Goal: Task Accomplishment & Management: Use online tool/utility

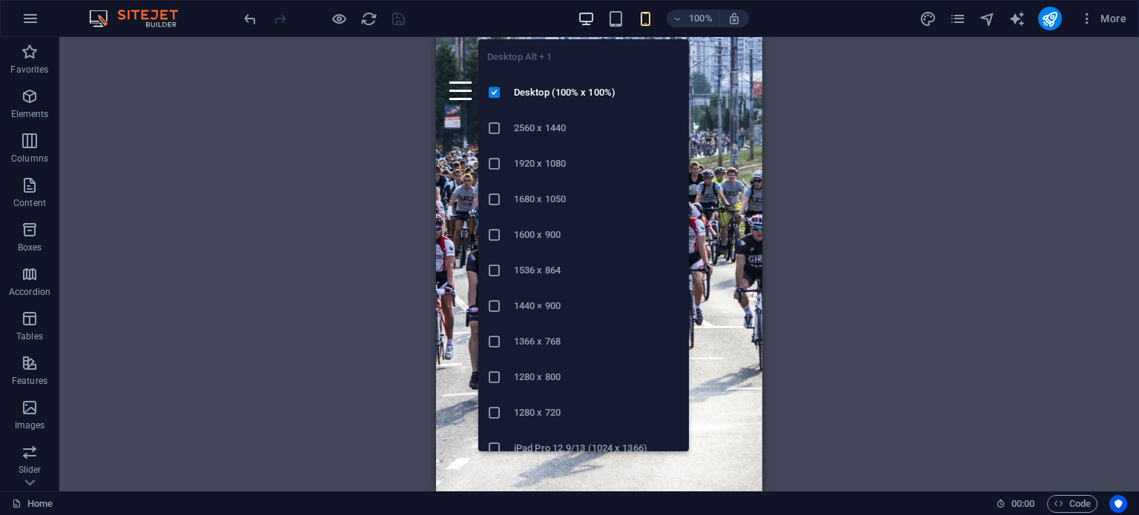
click at [584, 18] on icon "button" at bounding box center [586, 18] width 17 height 17
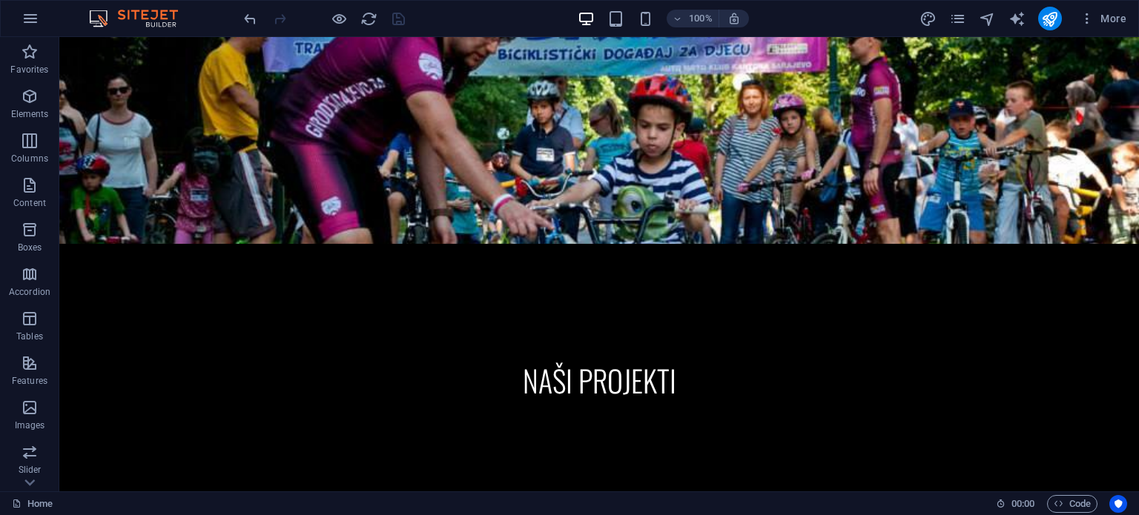
scroll to position [776, 0]
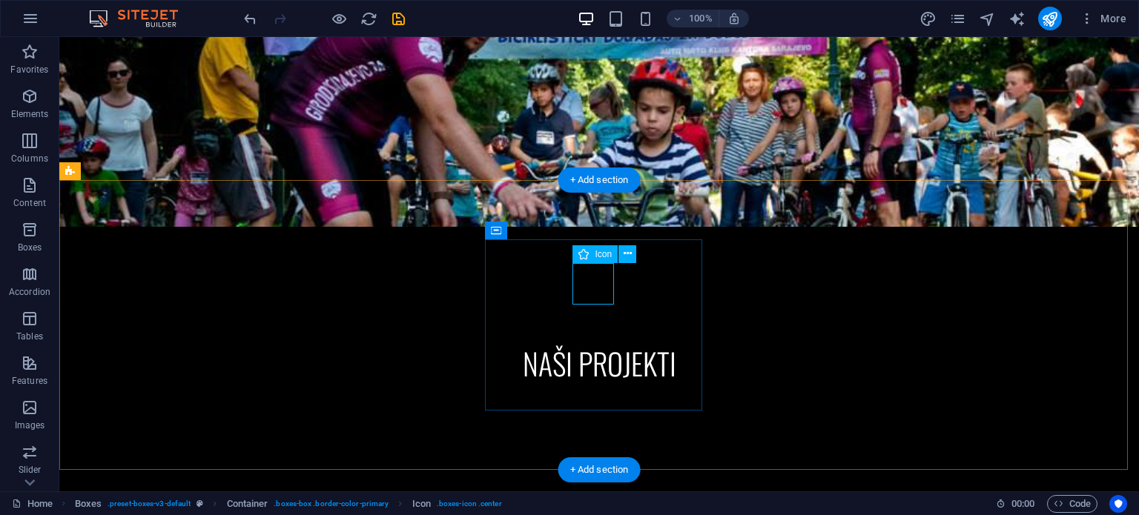
select select "xMidYMid"
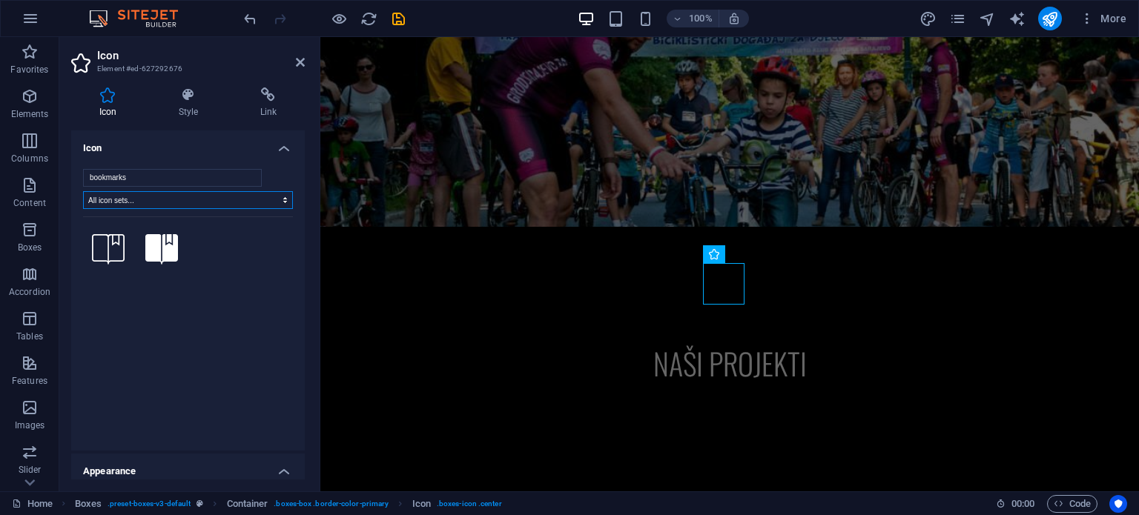
click at [277, 202] on select "All icon sets... IcoFont Ionicons FontAwesome Brands FontAwesome Duotone FontAw…" at bounding box center [188, 200] width 210 height 18
click at [248, 175] on input "bookmarks" at bounding box center [172, 178] width 179 height 18
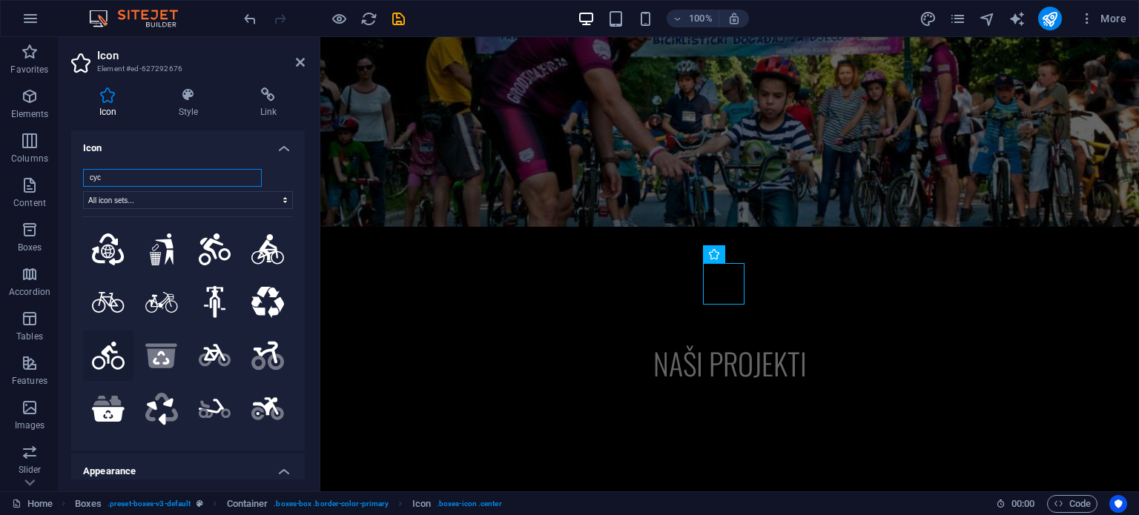
type input "cyc"
click at [110, 350] on icon at bounding box center [108, 356] width 33 height 28
click at [300, 67] on icon at bounding box center [300, 62] width 9 height 12
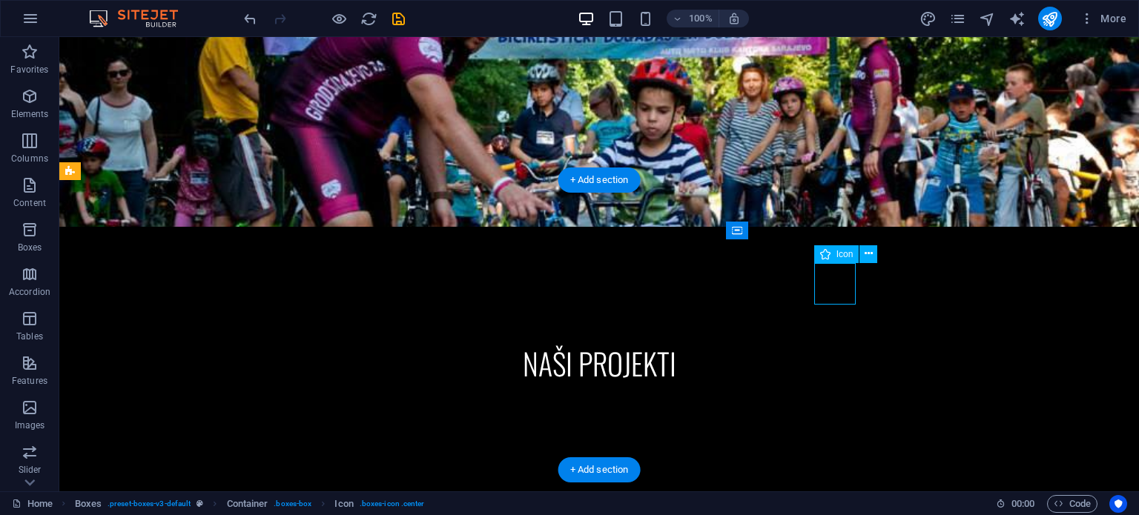
select select "xMidYMid"
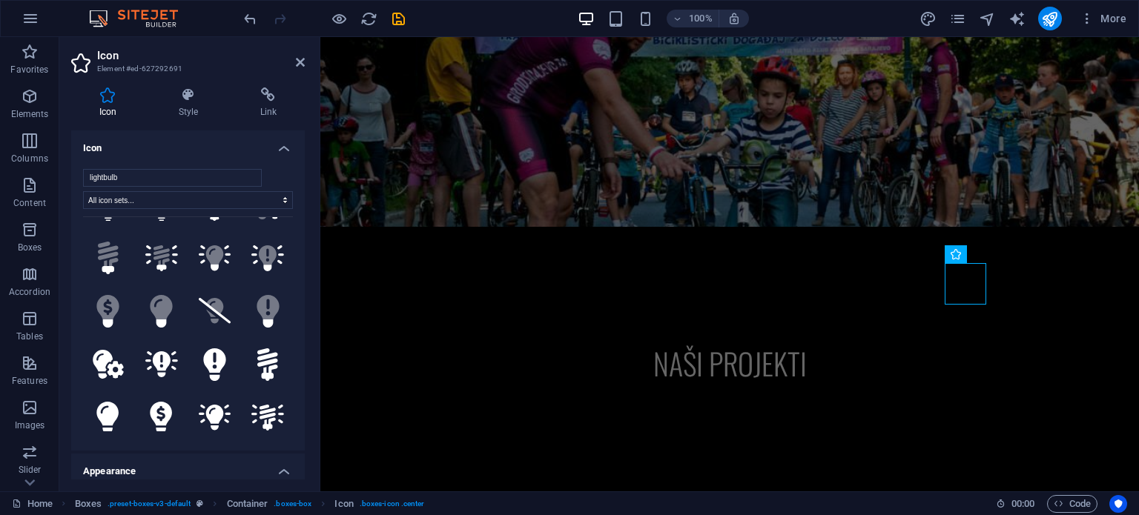
scroll to position [0, 0]
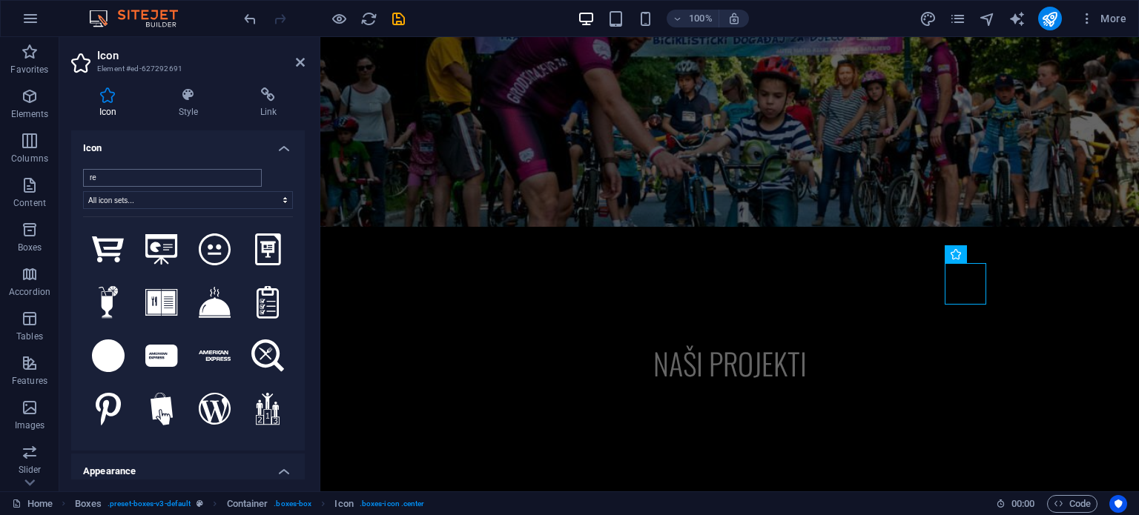
type input "r"
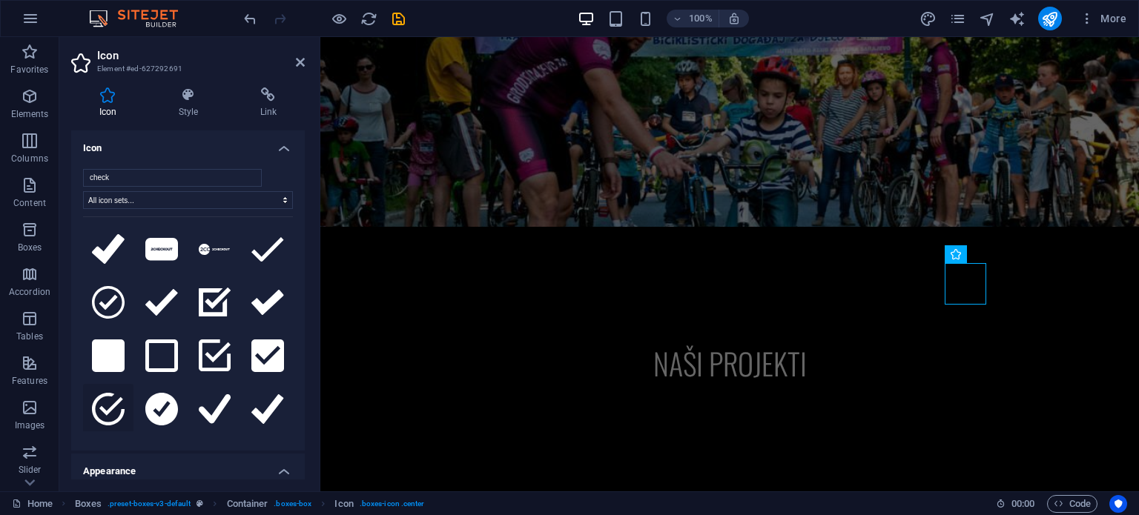
type input "check"
click at [109, 400] on icon at bounding box center [108, 409] width 33 height 33
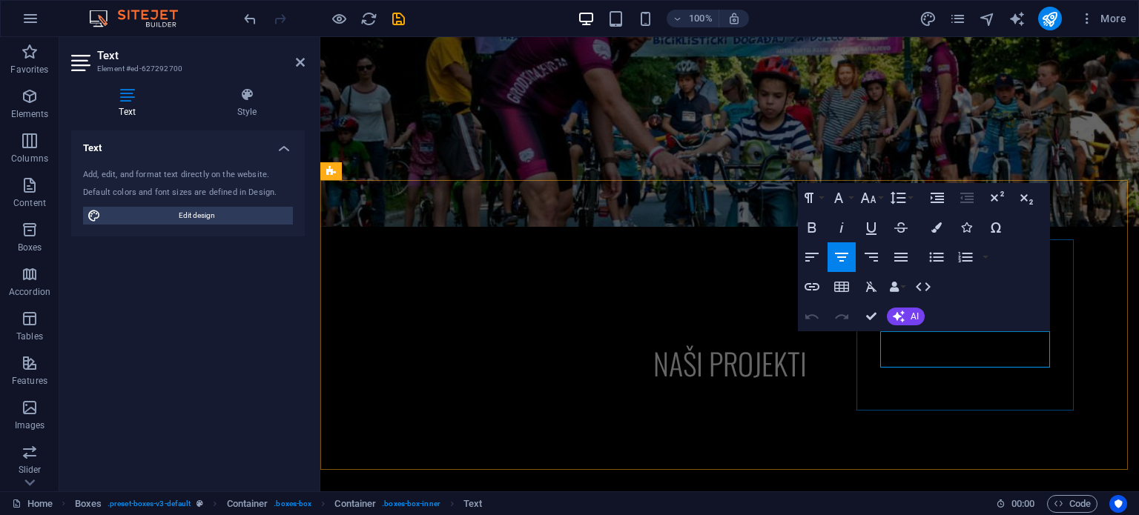
drag, startPoint x: 1035, startPoint y: 359, endPoint x: 881, endPoint y: 339, distance: 155.5
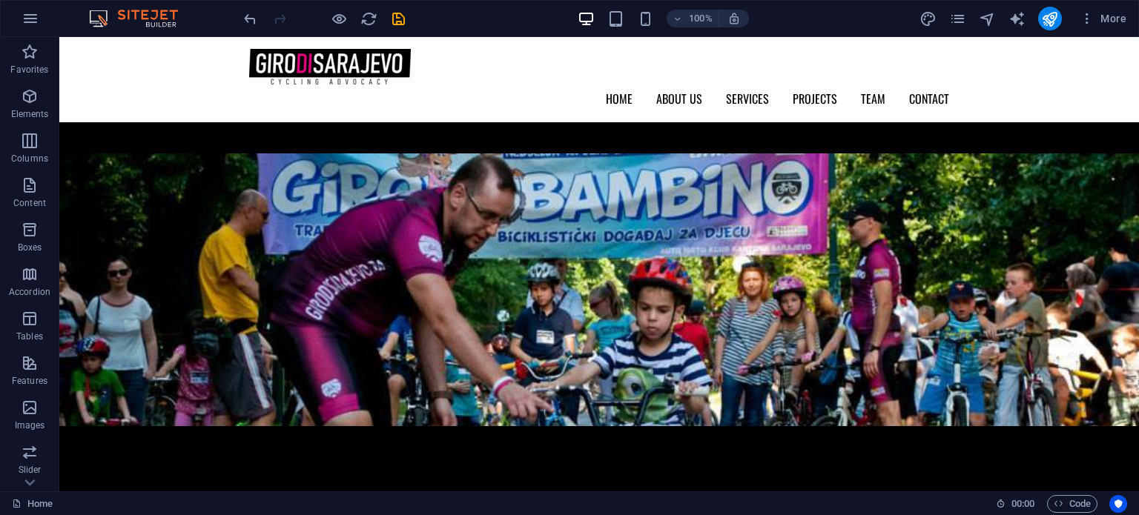
scroll to position [571, 0]
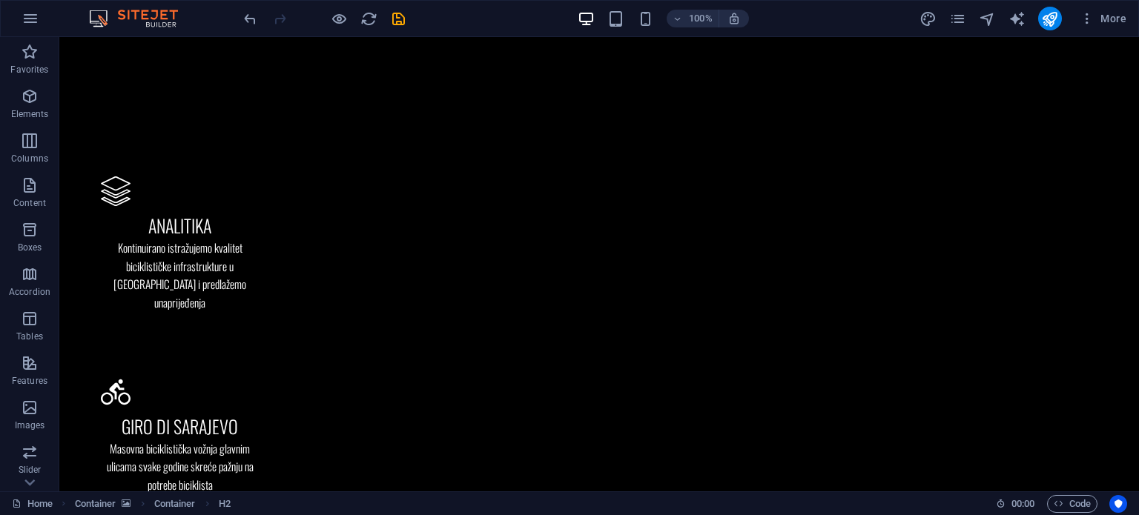
scroll to position [1200, 0]
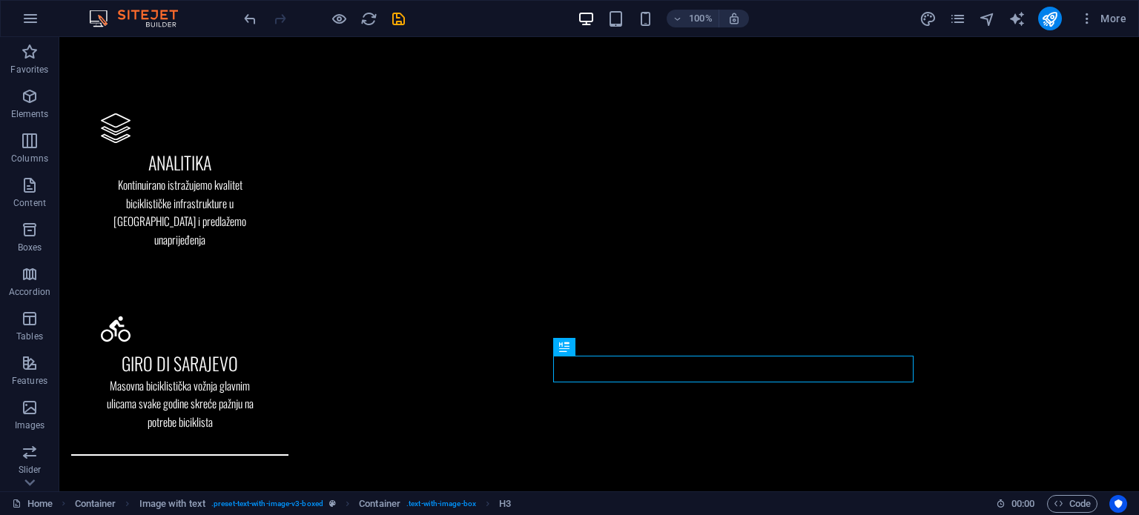
scroll to position [1332, 0]
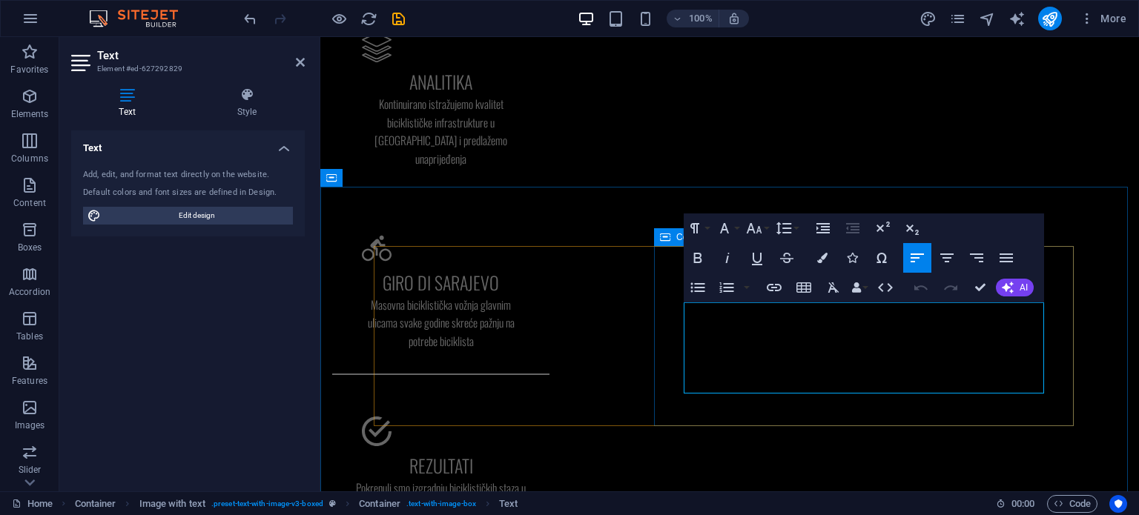
drag, startPoint x: 853, startPoint y: 387, endPoint x: 677, endPoint y: 313, distance: 190.7
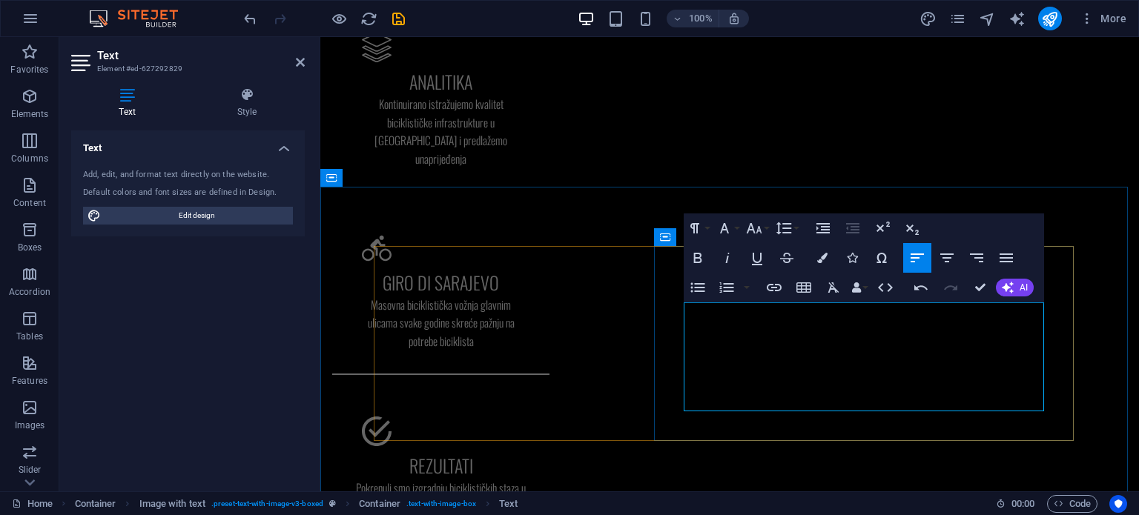
drag, startPoint x: 853, startPoint y: 368, endPoint x: 794, endPoint y: 364, distance: 58.7
click at [697, 257] on icon "button" at bounding box center [698, 258] width 8 height 10
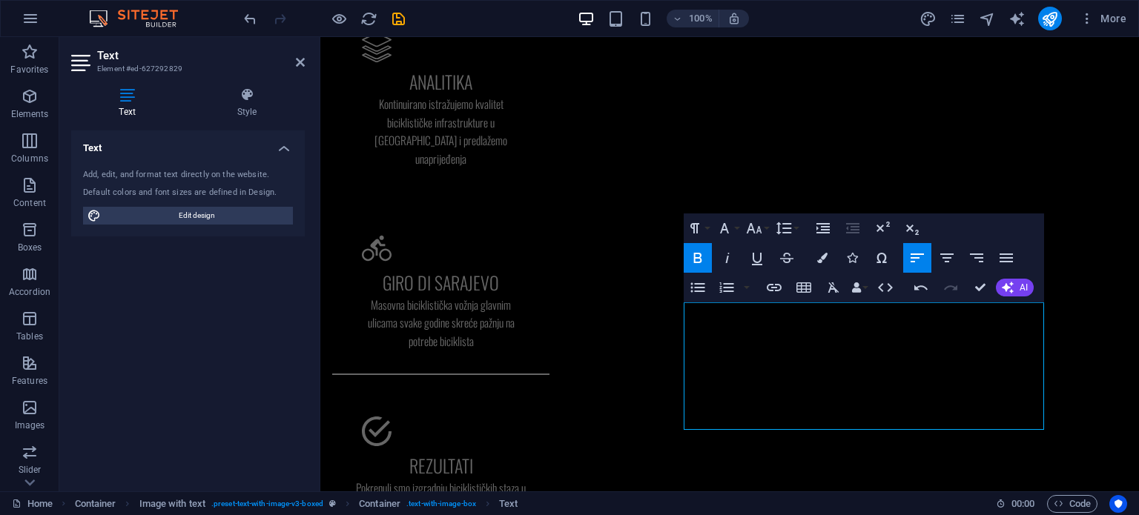
click at [696, 257] on icon "button" at bounding box center [698, 258] width 8 height 10
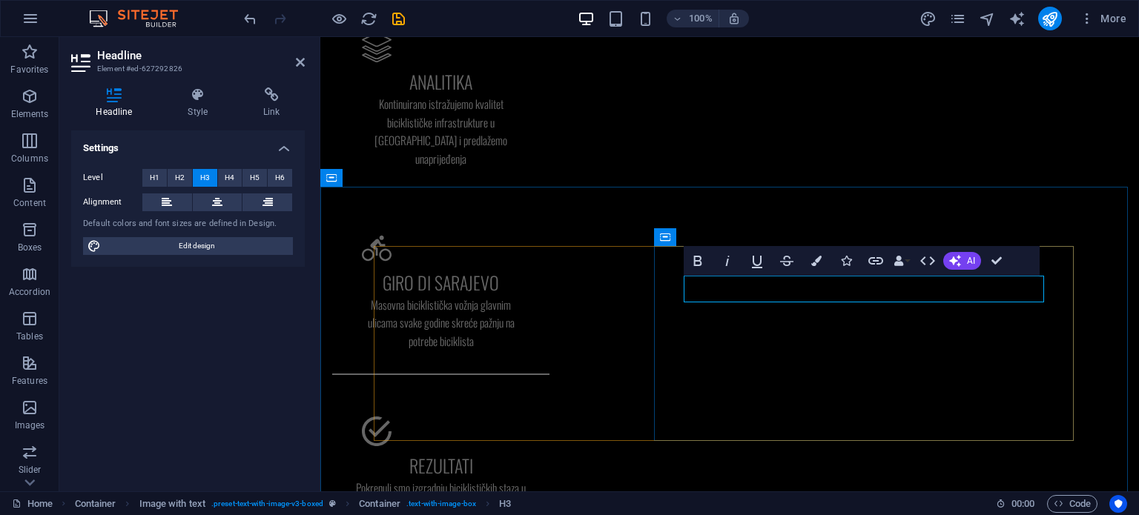
drag, startPoint x: 736, startPoint y: 289, endPoint x: 708, endPoint y: 289, distance: 28.2
click at [817, 267] on button "Colors" at bounding box center [816, 261] width 28 height 30
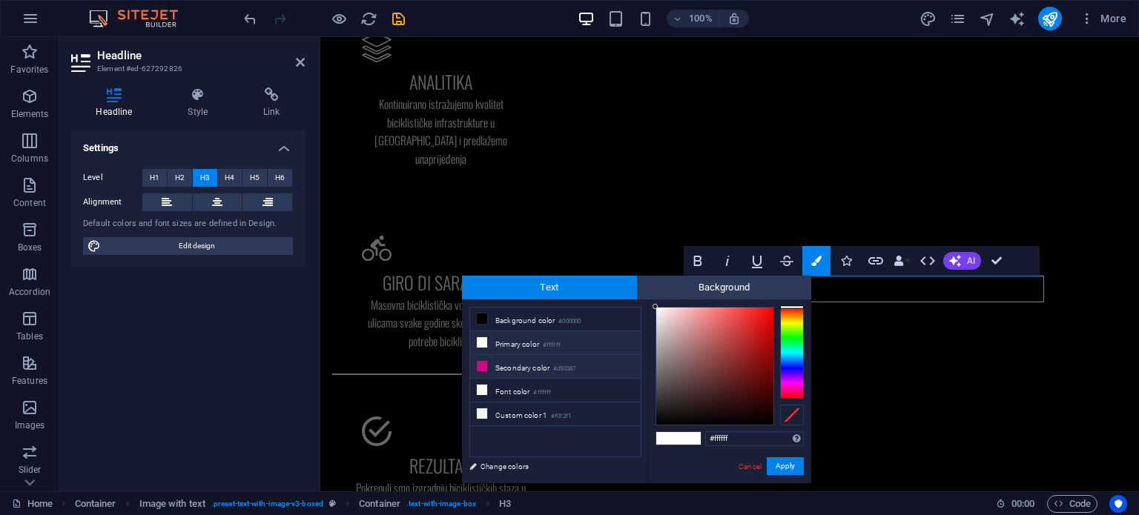
click at [533, 364] on li "Secondary color #d50387" at bounding box center [555, 367] width 171 height 24
type input "#d50387"
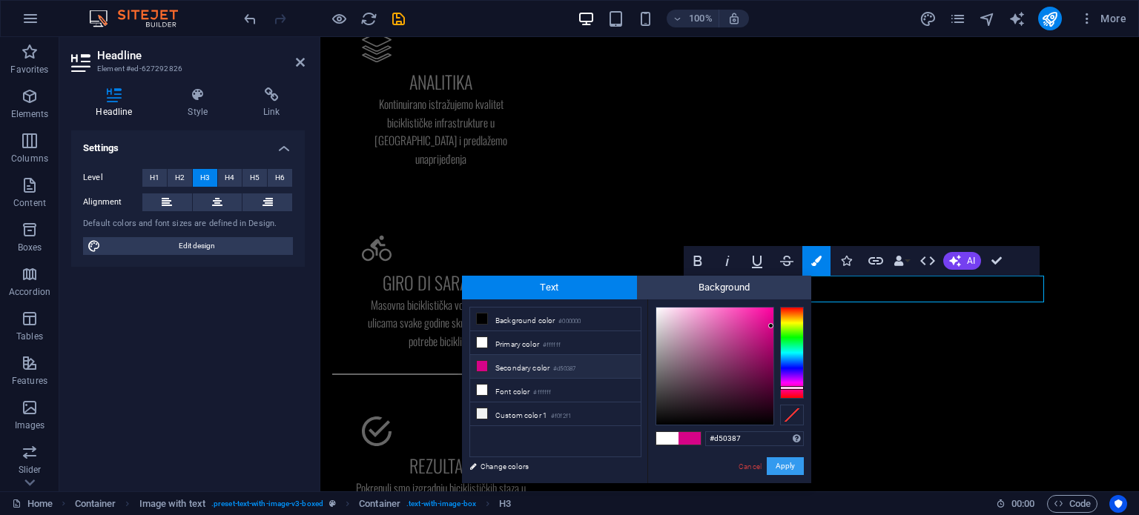
click at [783, 470] on button "Apply" at bounding box center [785, 466] width 37 height 18
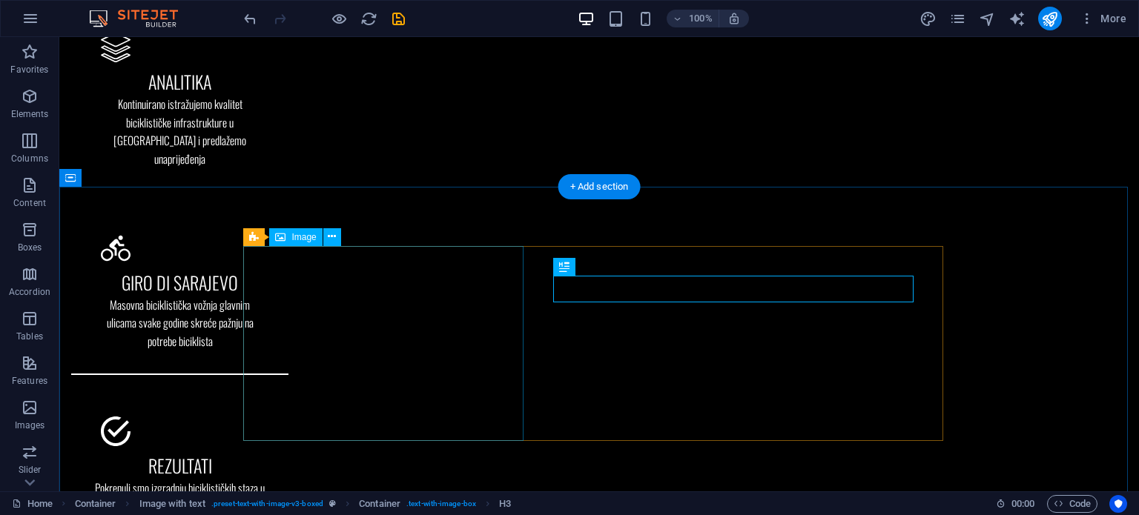
select select "%"
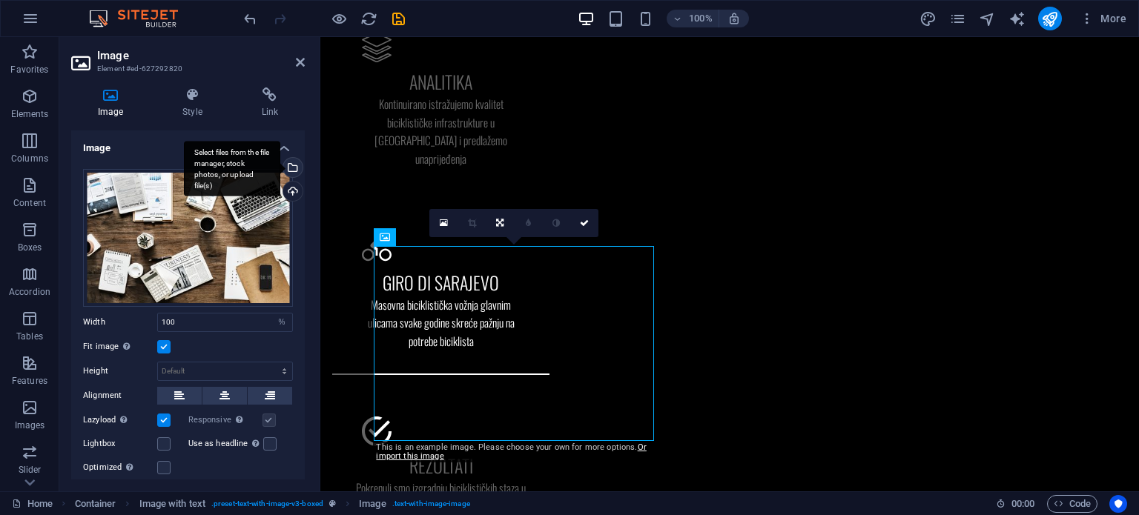
click at [290, 168] on div "Select files from the file manager, stock photos, or upload file(s)" at bounding box center [291, 169] width 22 height 22
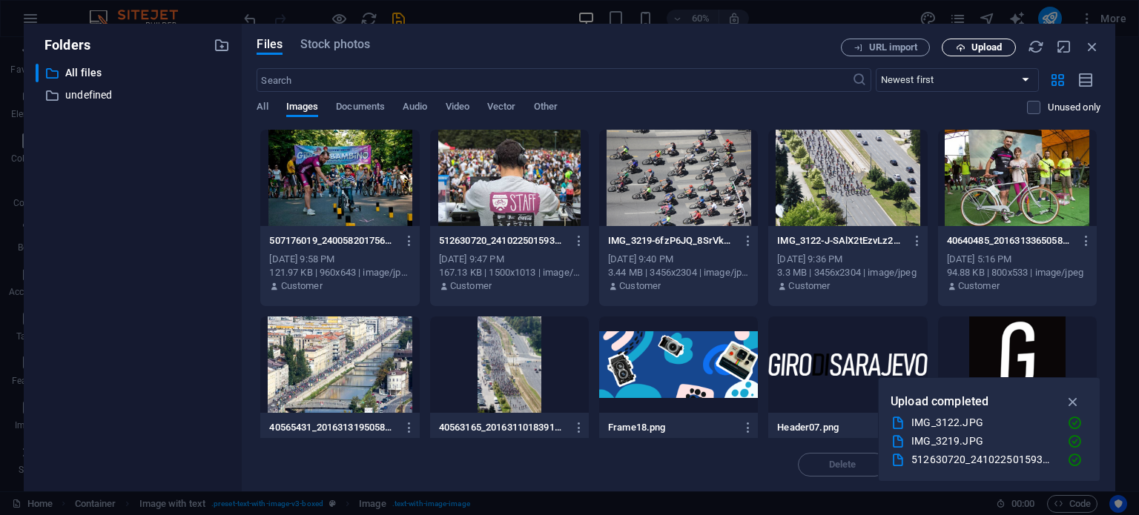
click at [985, 50] on span "Upload" at bounding box center [986, 47] width 30 height 9
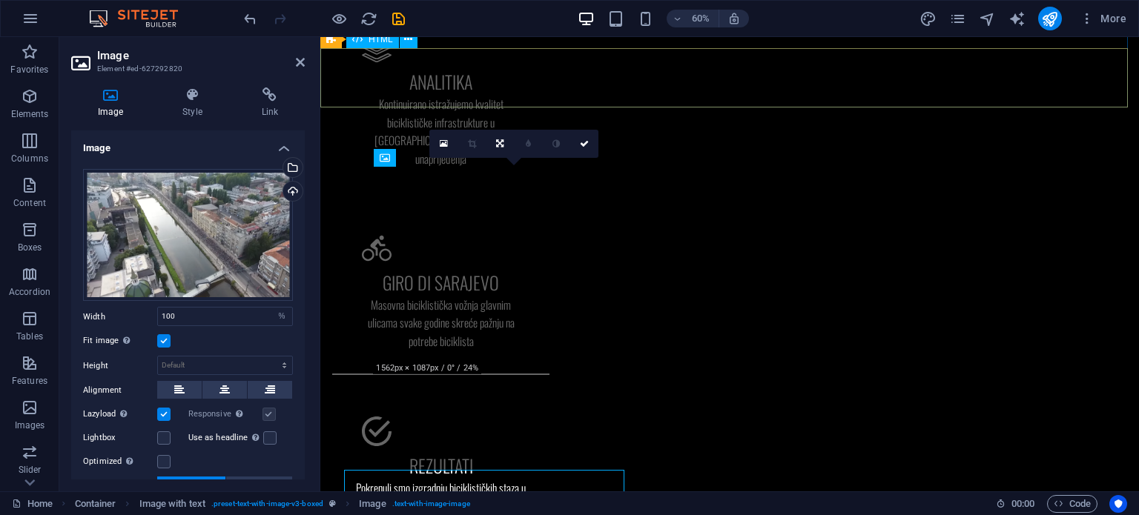
scroll to position [1412, 0]
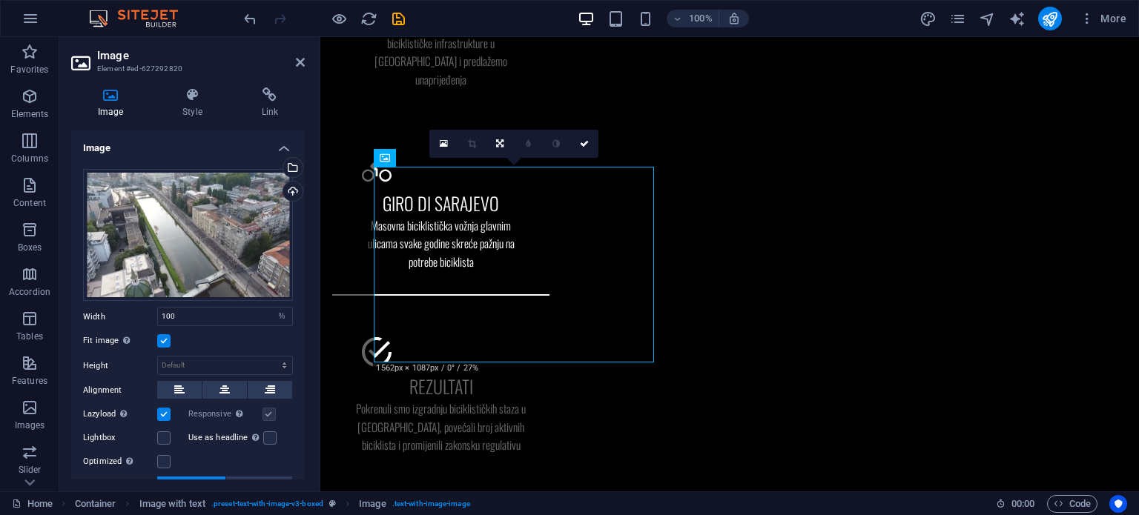
click at [163, 343] on label at bounding box center [163, 340] width 13 height 13
click at [0, 0] on input "Fit image Automatically fit image to a fixed width and height" at bounding box center [0, 0] width 0 height 0
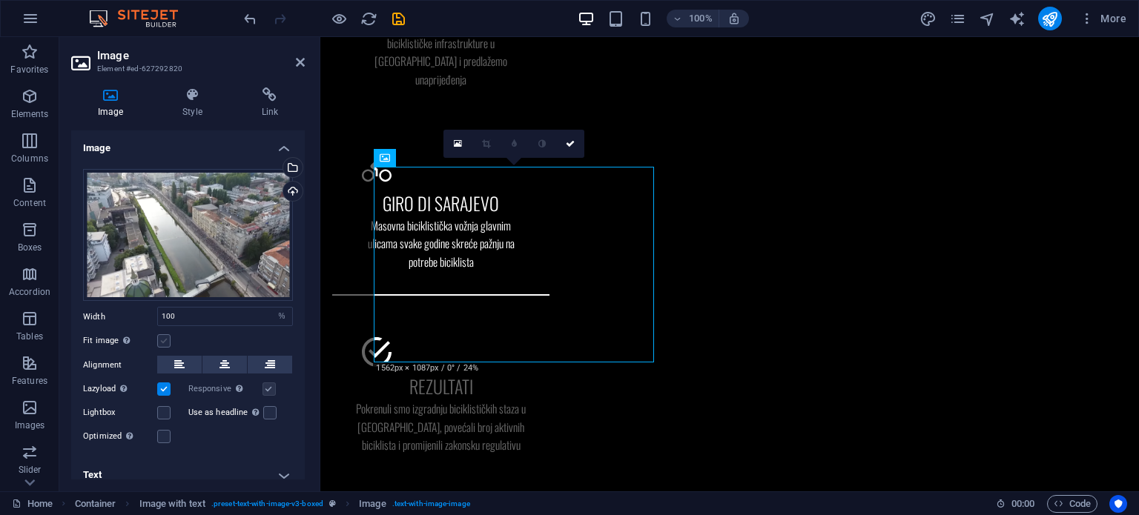
click at [163, 343] on label at bounding box center [163, 340] width 13 height 13
click at [0, 0] on input "Fit image Automatically fit image to a fixed width and height" at bounding box center [0, 0] width 0 height 0
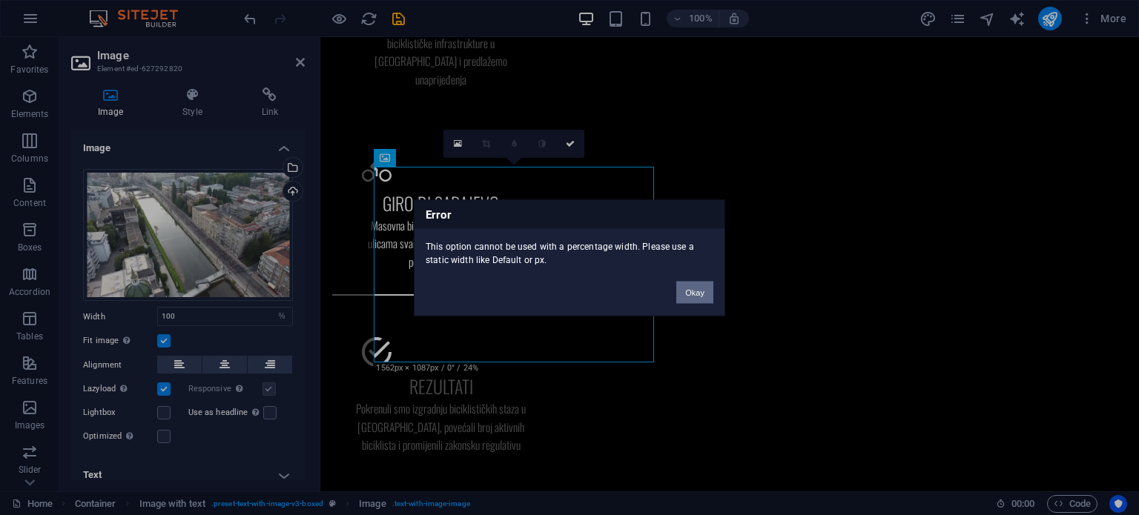
click at [698, 290] on button "Okay" at bounding box center [694, 292] width 37 height 22
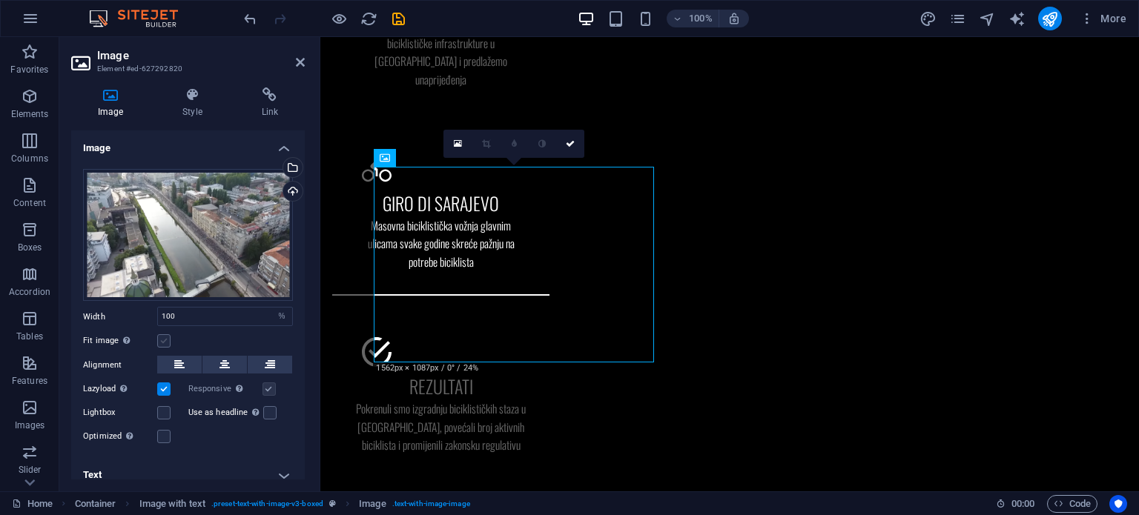
click at [165, 337] on label at bounding box center [163, 340] width 13 height 13
click at [0, 0] on input "Fit image Automatically fit image to a fixed width and height" at bounding box center [0, 0] width 0 height 0
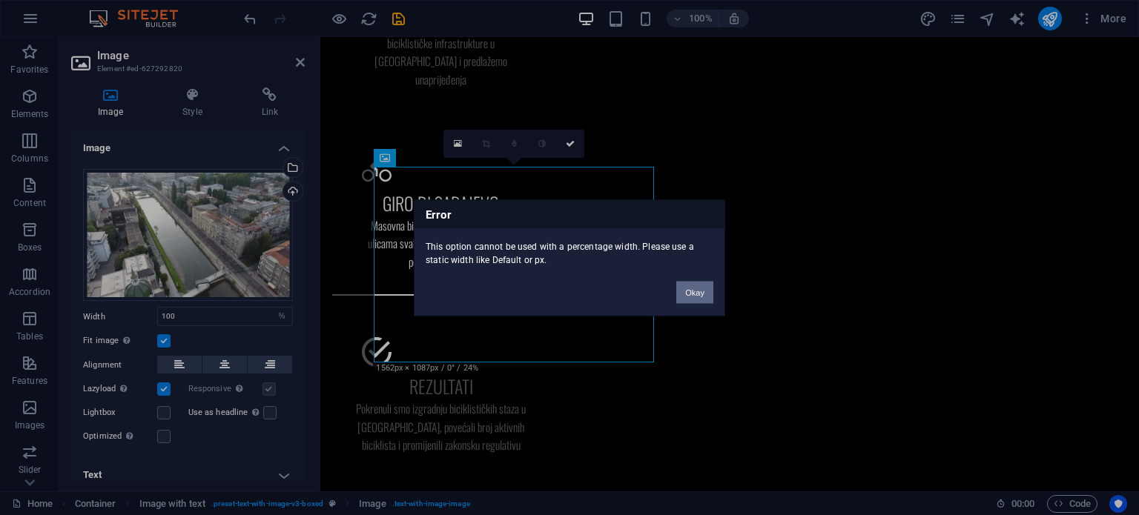
click at [689, 285] on button "Okay" at bounding box center [694, 292] width 37 height 22
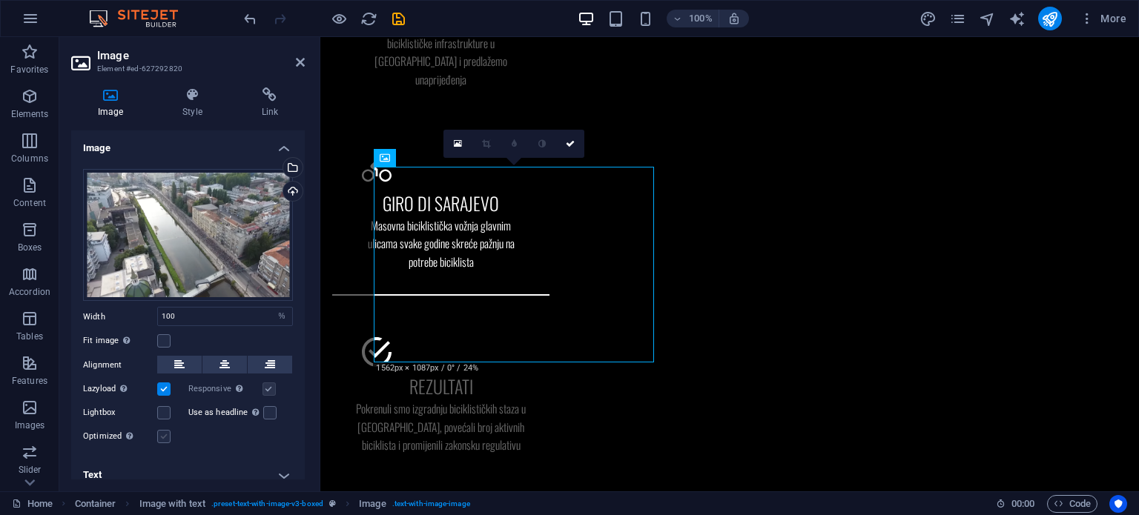
click at [165, 434] on label at bounding box center [163, 436] width 13 height 13
click at [0, 0] on input "Optimized Images are compressed to improve page speed." at bounding box center [0, 0] width 0 height 0
drag, startPoint x: 184, startPoint y: 314, endPoint x: 156, endPoint y: 318, distance: 27.7
click at [156, 318] on div "Width 100 Default auto px rem % em vh vw" at bounding box center [188, 316] width 210 height 19
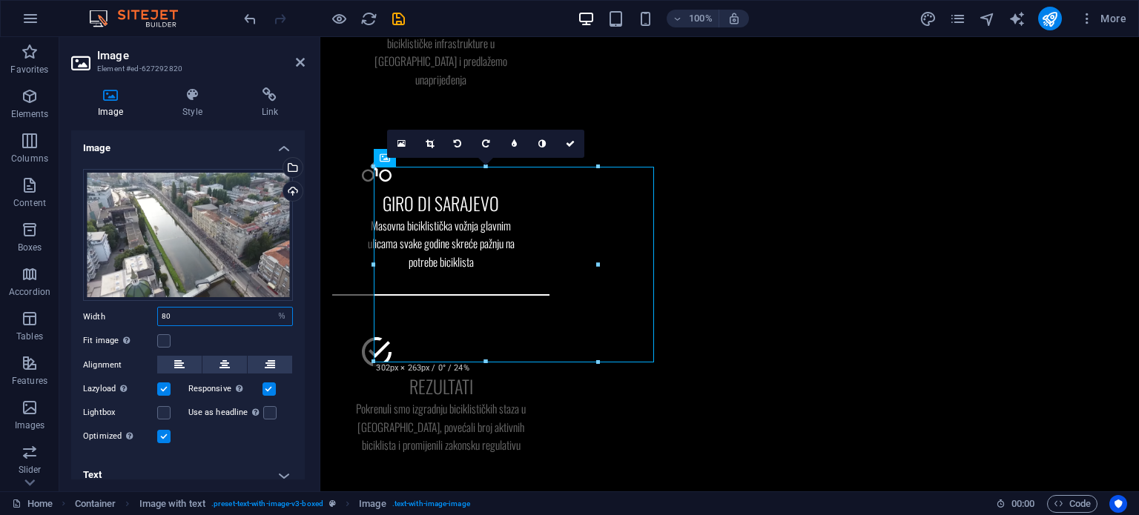
type input "8"
type input "100"
click at [165, 337] on label at bounding box center [163, 340] width 13 height 13
click at [0, 0] on input "Fit image Automatically fit image to a fixed width and height" at bounding box center [0, 0] width 0 height 0
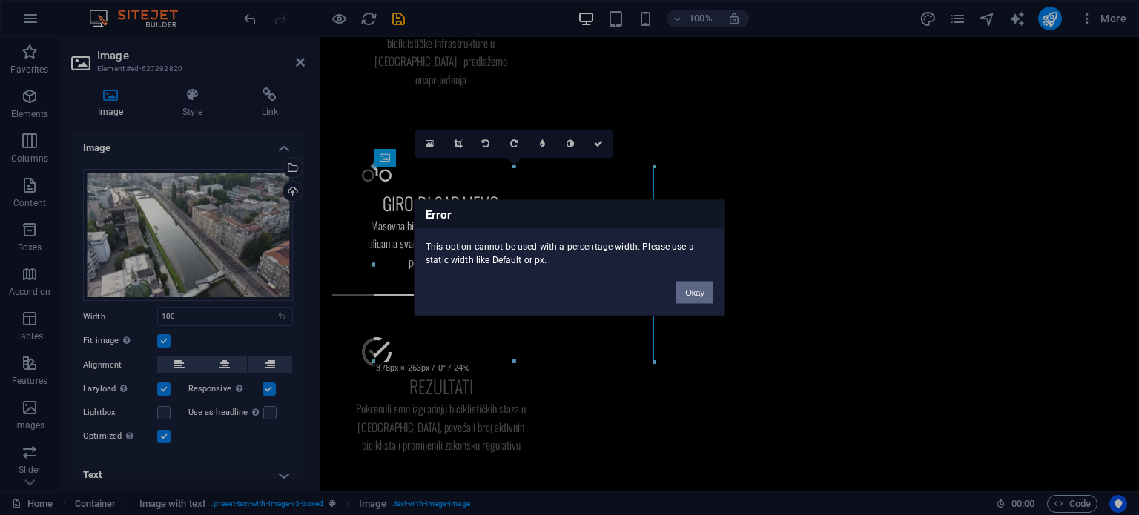
click at [692, 289] on button "Okay" at bounding box center [694, 292] width 37 height 22
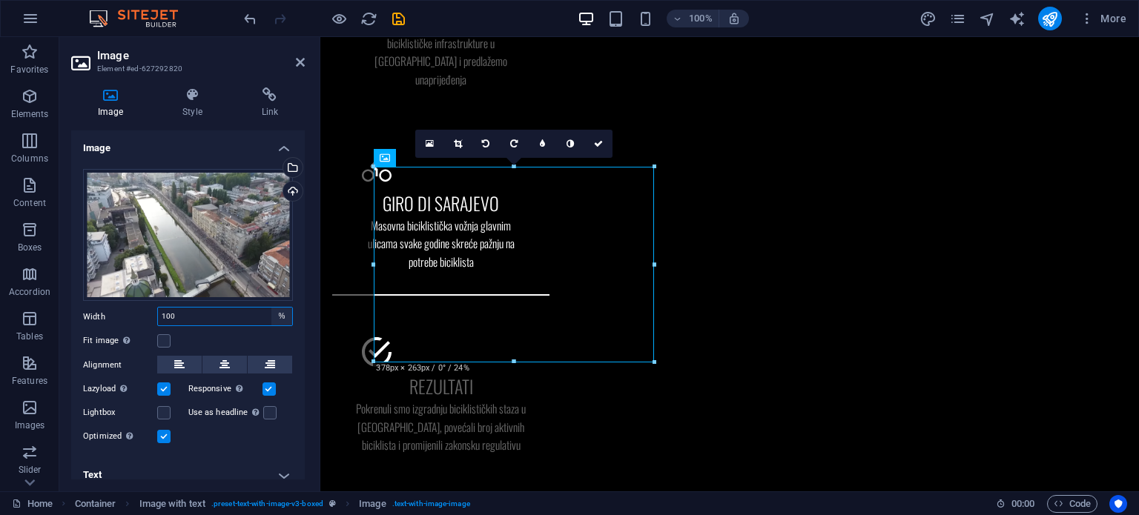
click at [277, 313] on select "Default auto px rem % em vh vw" at bounding box center [281, 317] width 21 height 18
select select "default"
click at [271, 308] on select "Default auto px rem % em vh vw" at bounding box center [281, 317] width 21 height 18
select select "DISABLED_OPTION_VALUE"
click at [162, 337] on label at bounding box center [163, 340] width 13 height 13
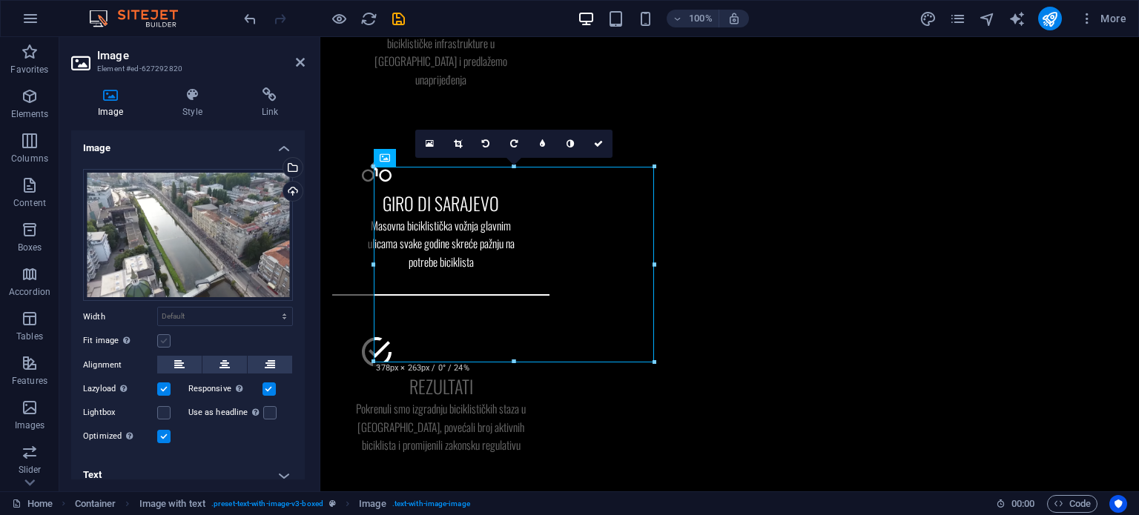
click at [0, 0] on input "Fit image Automatically fit image to a fixed width and height" at bounding box center [0, 0] width 0 height 0
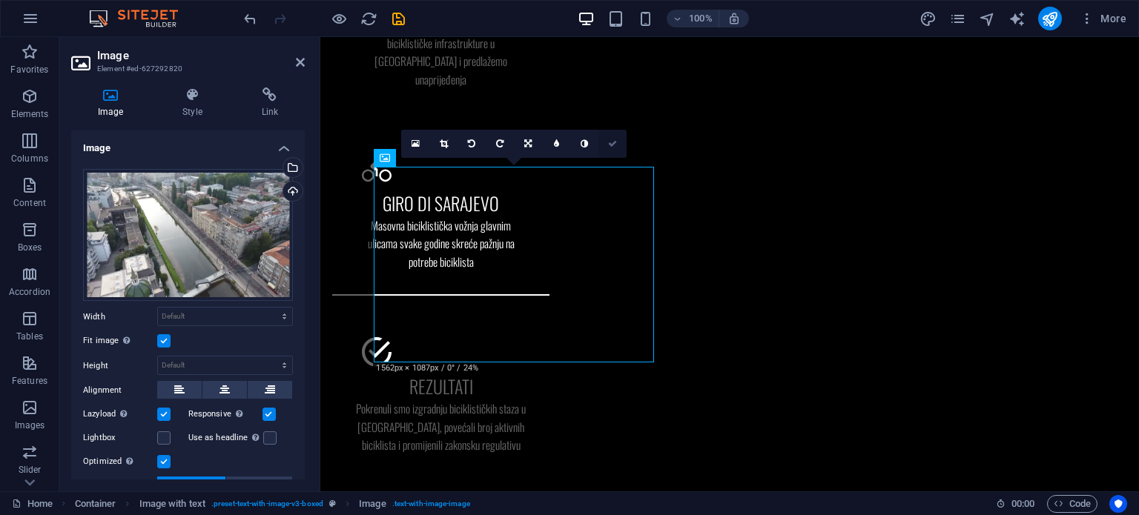
click at [611, 142] on icon at bounding box center [612, 143] width 9 height 9
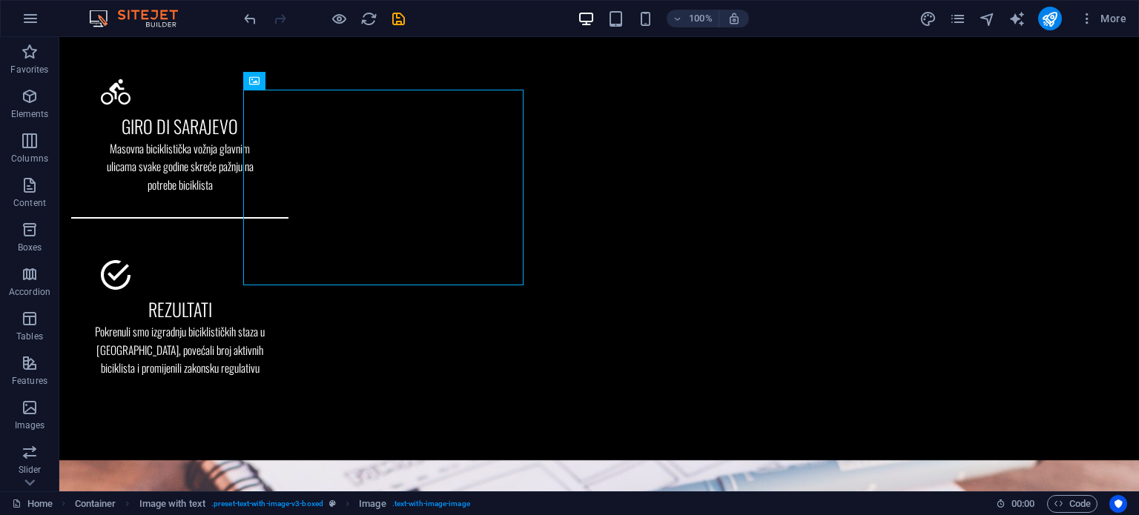
scroll to position [1576, 0]
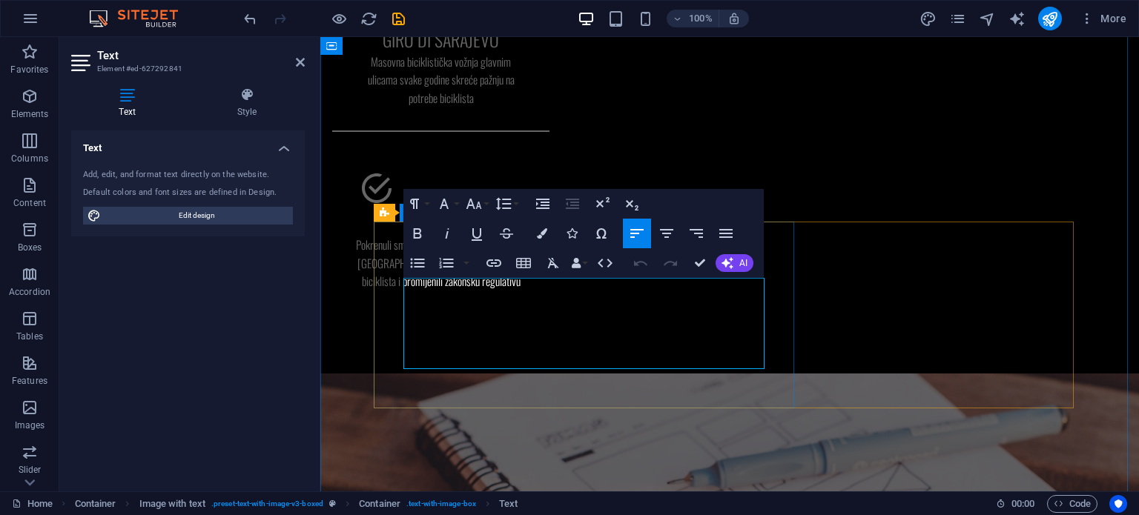
drag, startPoint x: 568, startPoint y: 358, endPoint x: 391, endPoint y: 292, distance: 188.4
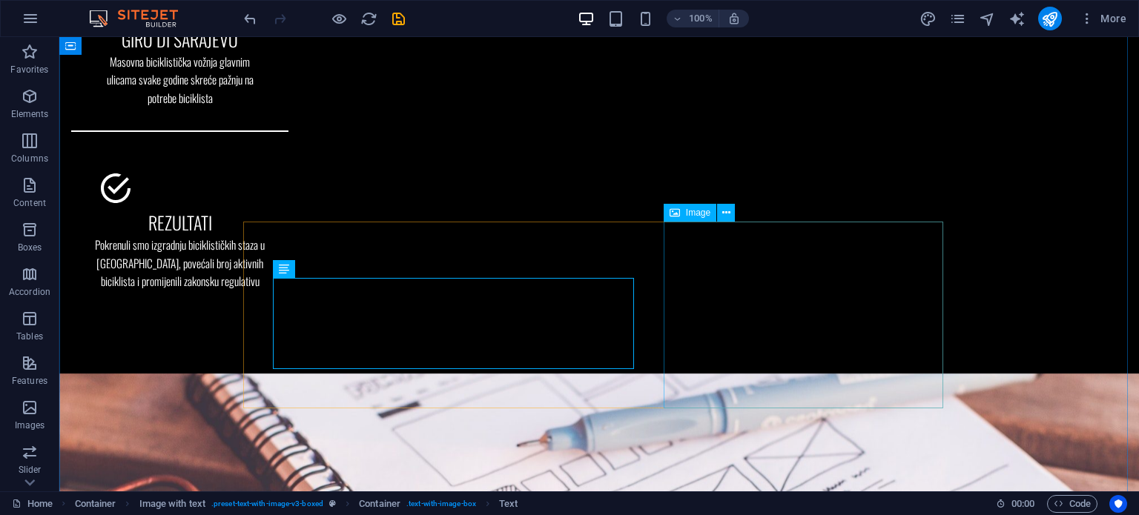
select select "%"
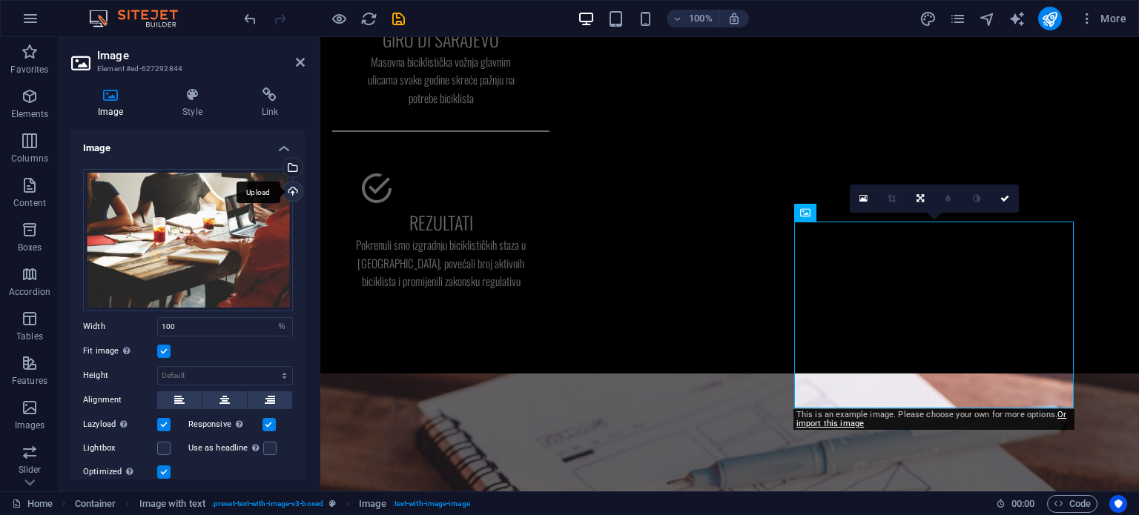
click at [288, 188] on div "Upload" at bounding box center [291, 193] width 22 height 22
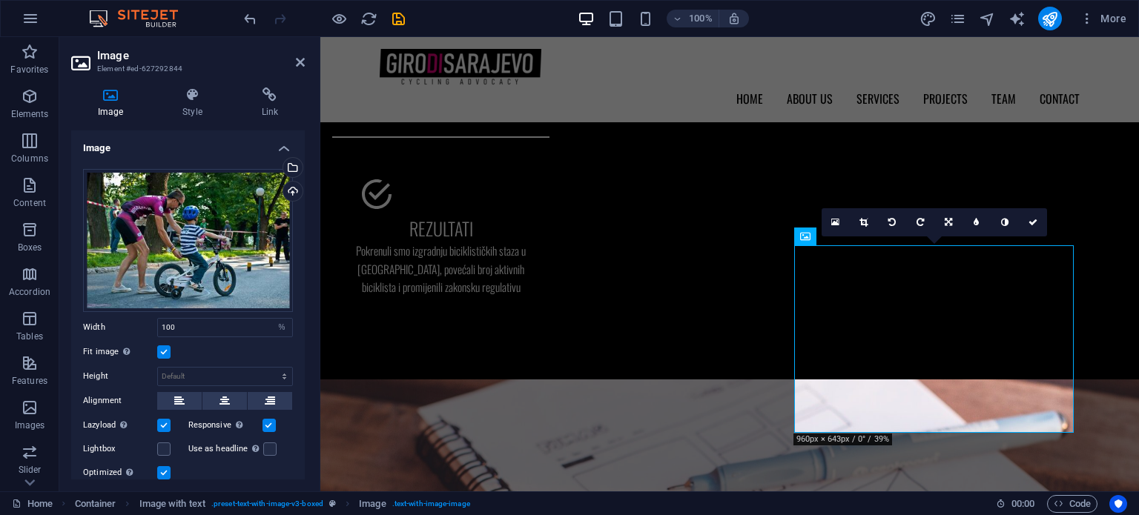
scroll to position [1547, 0]
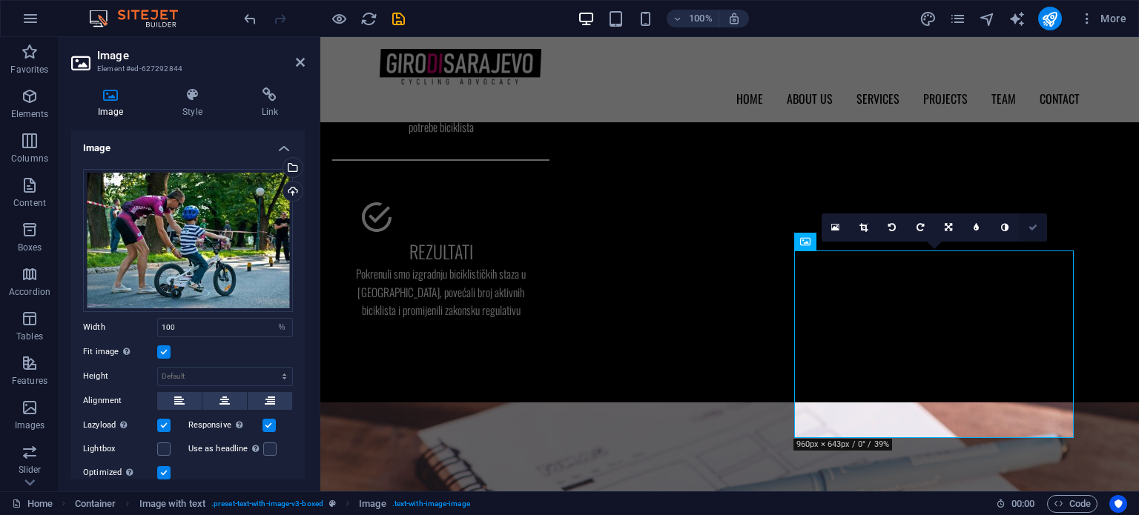
click at [1029, 225] on icon at bounding box center [1032, 227] width 9 height 9
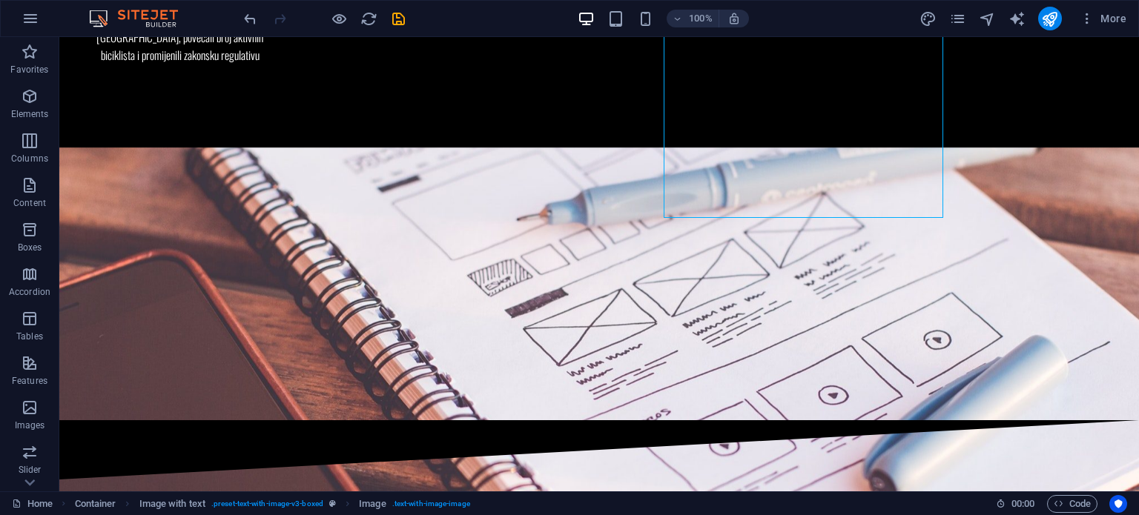
scroll to position [1814, 0]
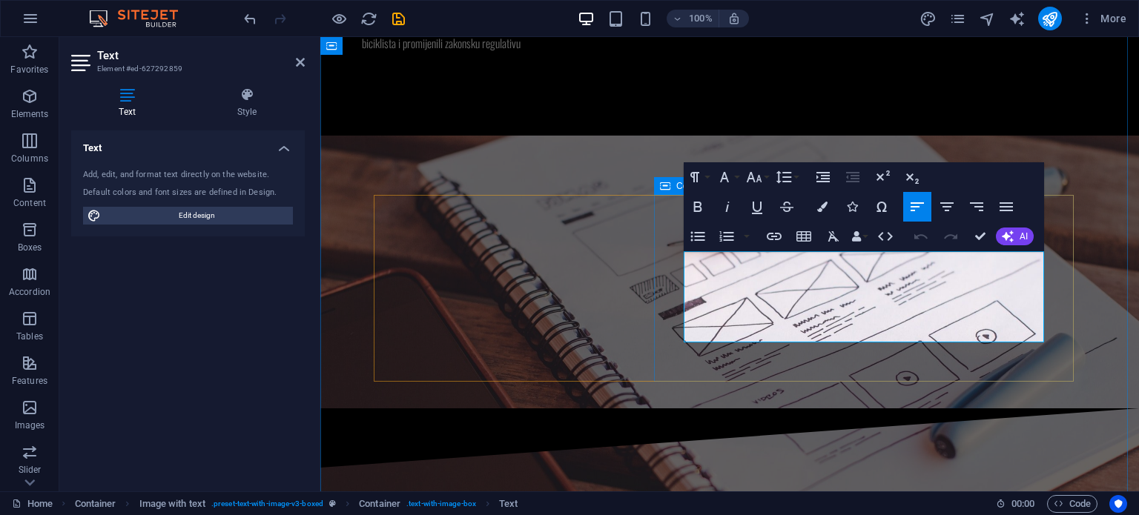
drag, startPoint x: 850, startPoint y: 334, endPoint x: 676, endPoint y: 263, distance: 187.9
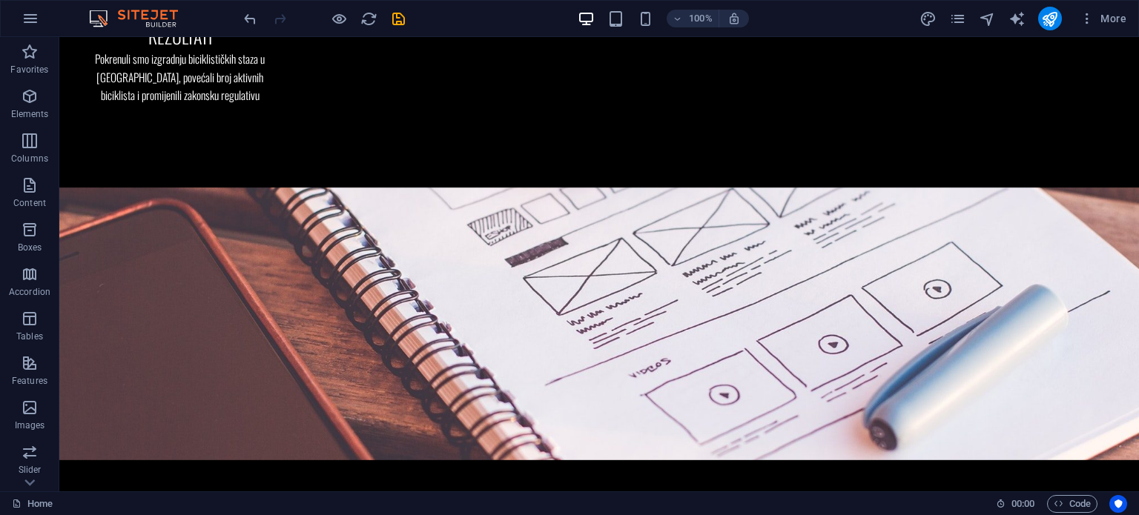
scroll to position [1801, 0]
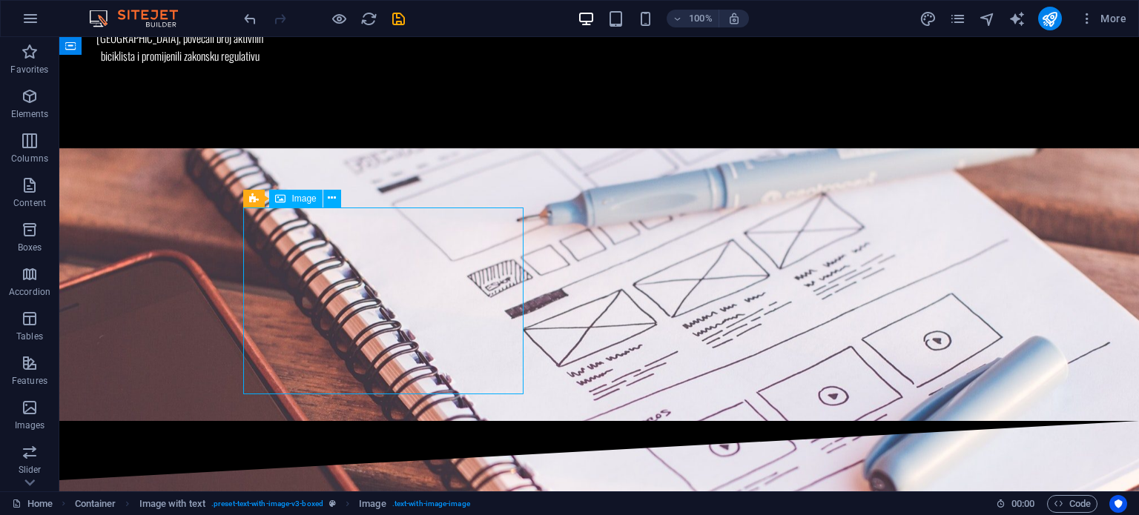
select select "%"
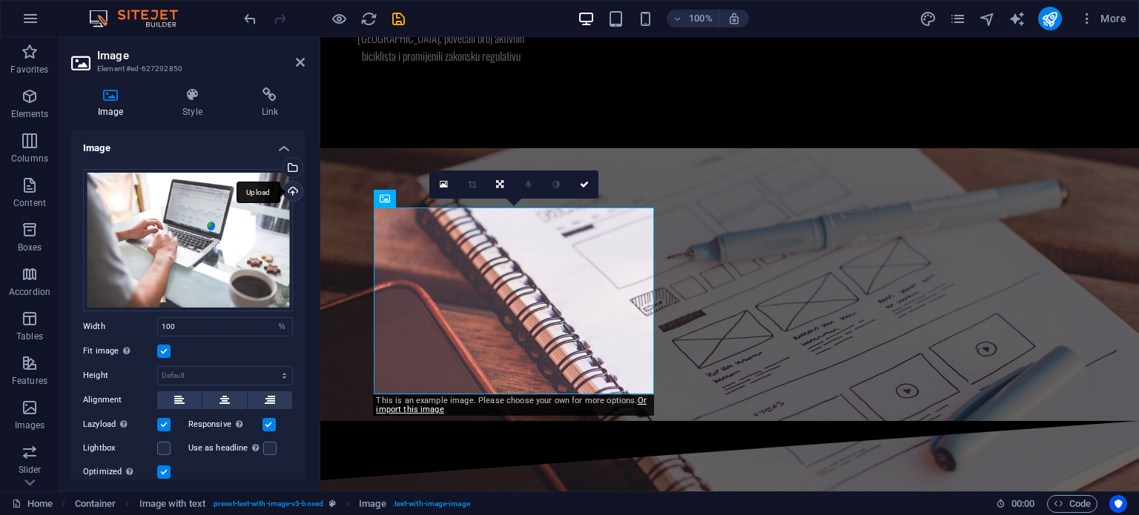
click at [291, 191] on div "Upload" at bounding box center [291, 193] width 22 height 22
click at [288, 187] on div "Upload" at bounding box center [291, 193] width 22 height 22
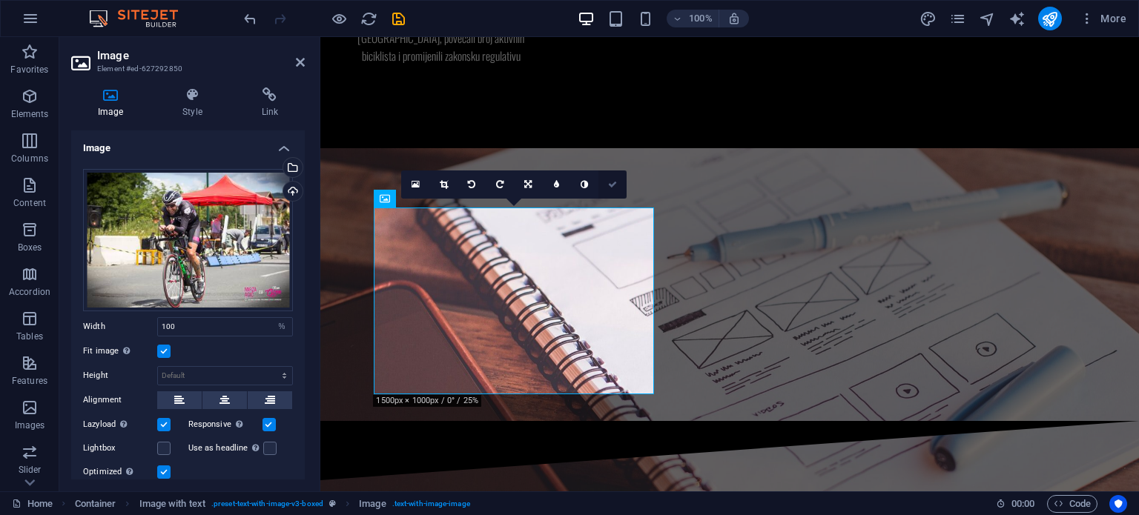
click at [613, 186] on icon at bounding box center [612, 184] width 9 height 9
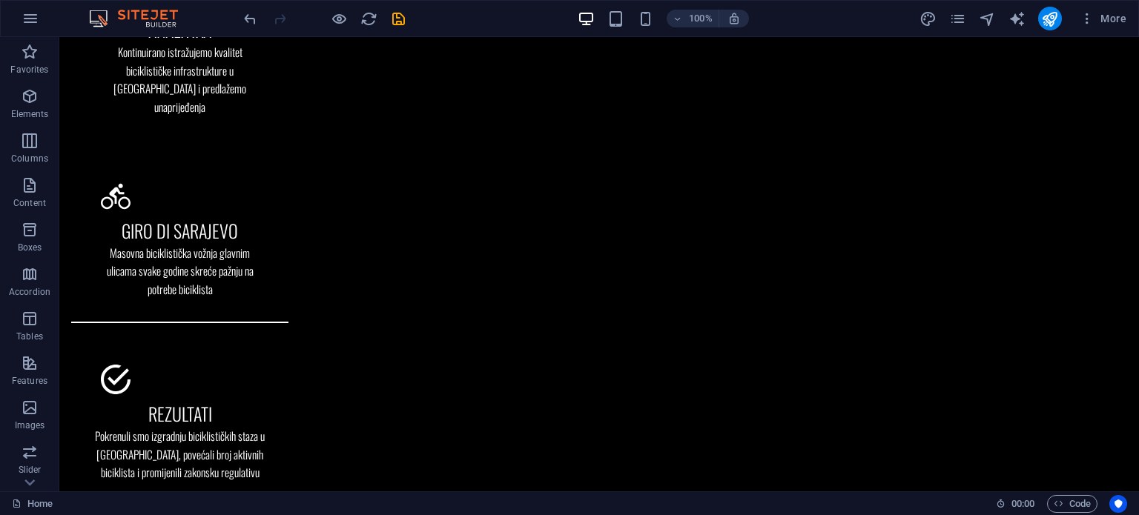
scroll to position [1390, 0]
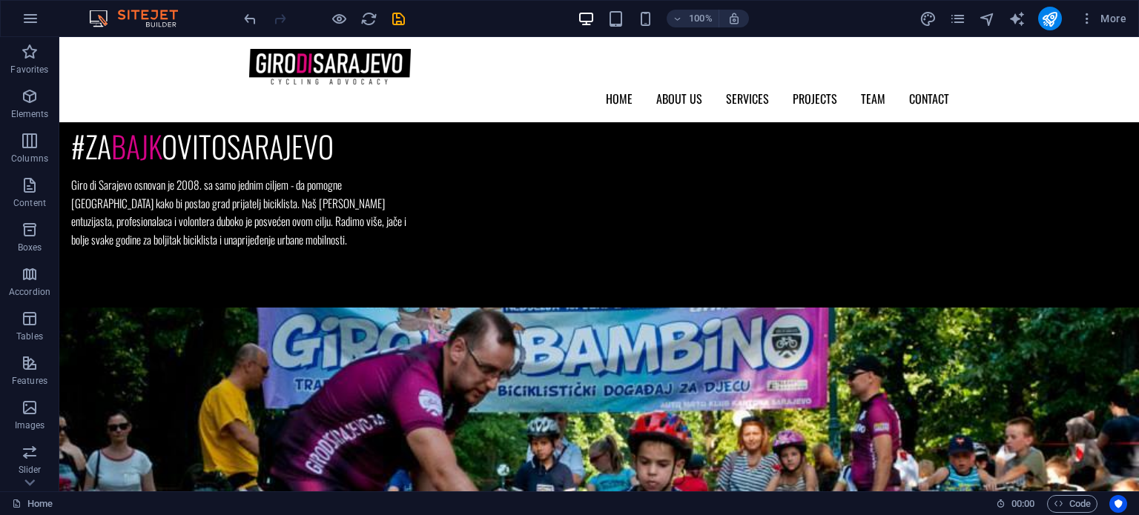
scroll to position [383, 0]
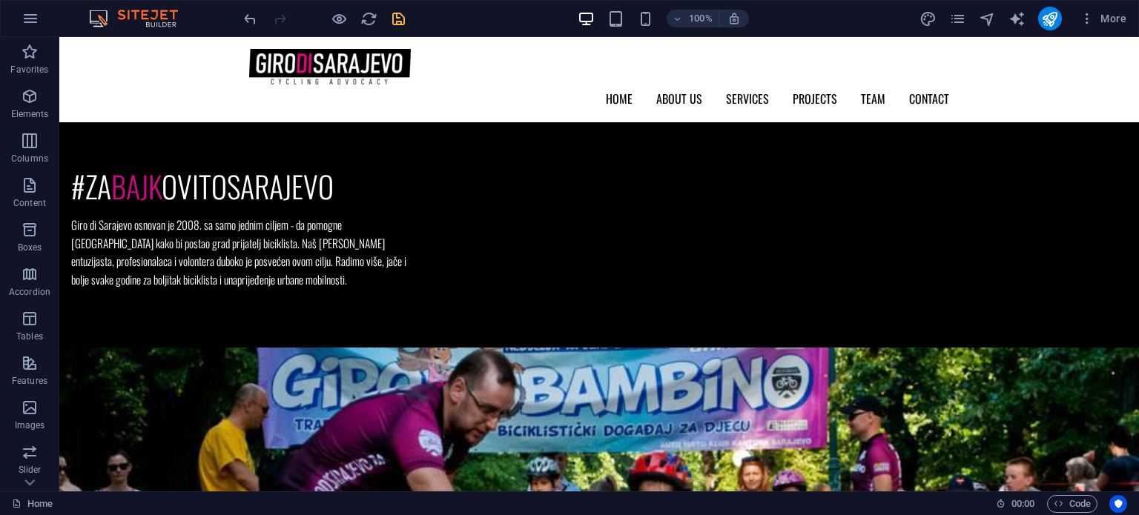
click at [397, 18] on icon "save" at bounding box center [398, 18] width 17 height 17
checkbox input "false"
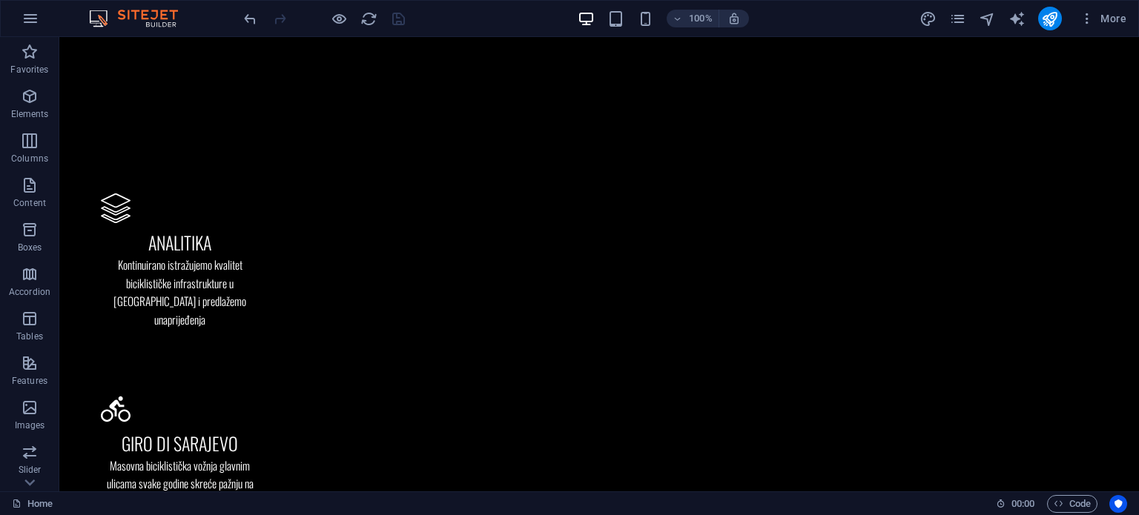
scroll to position [1177, 0]
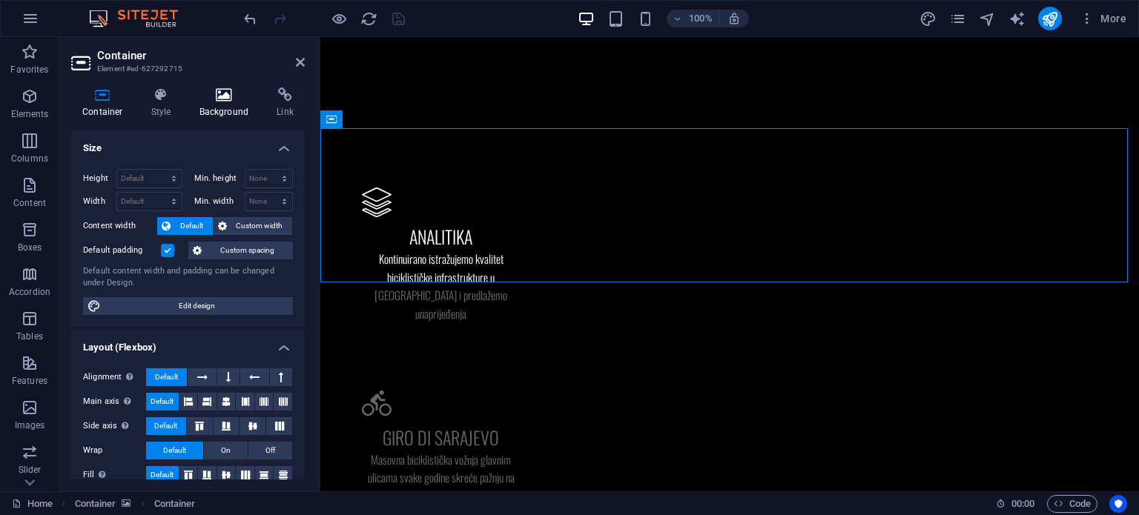
click at [228, 100] on icon at bounding box center [224, 94] width 72 height 15
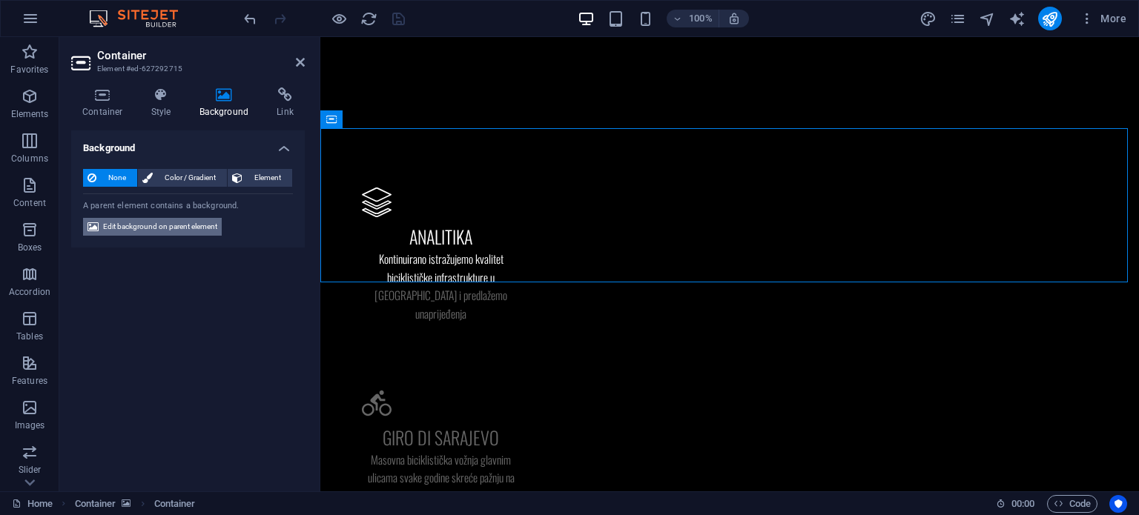
click at [175, 224] on span "Edit background on parent element" at bounding box center [160, 227] width 114 height 18
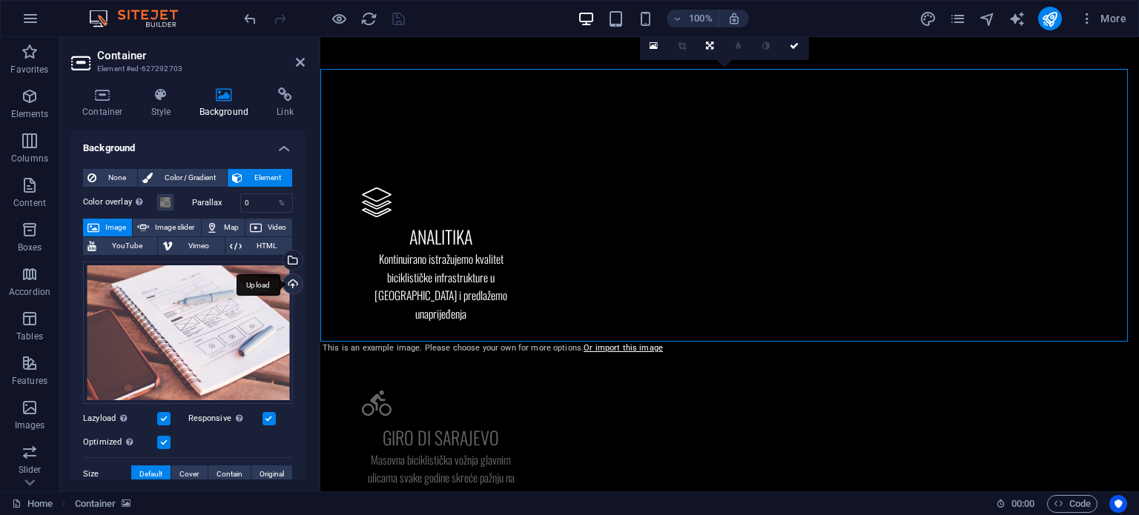
click at [288, 284] on div "Upload" at bounding box center [291, 285] width 22 height 22
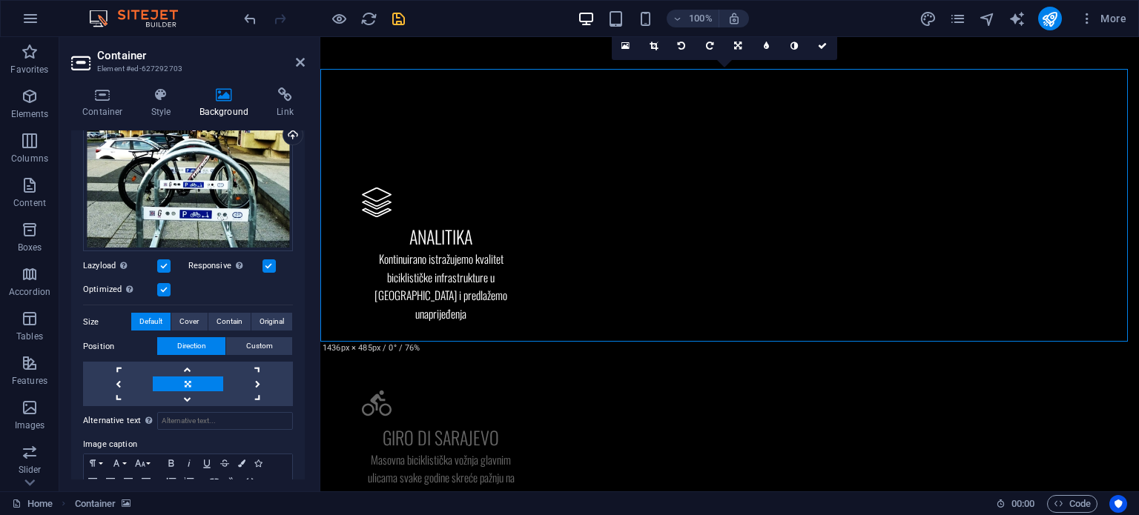
scroll to position [154, 0]
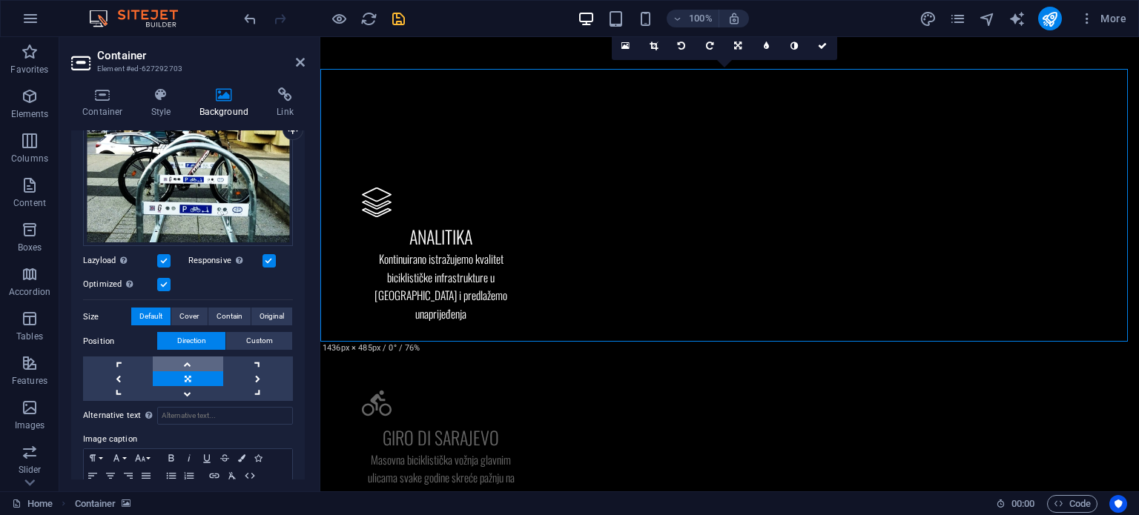
click at [193, 360] on link at bounding box center [188, 364] width 70 height 15
click at [192, 391] on link at bounding box center [188, 393] width 70 height 15
click at [191, 375] on link at bounding box center [188, 378] width 70 height 15
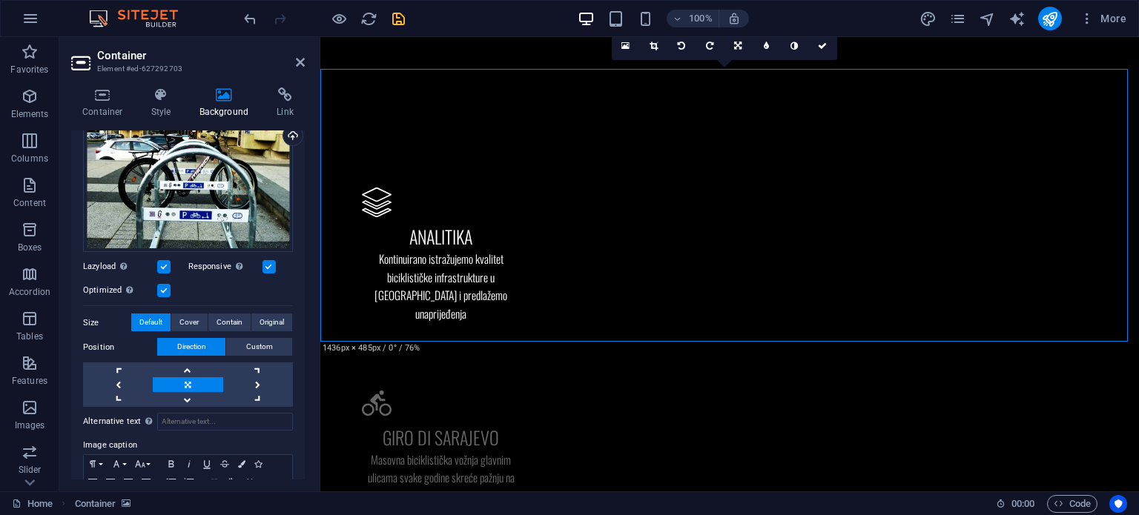
scroll to position [144, 0]
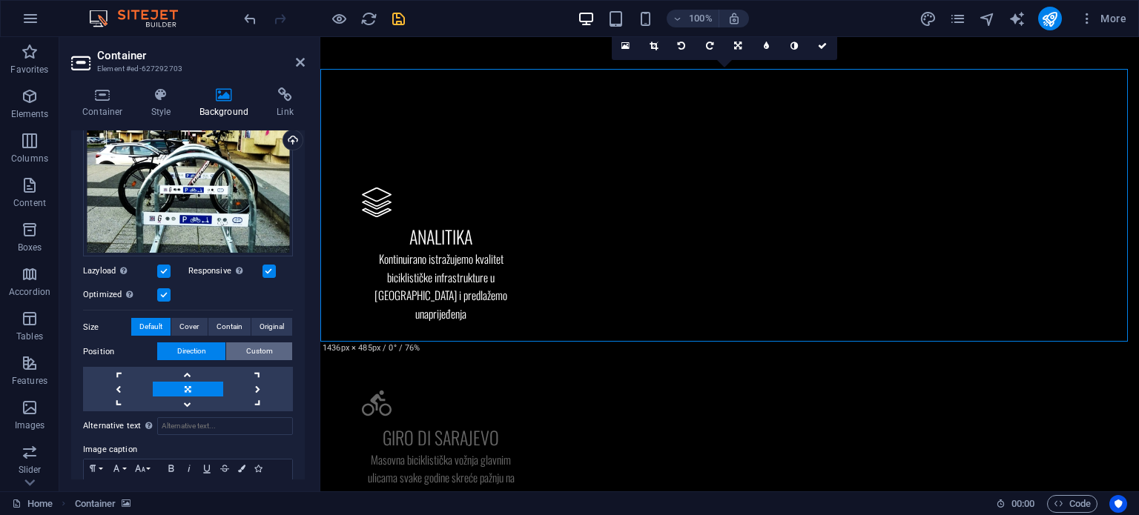
click at [270, 346] on button "Custom" at bounding box center [259, 352] width 66 height 18
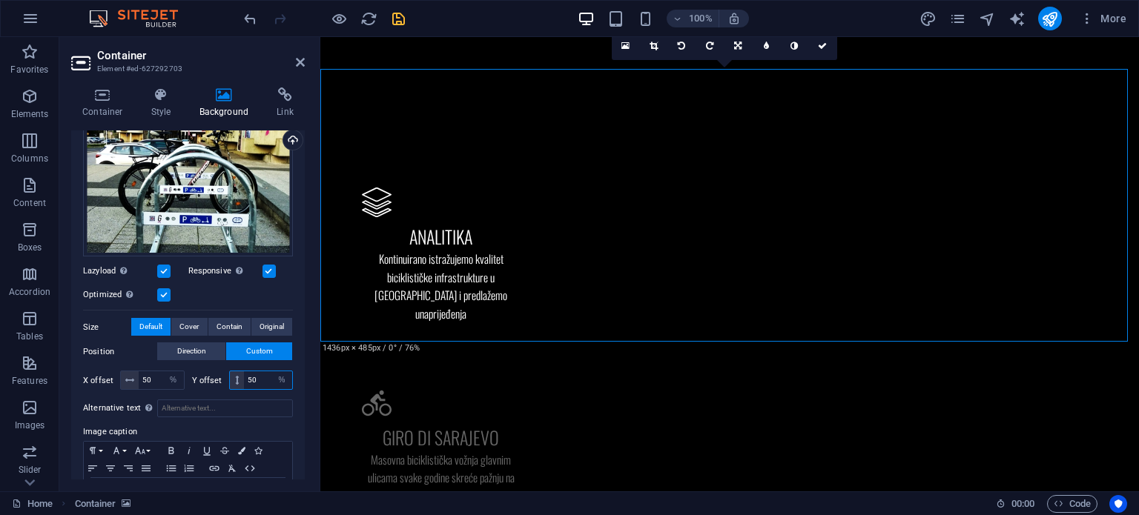
drag, startPoint x: 260, startPoint y: 379, endPoint x: 236, endPoint y: 378, distance: 24.5
click at [236, 378] on div "50 px rem % vh vw" at bounding box center [261, 380] width 65 height 19
type input "70"
click at [822, 46] on icon at bounding box center [822, 46] width 9 height 9
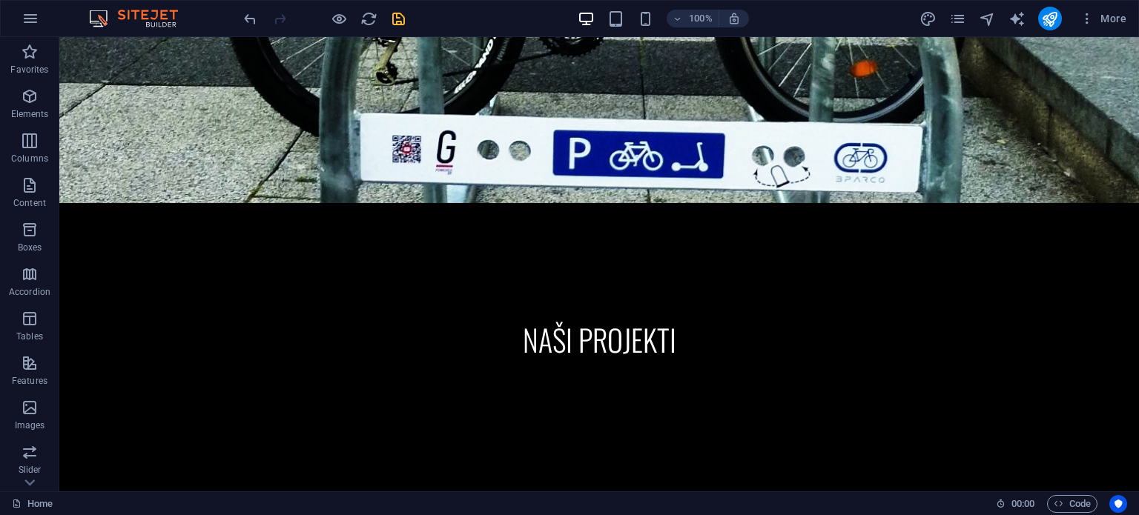
scroll to position [2036, 0]
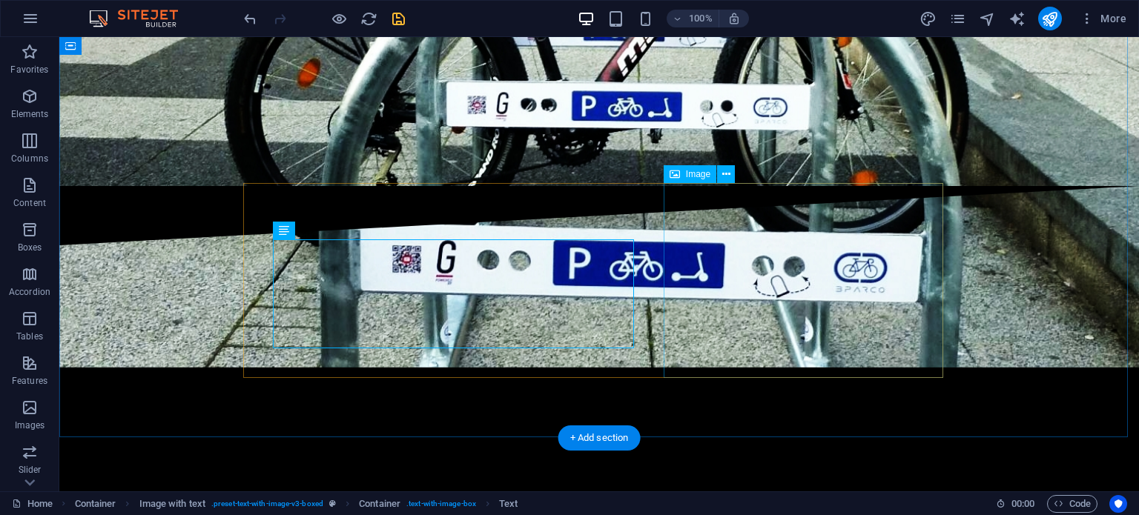
select select "%"
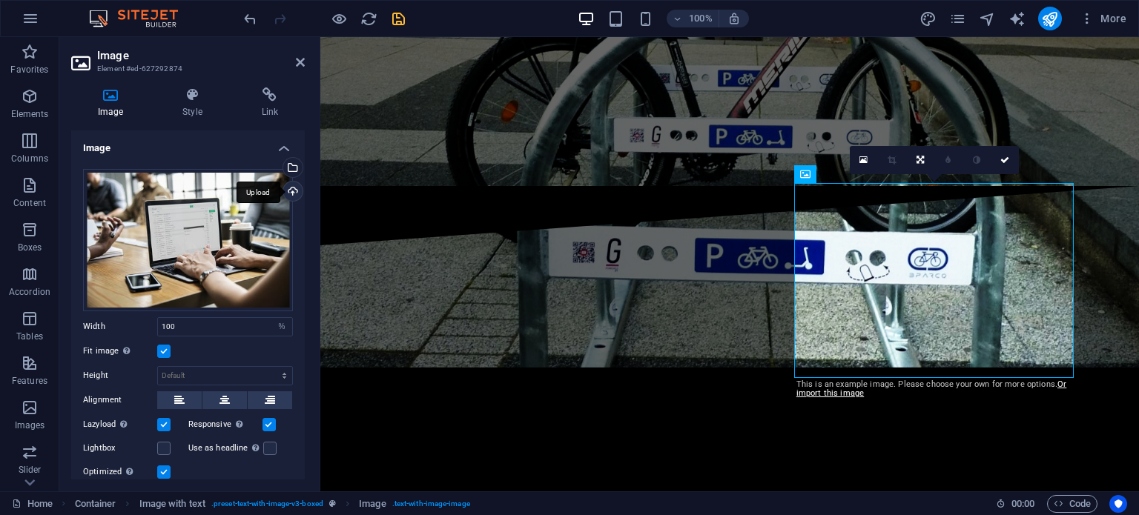
click at [294, 184] on div "Upload" at bounding box center [291, 193] width 22 height 22
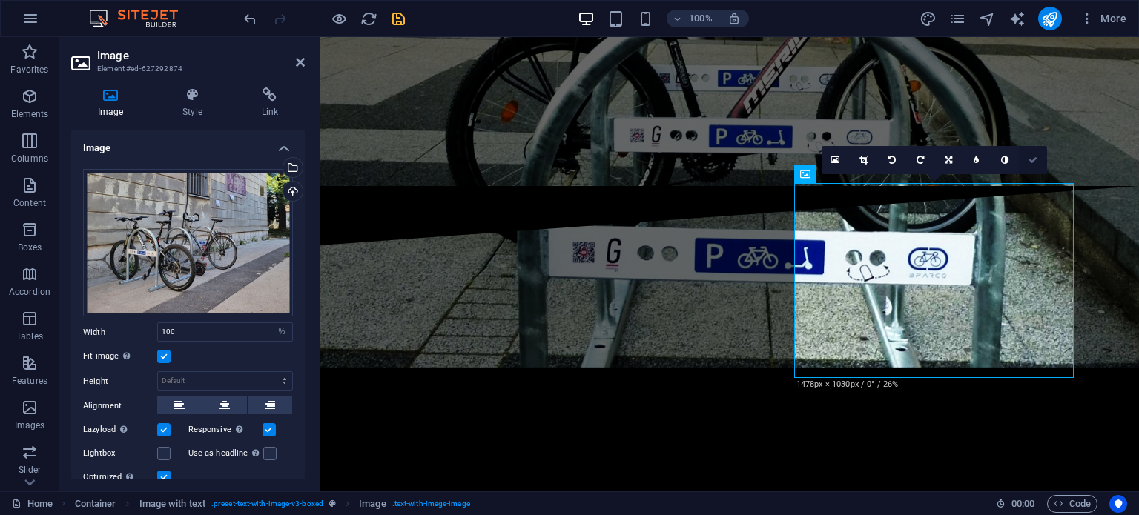
click at [1034, 159] on icon at bounding box center [1032, 160] width 9 height 9
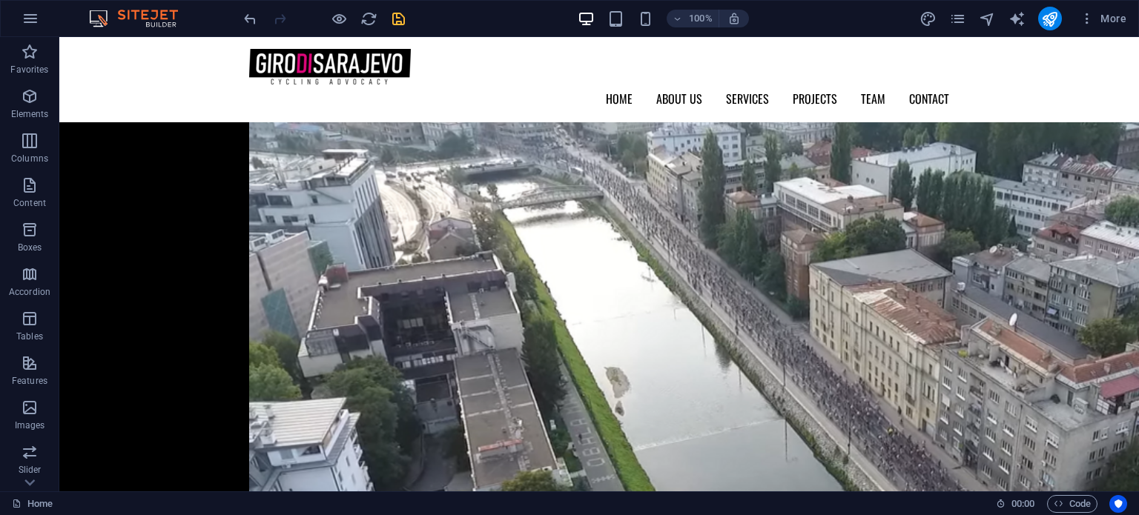
scroll to position [2464, 0]
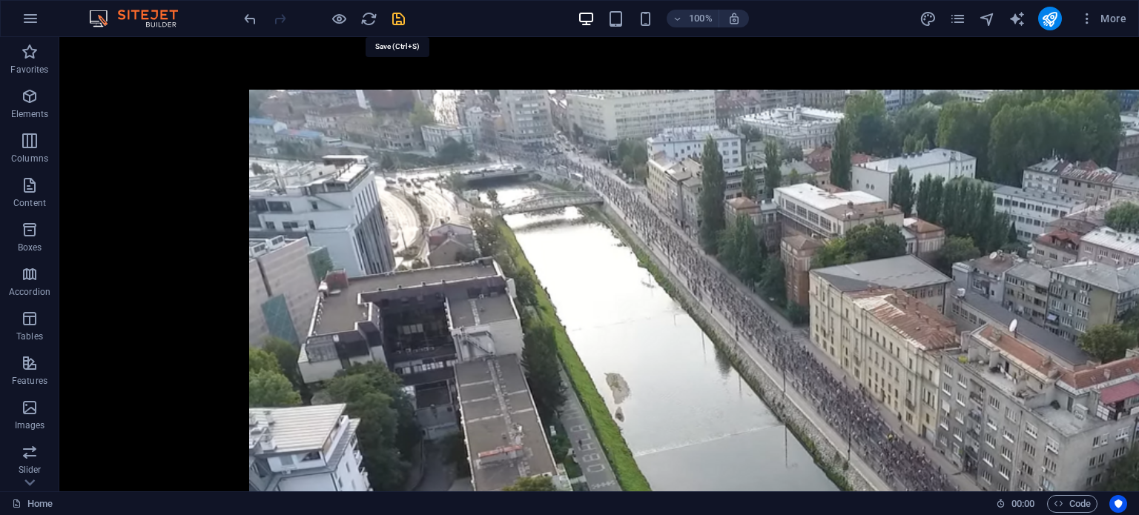
click at [397, 14] on icon "save" at bounding box center [398, 18] width 17 height 17
checkbox input "false"
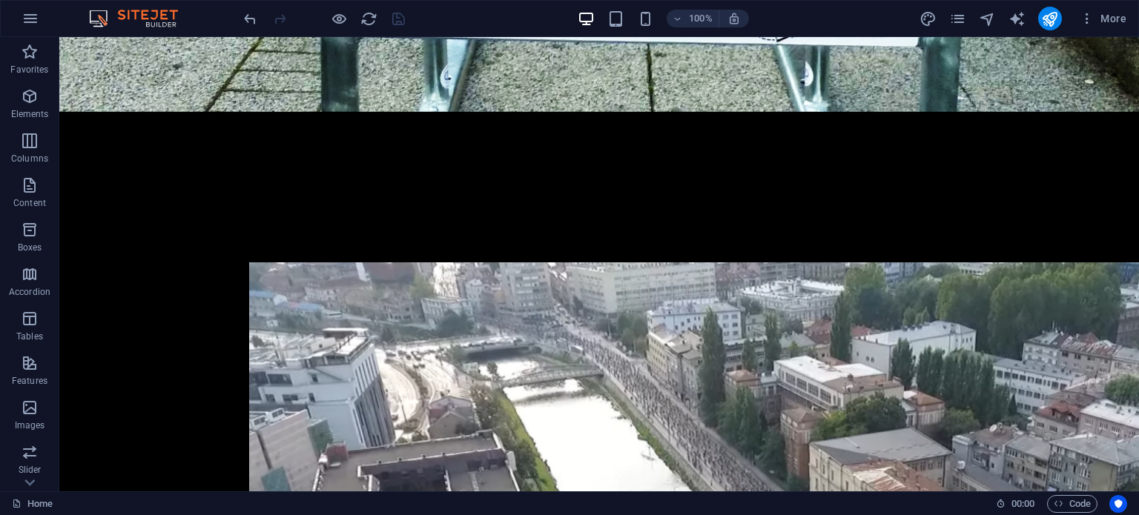
scroll to position [2304, 0]
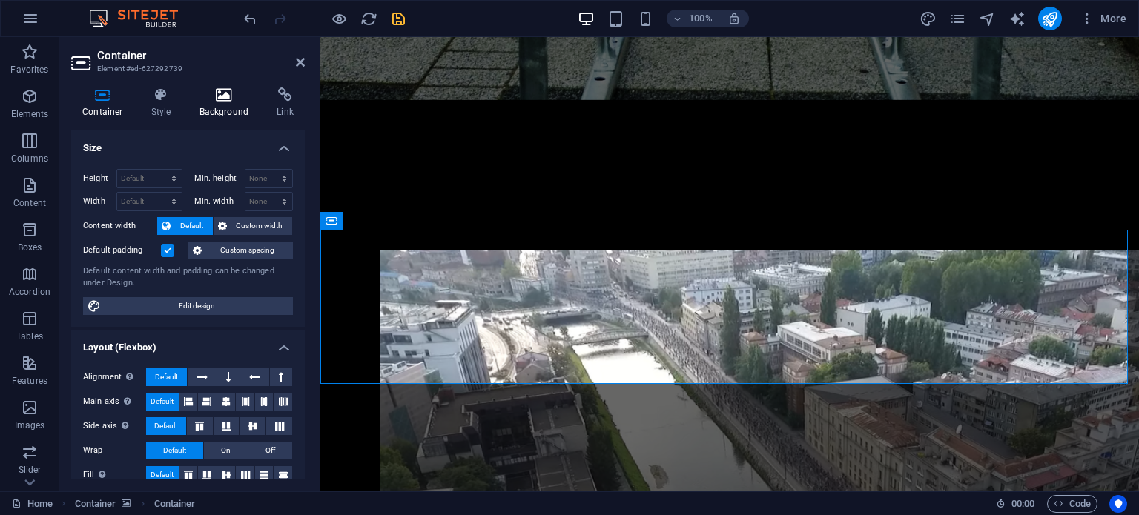
click at [221, 110] on h4 "Background" at bounding box center [227, 102] width 78 height 31
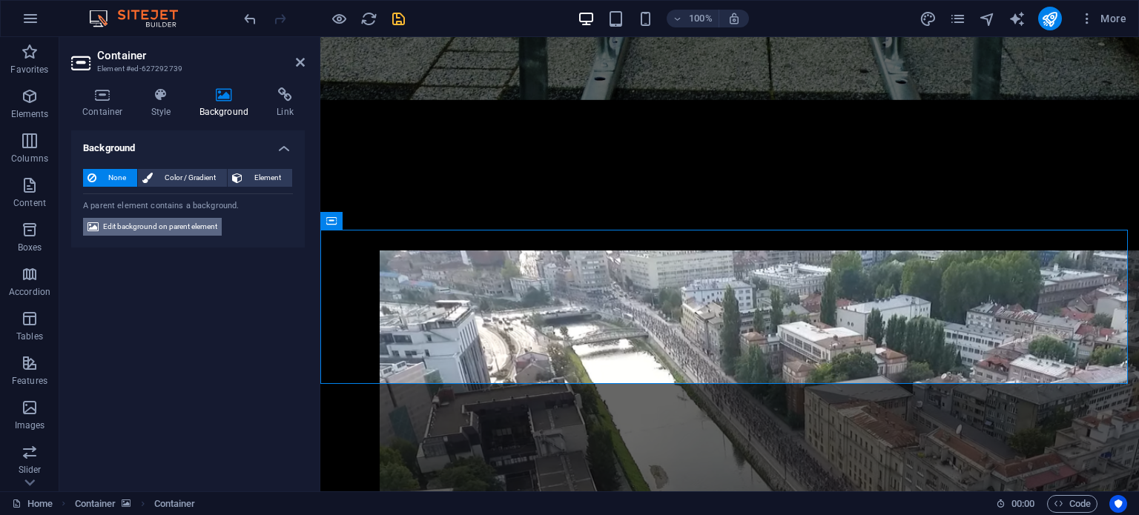
click at [206, 222] on span "Edit background on parent element" at bounding box center [160, 227] width 114 height 18
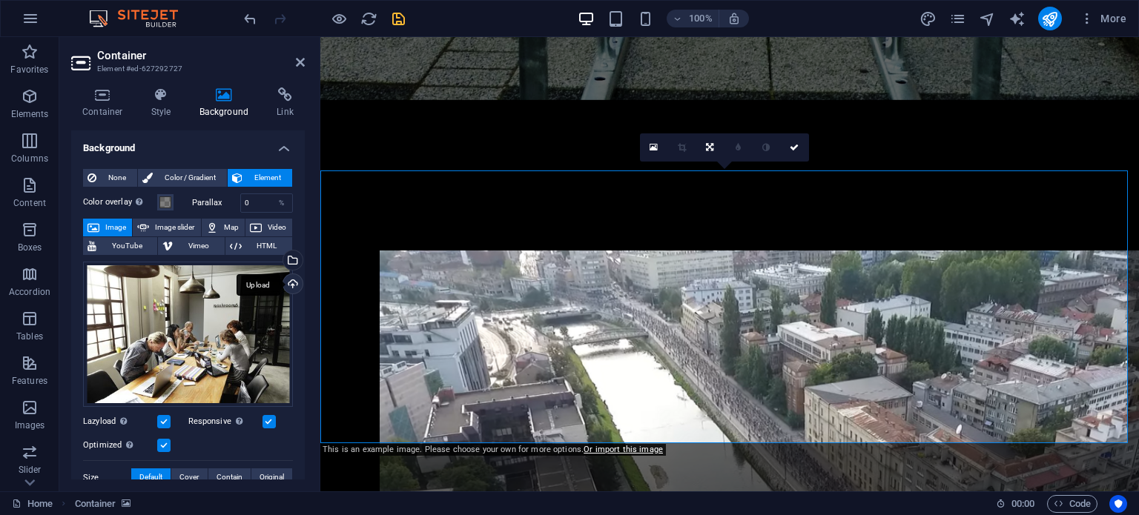
click at [288, 282] on div "Upload" at bounding box center [291, 285] width 22 height 22
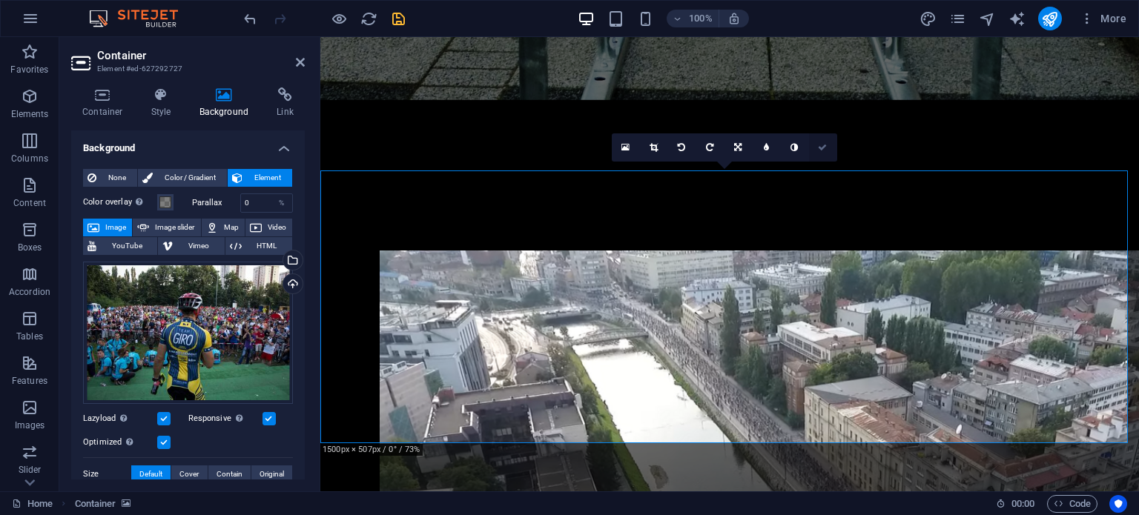
click at [821, 144] on icon at bounding box center [822, 147] width 9 height 9
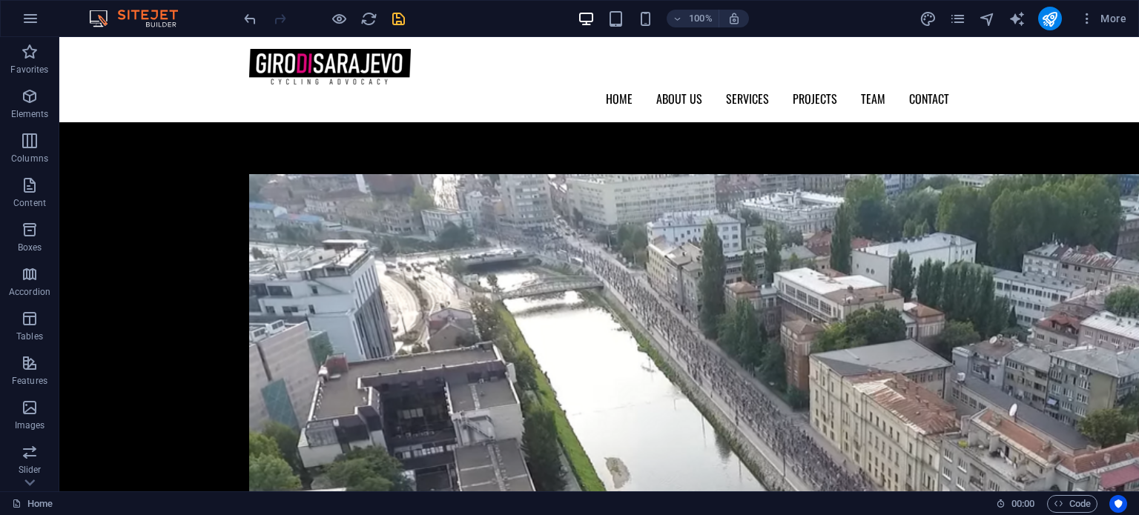
scroll to position [2334, 0]
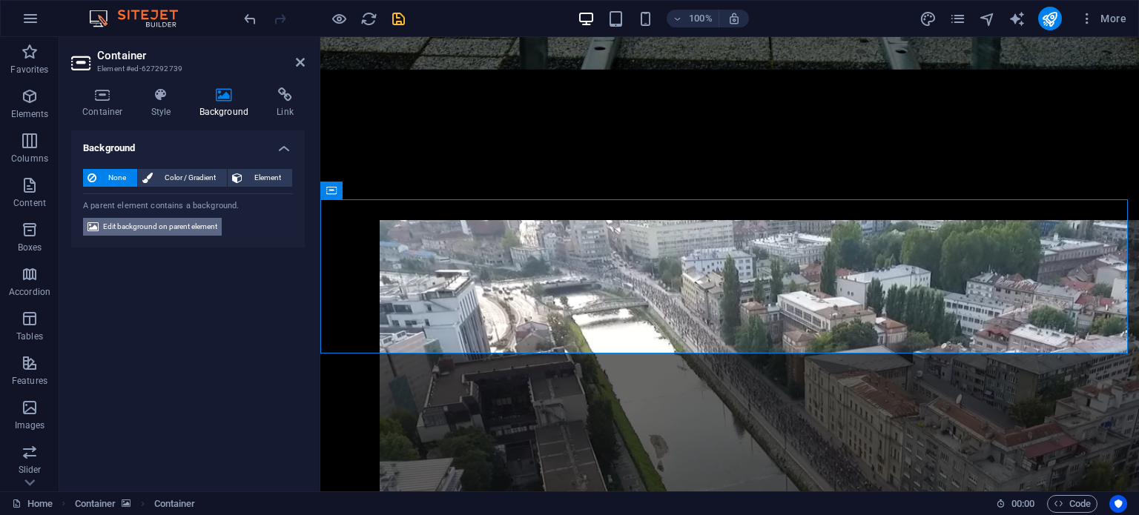
click at [196, 228] on span "Edit background on parent element" at bounding box center [160, 227] width 114 height 18
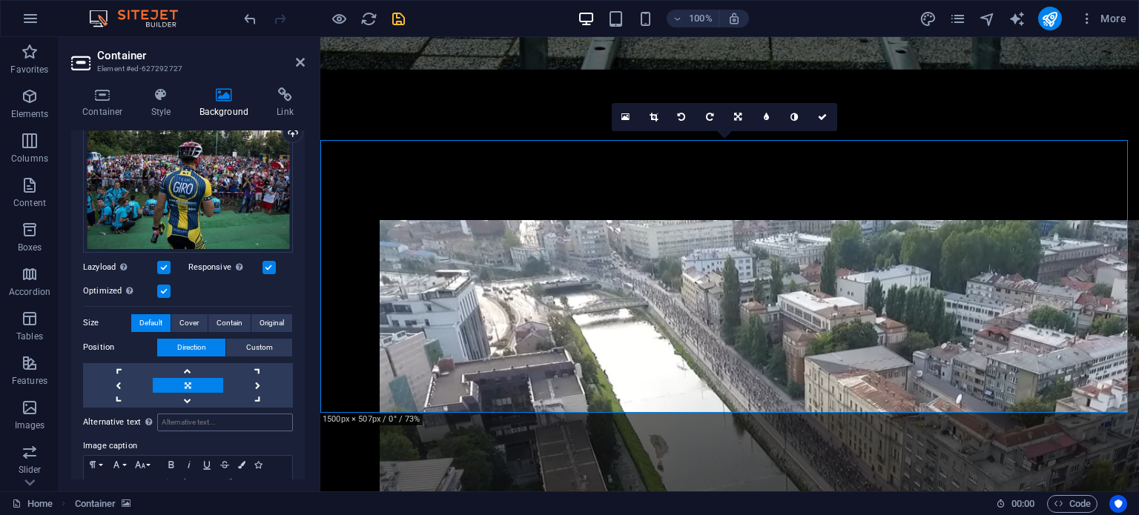
scroll to position [154, 0]
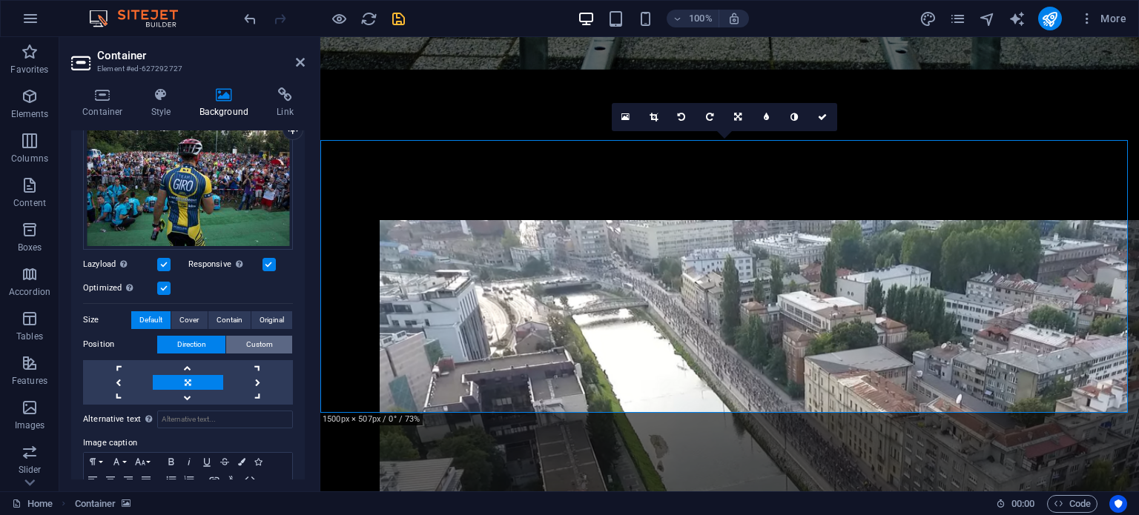
click at [268, 341] on span "Custom" at bounding box center [259, 345] width 27 height 18
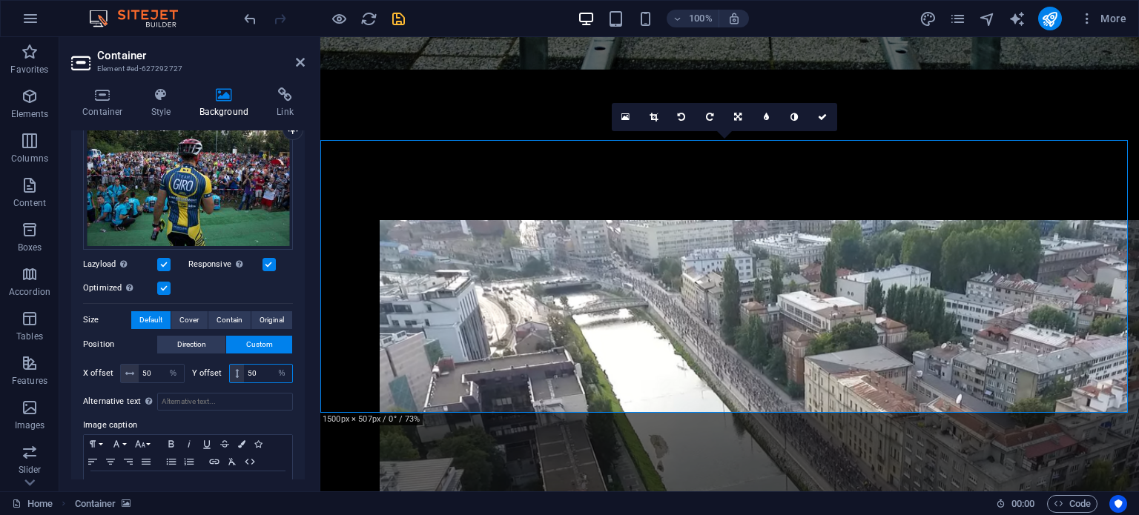
drag, startPoint x: 256, startPoint y: 373, endPoint x: 237, endPoint y: 372, distance: 18.6
click at [237, 372] on div "50 px rem % vh vw" at bounding box center [261, 373] width 65 height 19
drag, startPoint x: 258, startPoint y: 371, endPoint x: 237, endPoint y: 371, distance: 20.8
click at [237, 371] on div "70 px rem % vh vw" at bounding box center [261, 373] width 65 height 19
type input "40"
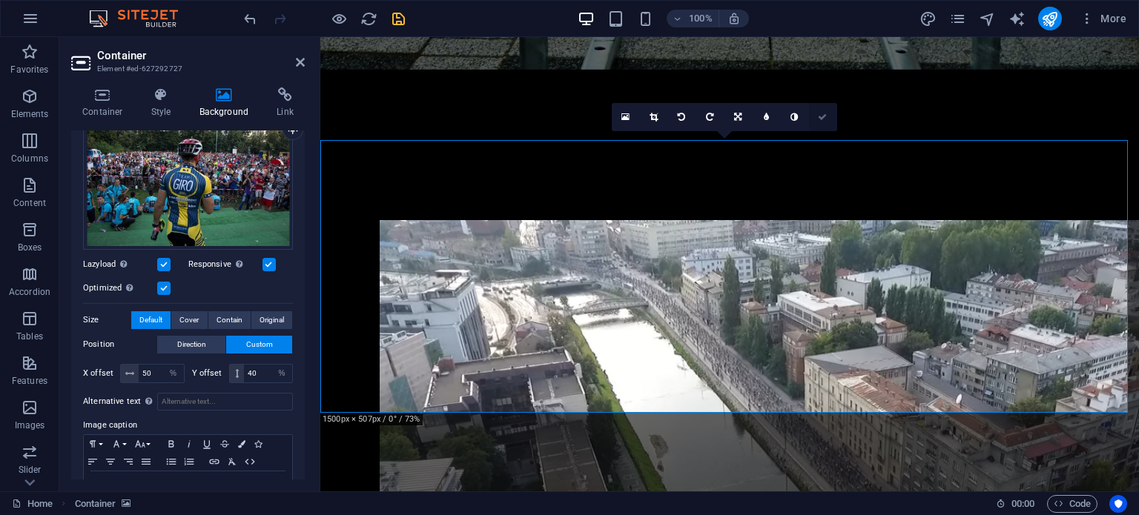
click at [822, 113] on icon at bounding box center [822, 117] width 9 height 9
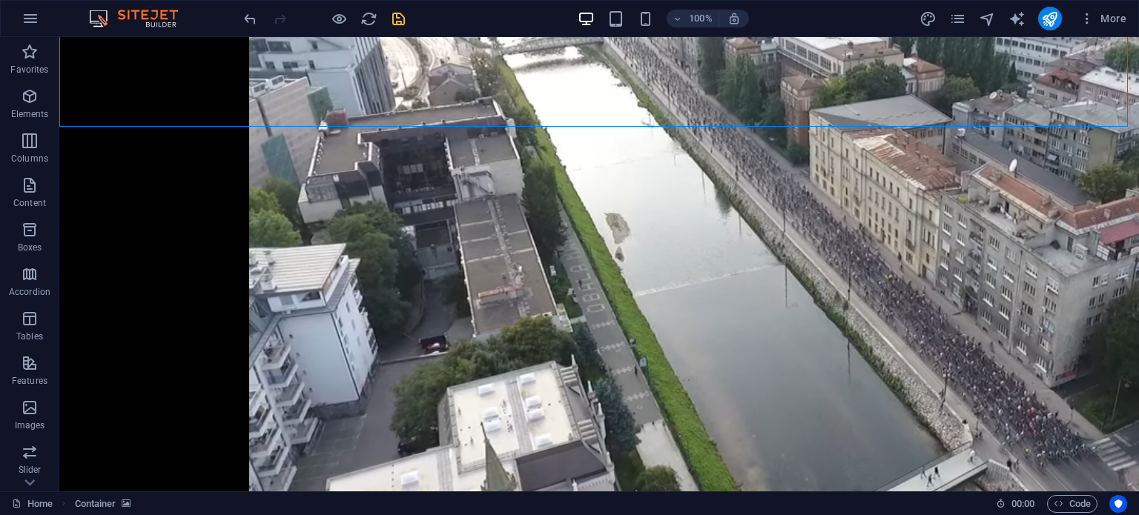
scroll to position [2666, 0]
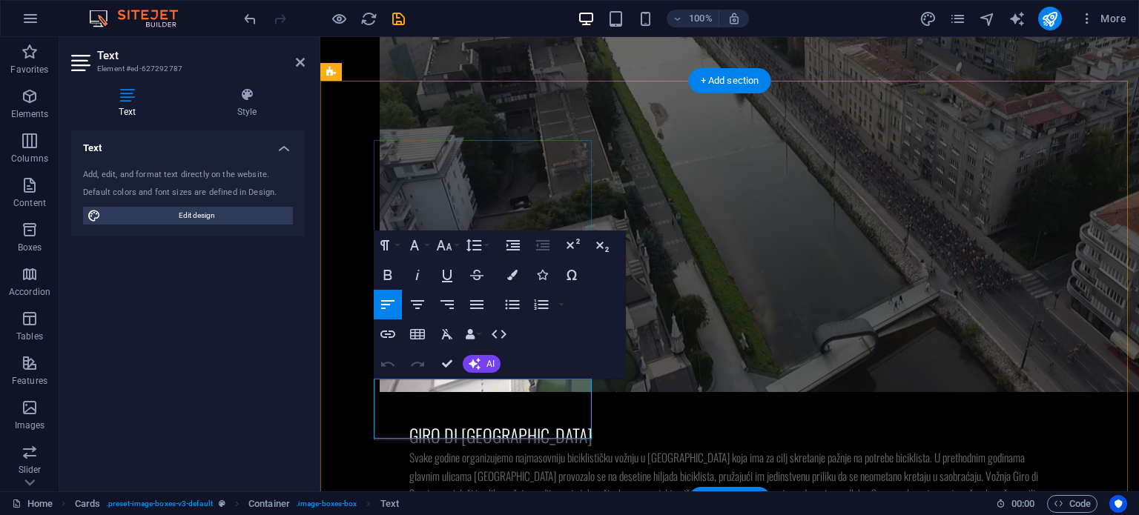
drag, startPoint x: 320, startPoint y: 37, endPoint x: 391, endPoint y: 388, distance: 357.7
click at [473, 311] on icon "button" at bounding box center [477, 305] width 18 height 18
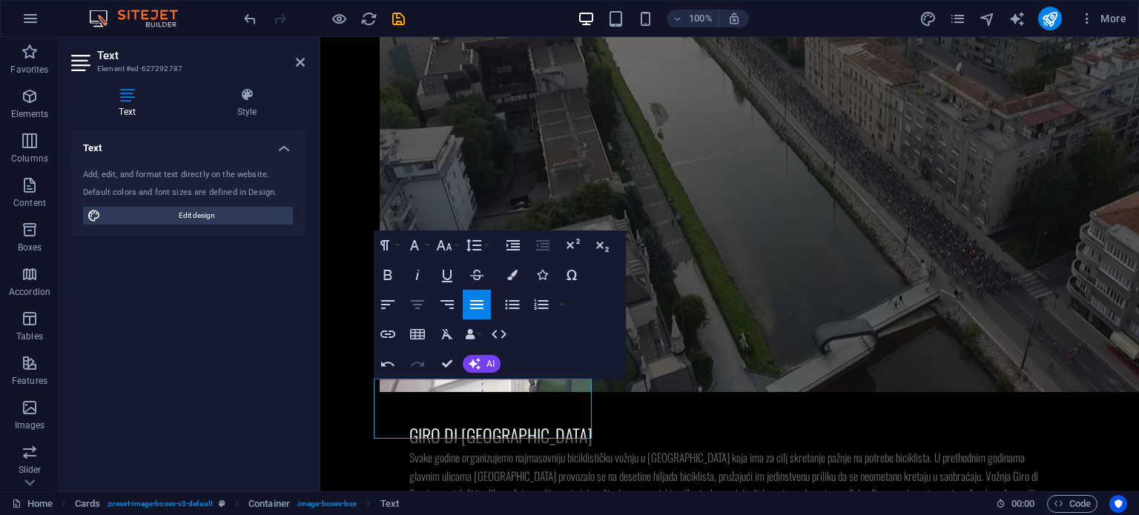
click at [421, 305] on icon "button" at bounding box center [418, 305] width 18 height 18
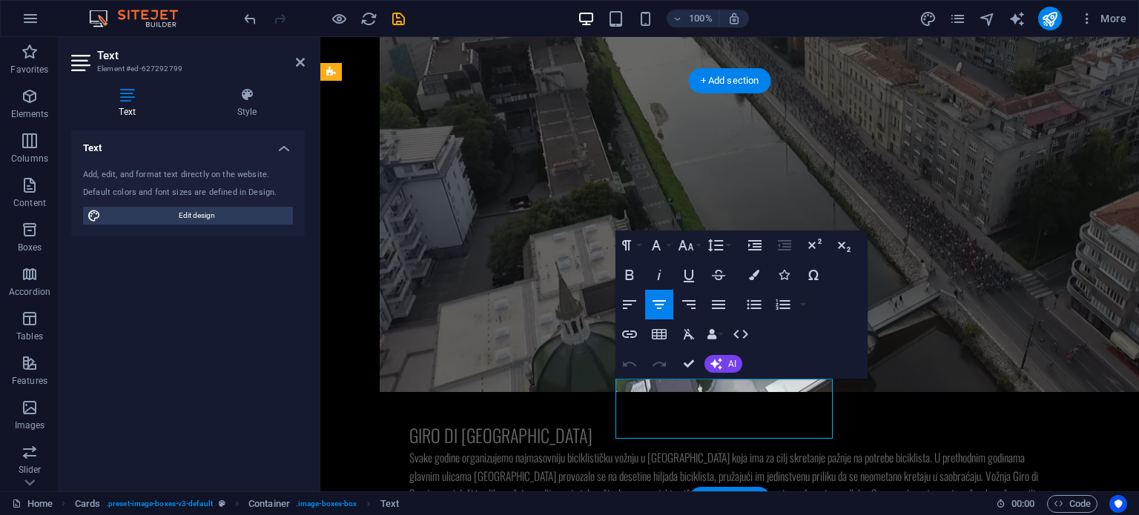
drag, startPoint x: 796, startPoint y: 406, endPoint x: 641, endPoint y: 389, distance: 156.0
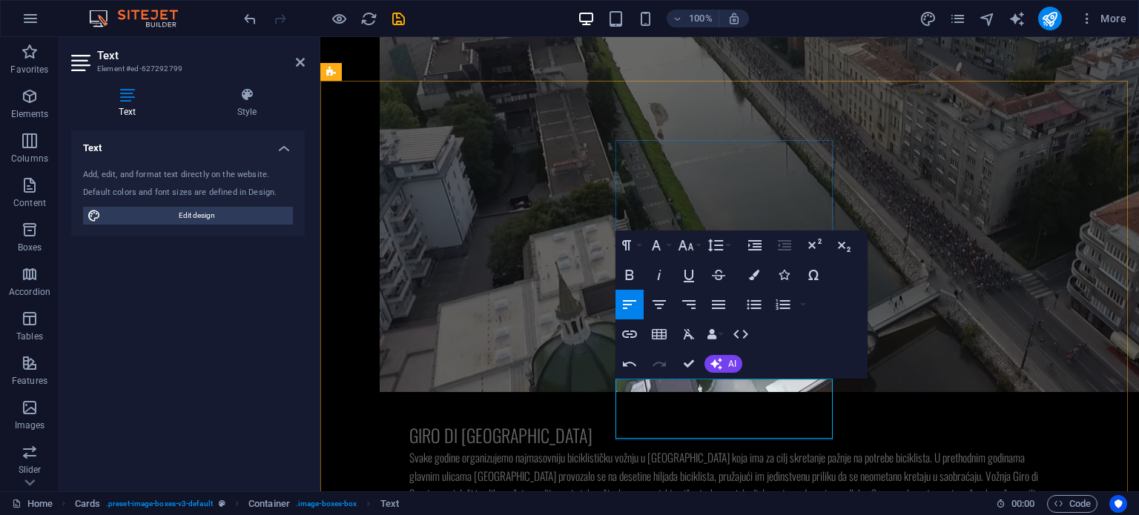
drag, startPoint x: 804, startPoint y: 409, endPoint x: 631, endPoint y: 384, distance: 175.2
click at [658, 306] on icon "button" at bounding box center [659, 305] width 18 height 18
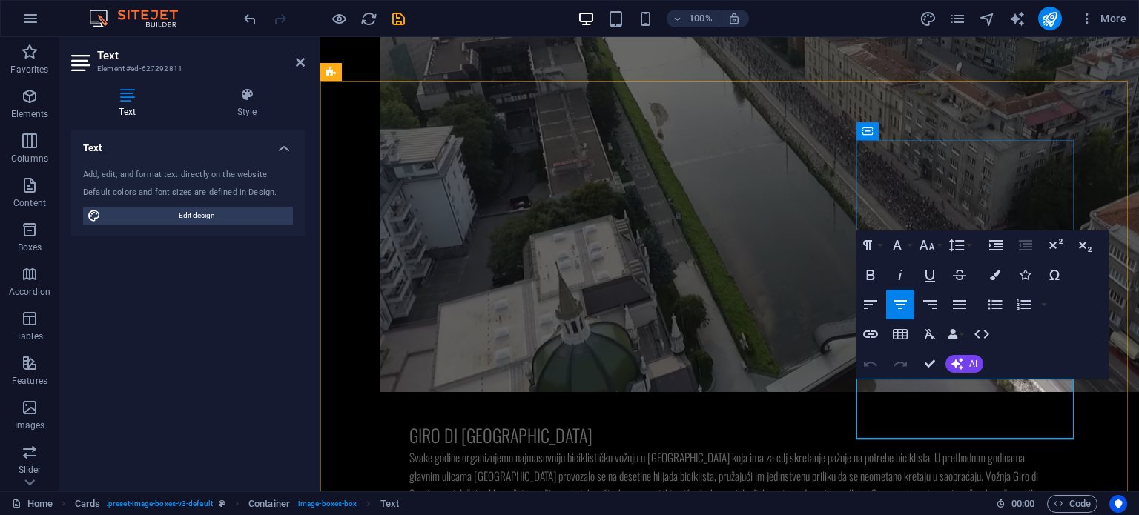
drag, startPoint x: 1042, startPoint y: 403, endPoint x: 884, endPoint y: 388, distance: 159.4
drag, startPoint x: 1031, startPoint y: 408, endPoint x: 878, endPoint y: 384, distance: 155.3
click at [899, 305] on icon "button" at bounding box center [899, 304] width 13 height 9
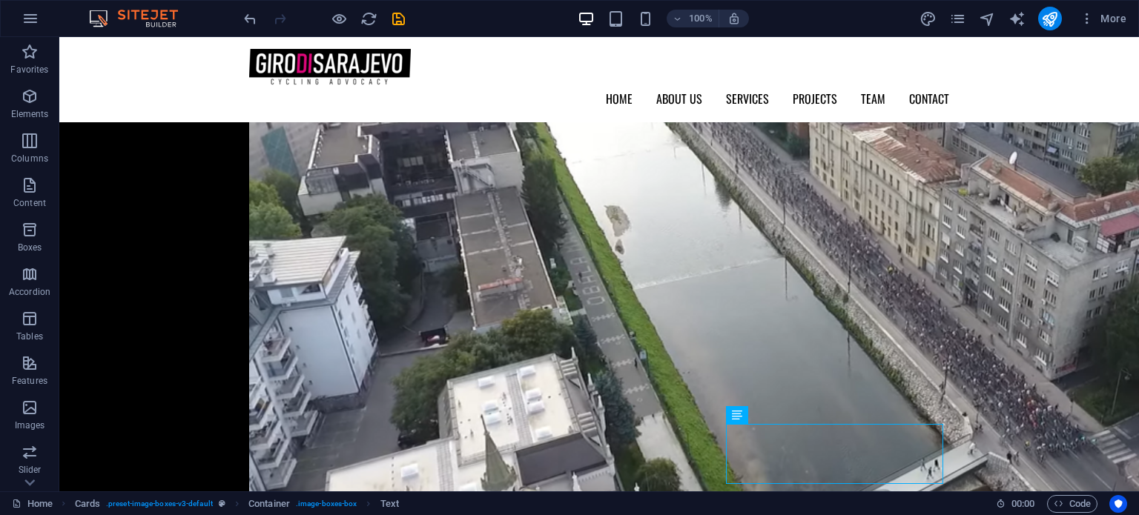
scroll to position [2621, 0]
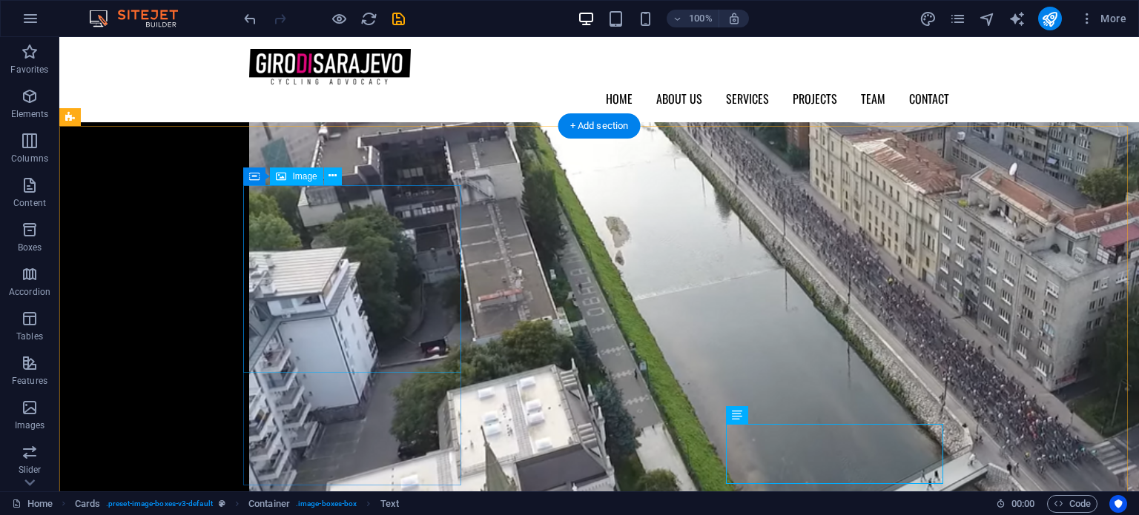
select select "%"
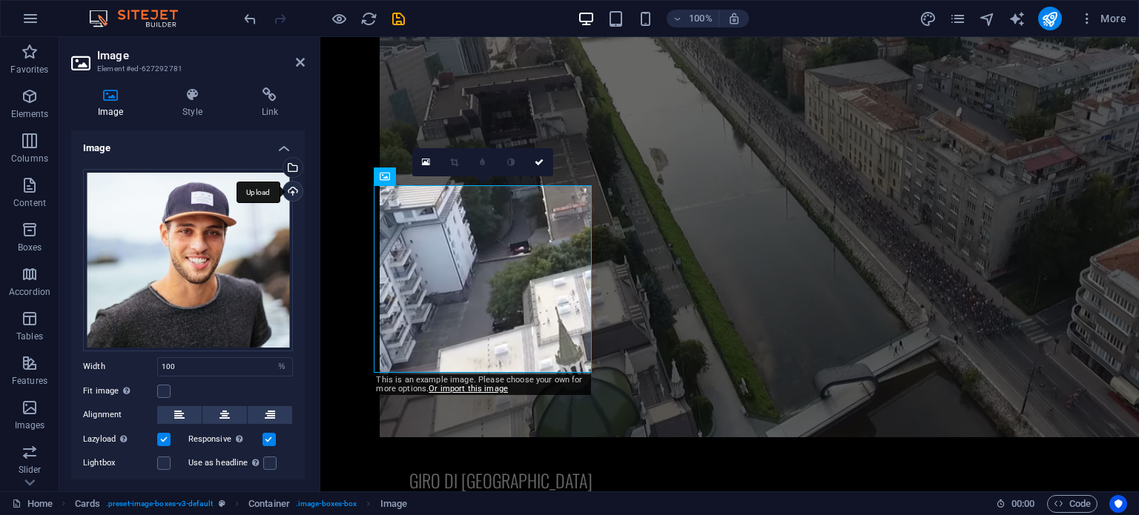
click at [288, 188] on div "Upload" at bounding box center [291, 193] width 22 height 22
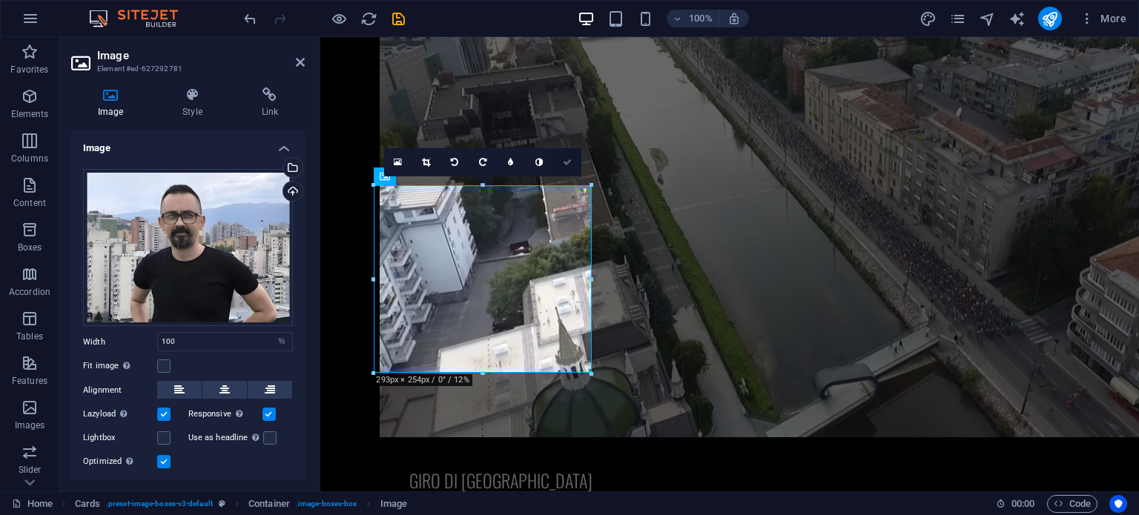
click at [566, 164] on icon at bounding box center [567, 162] width 9 height 9
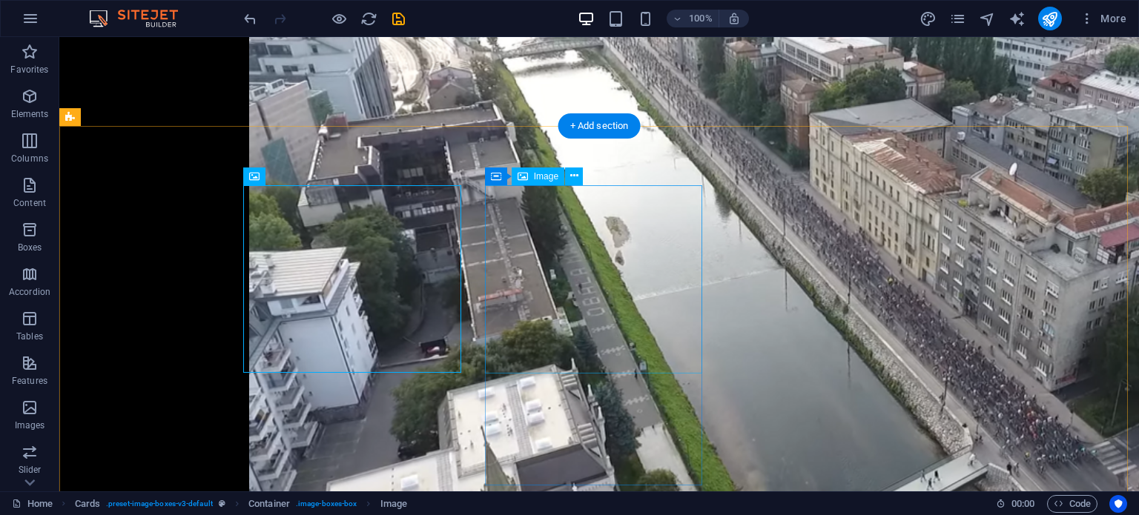
select select "%"
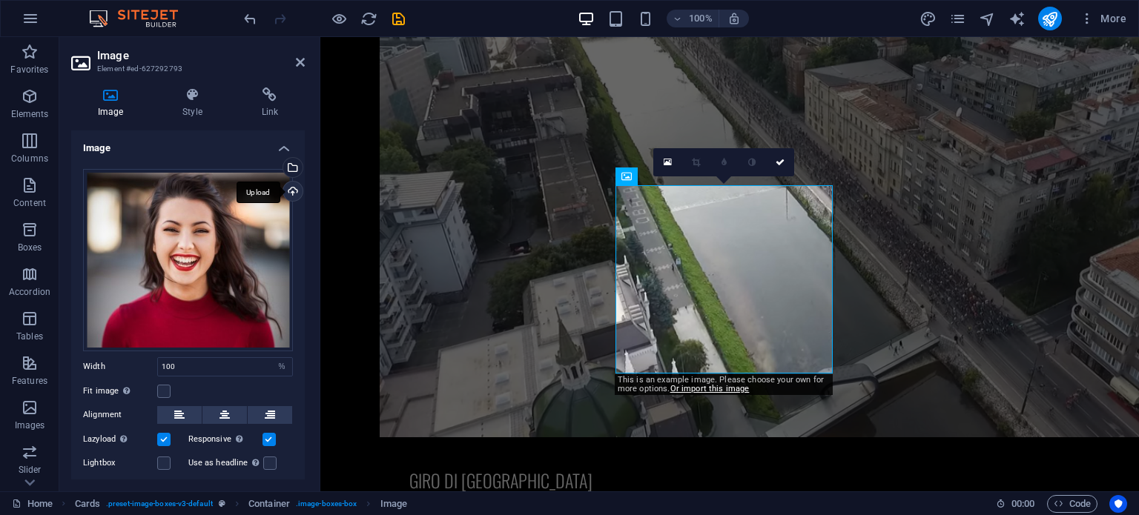
click at [288, 187] on div "Upload" at bounding box center [291, 193] width 22 height 22
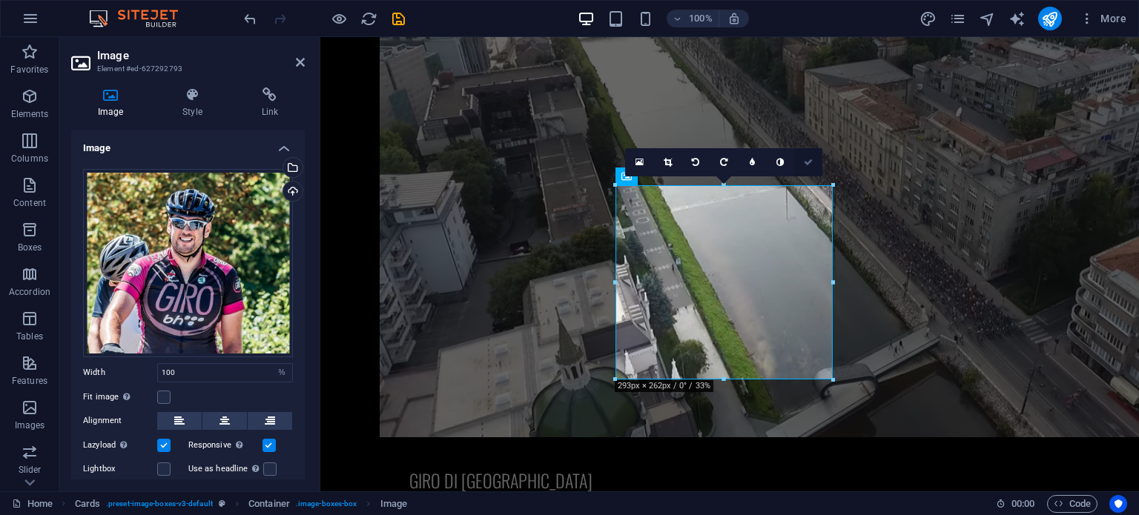
click at [807, 161] on icon at bounding box center [808, 162] width 9 height 9
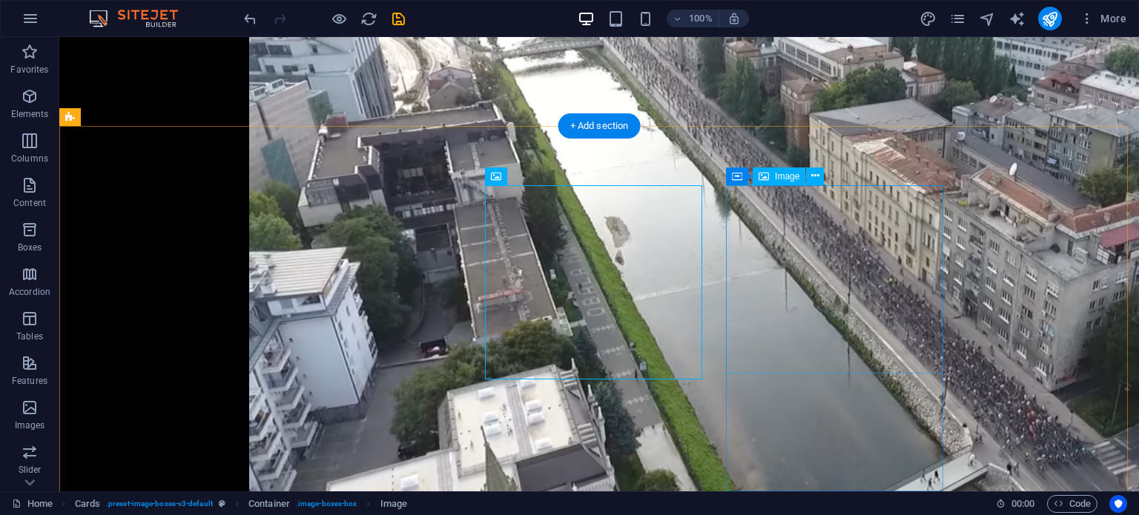
select select "%"
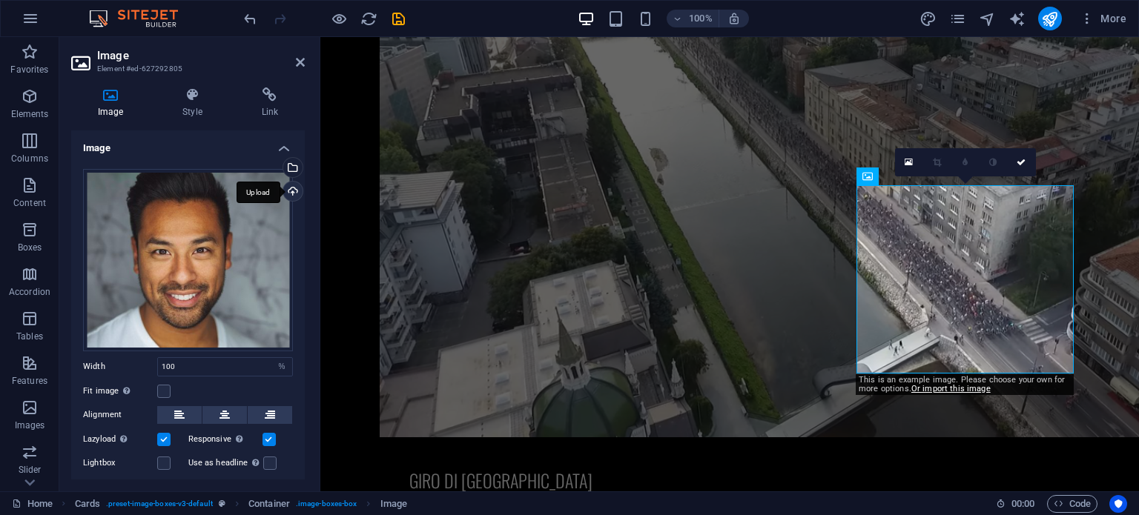
click at [292, 191] on div "Upload" at bounding box center [291, 193] width 22 height 22
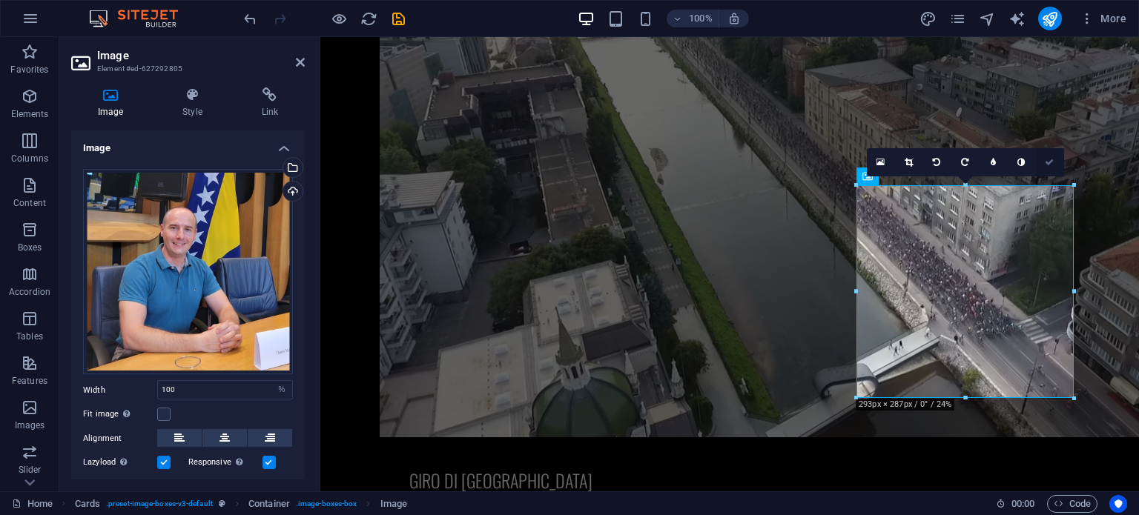
click at [1053, 163] on icon at bounding box center [1049, 162] width 9 height 9
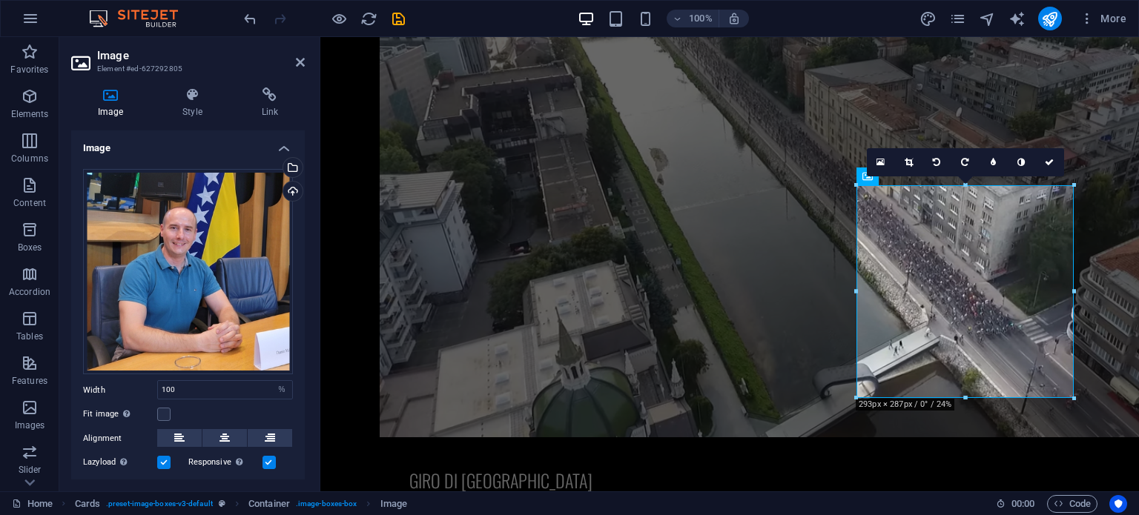
click at [190, 415] on div "Fit image Automatically fit image to a fixed width and height" at bounding box center [188, 415] width 210 height 18
click at [278, 410] on div "Fit image Automatically fit image to a fixed width and height" at bounding box center [188, 415] width 210 height 18
click at [153, 409] on label "Fit image Automatically fit image to a fixed width and height" at bounding box center [120, 415] width 74 height 18
click at [0, 0] on input "Fit image Automatically fit image to a fixed width and height" at bounding box center [0, 0] width 0 height 0
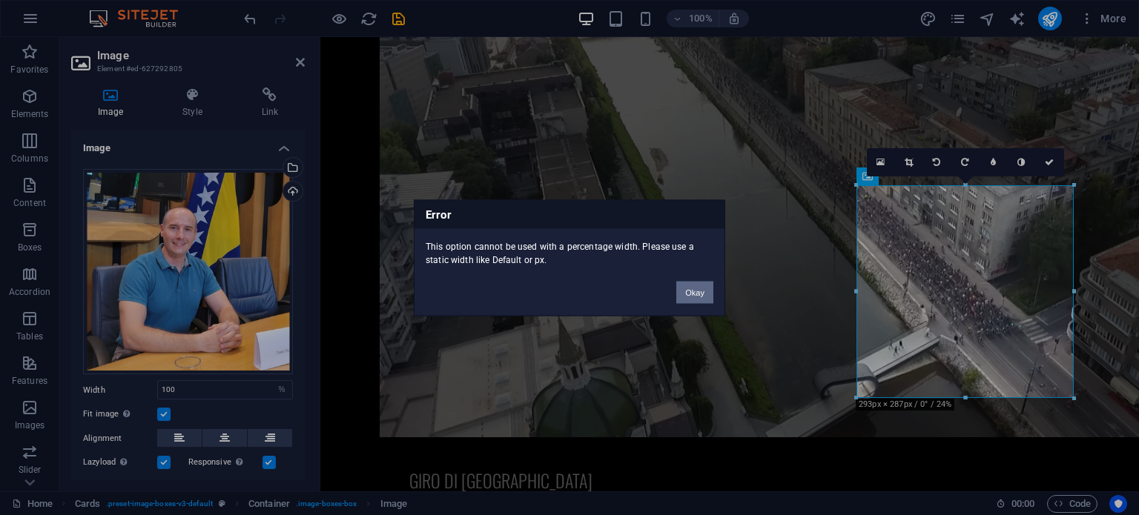
click at [692, 286] on button "Okay" at bounding box center [694, 292] width 37 height 22
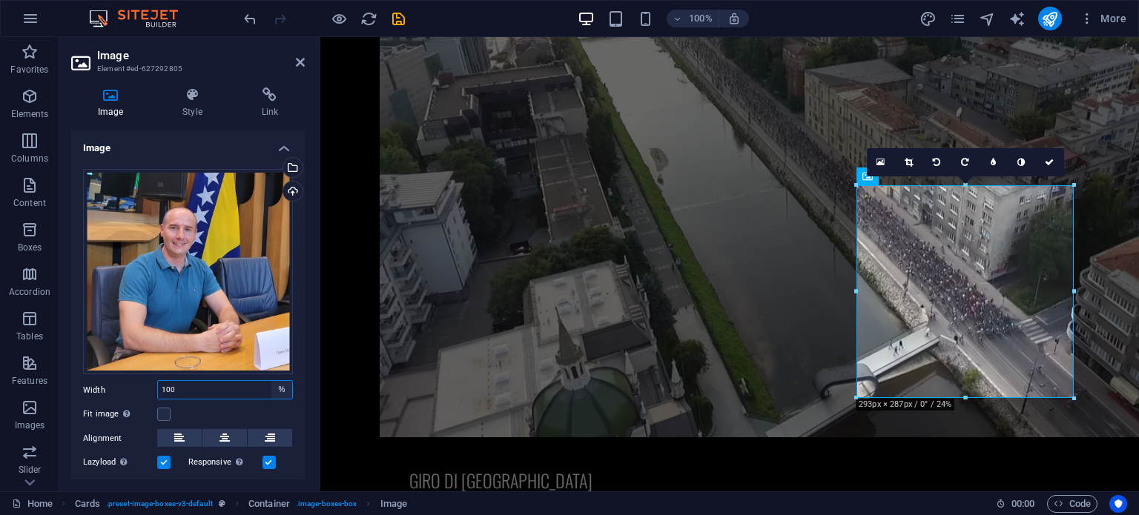
click at [277, 384] on select "Default auto px rem % em vh vw" at bounding box center [281, 390] width 21 height 18
select select "default"
click at [271, 381] on select "Default auto px rem % em vh vw" at bounding box center [281, 390] width 21 height 18
click at [199, 409] on div "Fit image Automatically fit image to a fixed width and height" at bounding box center [188, 415] width 210 height 18
click at [282, 407] on div "Fit image Automatically fit image to a fixed width and height" at bounding box center [188, 415] width 210 height 18
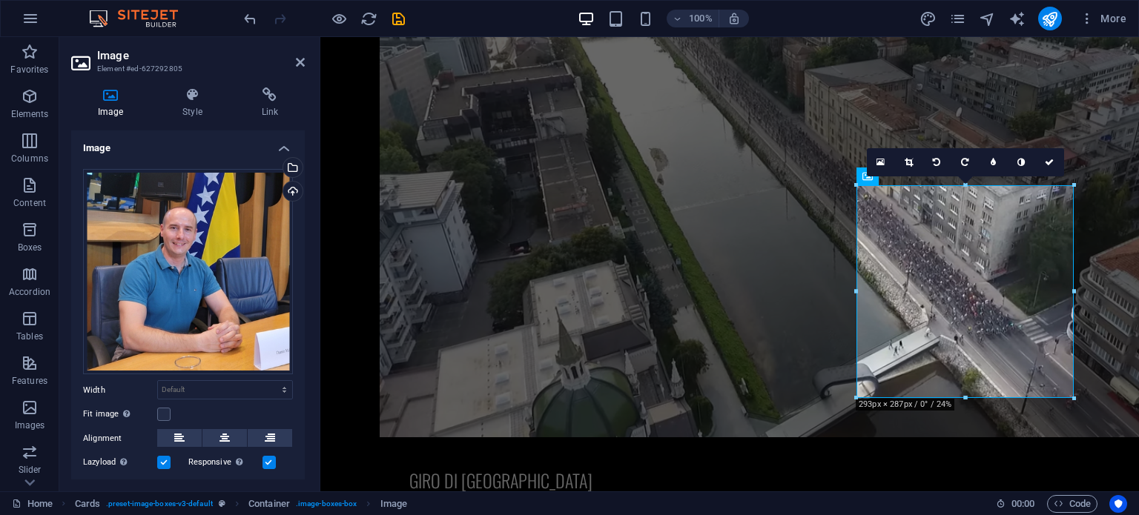
click at [154, 414] on label "Fit image Automatically fit image to a fixed width and height" at bounding box center [120, 415] width 74 height 18
click at [0, 0] on input "Fit image Automatically fit image to a fixed width and height" at bounding box center [0, 0] width 0 height 0
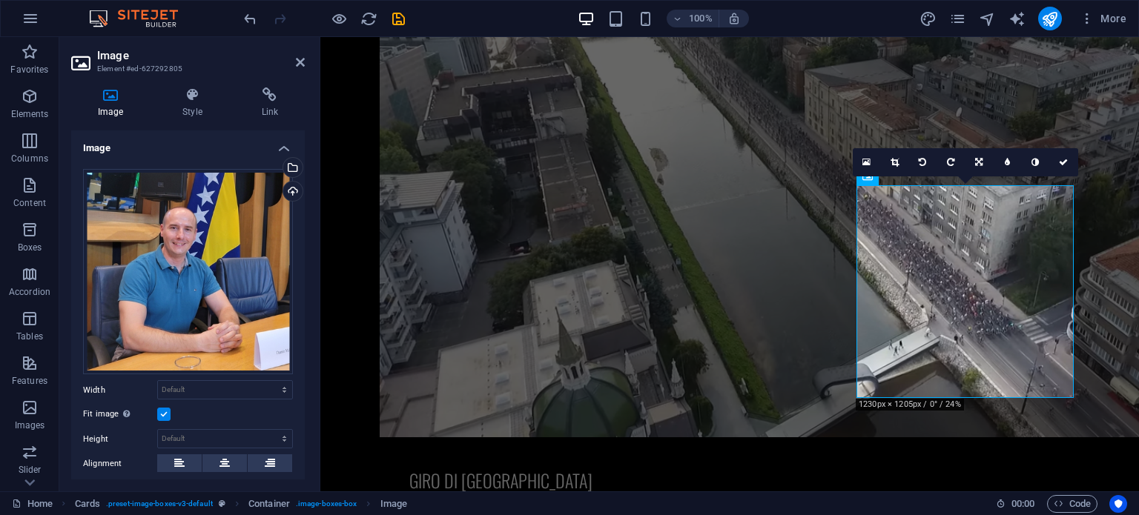
click at [163, 411] on label at bounding box center [163, 414] width 13 height 13
click at [0, 0] on input "Fit image Automatically fit image to a fixed width and height" at bounding box center [0, 0] width 0 height 0
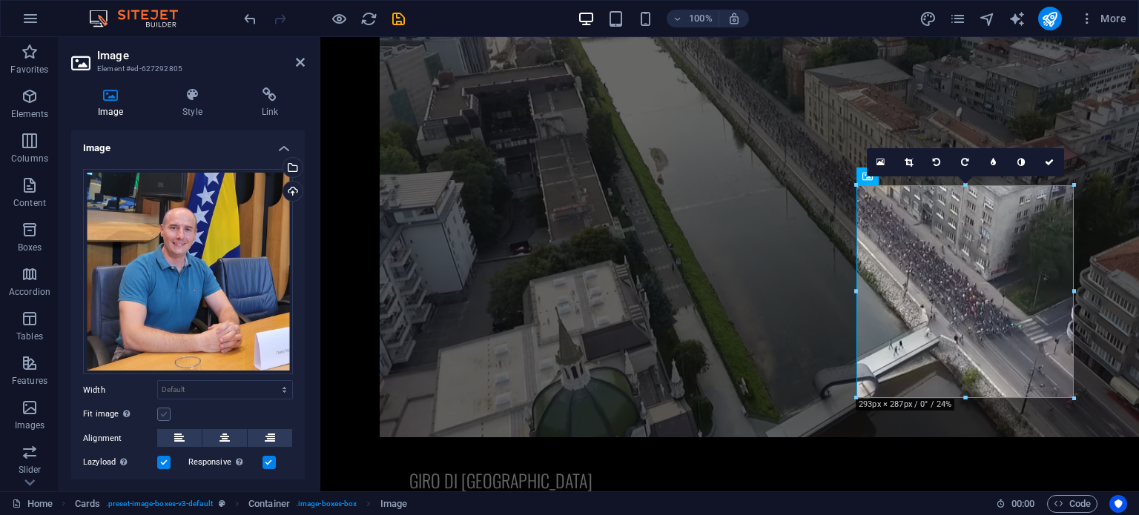
click at [163, 411] on label at bounding box center [163, 414] width 13 height 13
click at [0, 0] on input "Fit image Automatically fit image to a fixed width and height" at bounding box center [0, 0] width 0 height 0
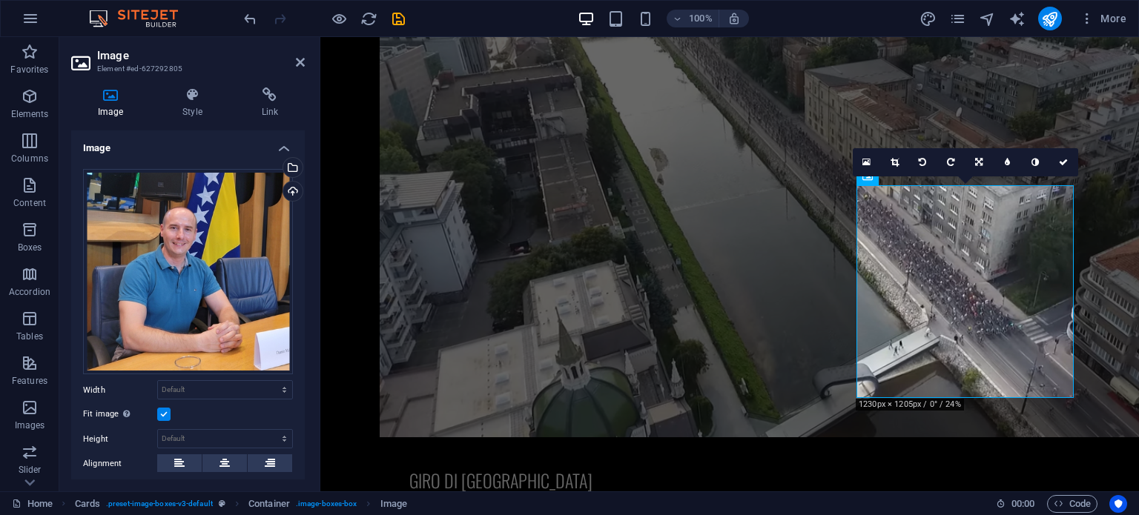
click at [163, 411] on label at bounding box center [163, 414] width 13 height 13
click at [0, 0] on input "Fit image Automatically fit image to a fixed width and height" at bounding box center [0, 0] width 0 height 0
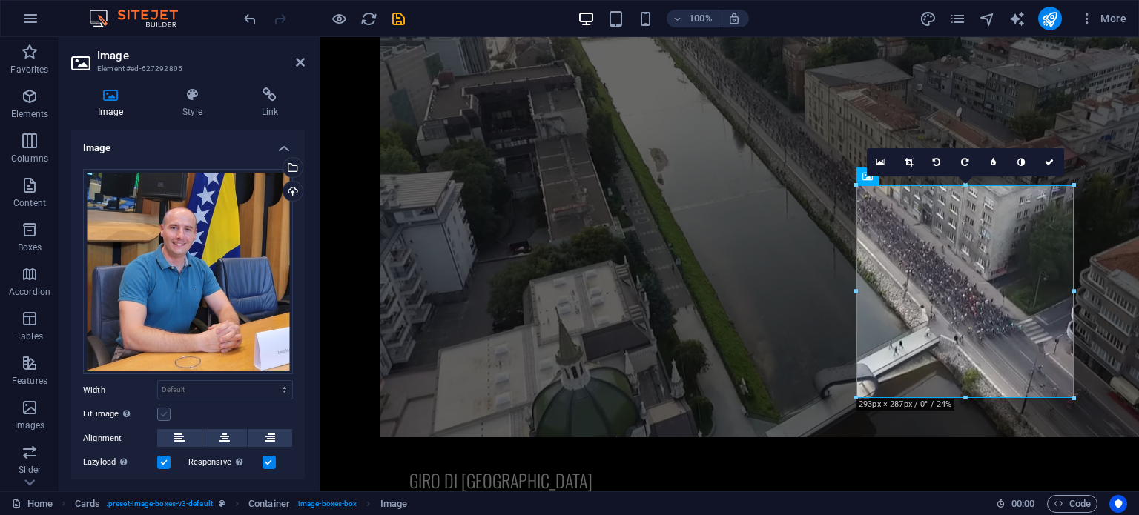
click at [163, 411] on label at bounding box center [163, 414] width 13 height 13
click at [0, 0] on input "Fit image Automatically fit image to a fixed width and height" at bounding box center [0, 0] width 0 height 0
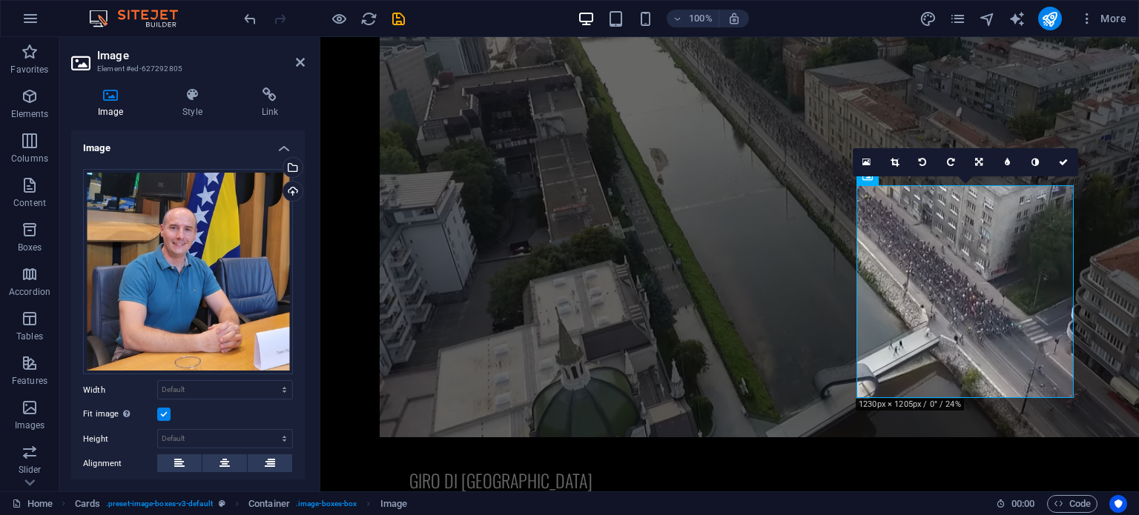
click at [163, 411] on label at bounding box center [163, 414] width 13 height 13
click at [0, 0] on input "Fit image Automatically fit image to a fixed width and height" at bounding box center [0, 0] width 0 height 0
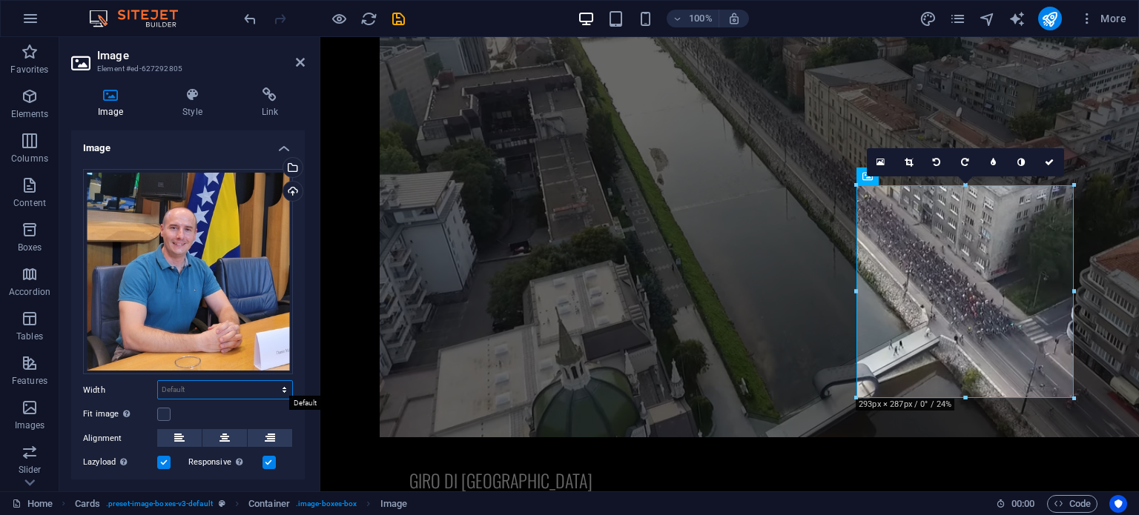
click at [282, 385] on select "Default auto px rem % em vh vw" at bounding box center [225, 390] width 134 height 18
click at [158, 381] on select "Default auto px rem % em vh vw" at bounding box center [225, 390] width 134 height 18
click at [279, 387] on select "Default auto px rem % em vh vw" at bounding box center [225, 390] width 134 height 18
click at [158, 381] on select "Default auto px rem % em vh vw" at bounding box center [225, 390] width 134 height 18
select select "DISABLED_OPTION_VALUE"
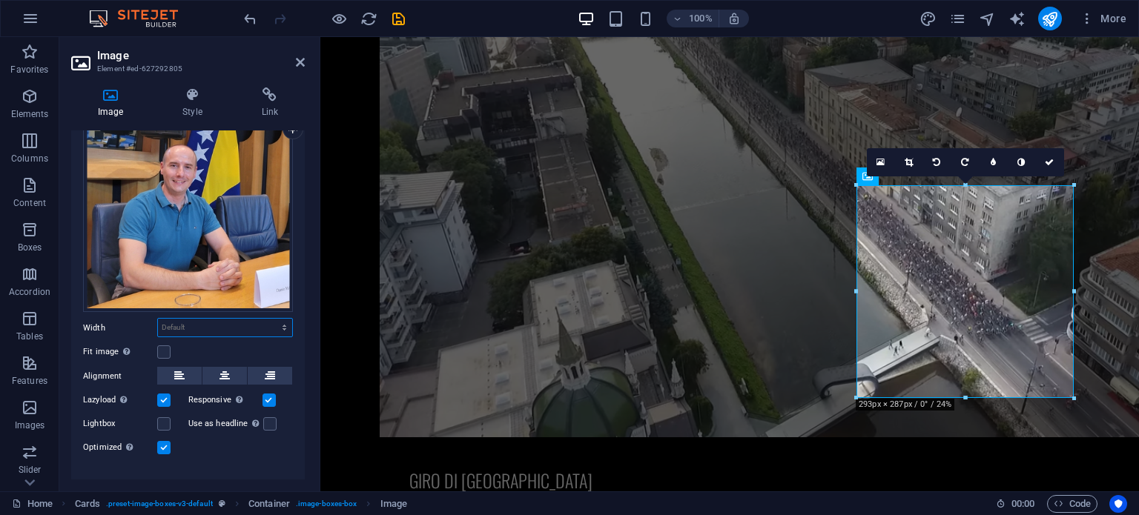
scroll to position [40, 0]
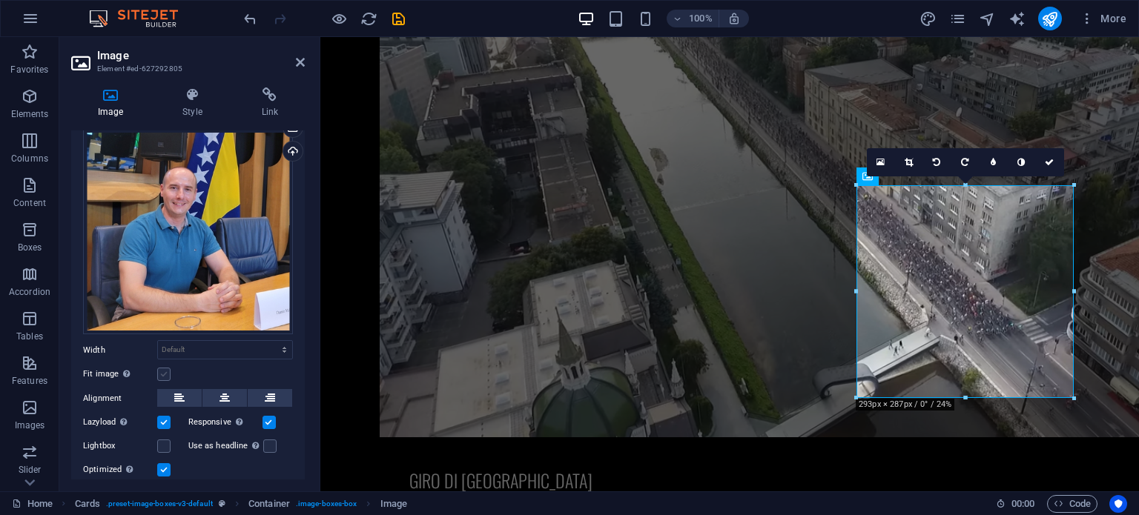
click at [164, 371] on label at bounding box center [163, 374] width 13 height 13
click at [0, 0] on input "Fit image Automatically fit image to a fixed width and height" at bounding box center [0, 0] width 0 height 0
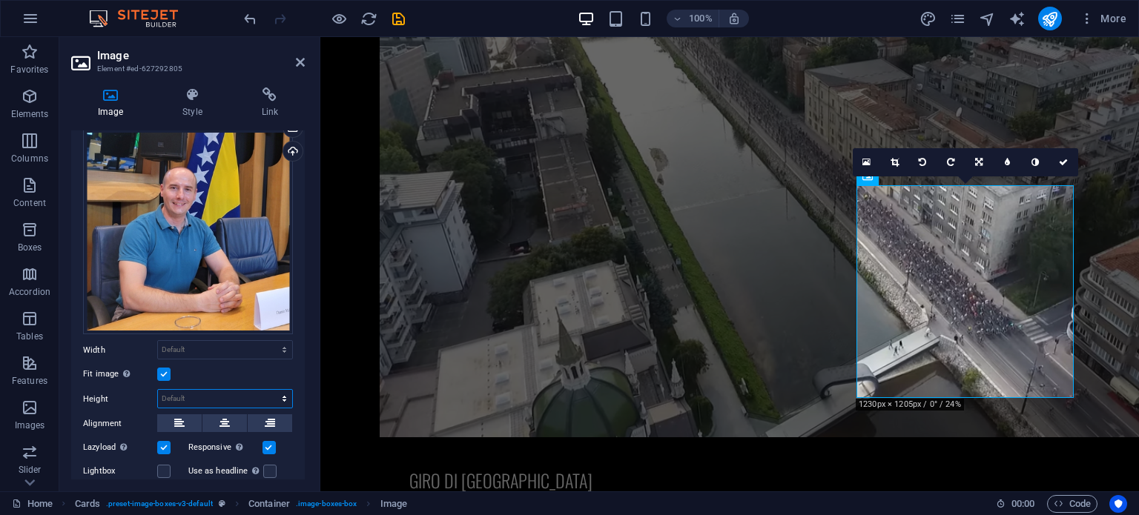
click at [284, 393] on select "Default auto px" at bounding box center [225, 399] width 134 height 18
click at [158, 390] on select "Default auto px" at bounding box center [225, 399] width 134 height 18
select select "DISABLED_OPTION_VALUE"
click at [1062, 158] on icon at bounding box center [1063, 162] width 9 height 9
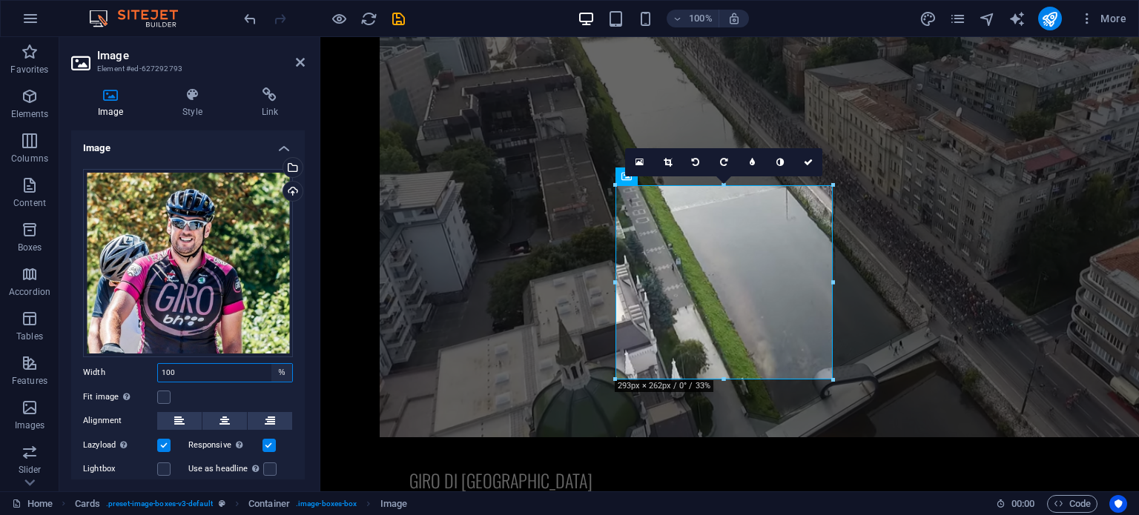
click at [282, 366] on select "Default auto px rem % em vh vw" at bounding box center [281, 373] width 21 height 18
select select "default"
click at [271, 364] on select "Default auto px rem % em vh vw" at bounding box center [281, 373] width 21 height 18
select select "DISABLED_OPTION_VALUE"
click at [162, 391] on label at bounding box center [163, 397] width 13 height 13
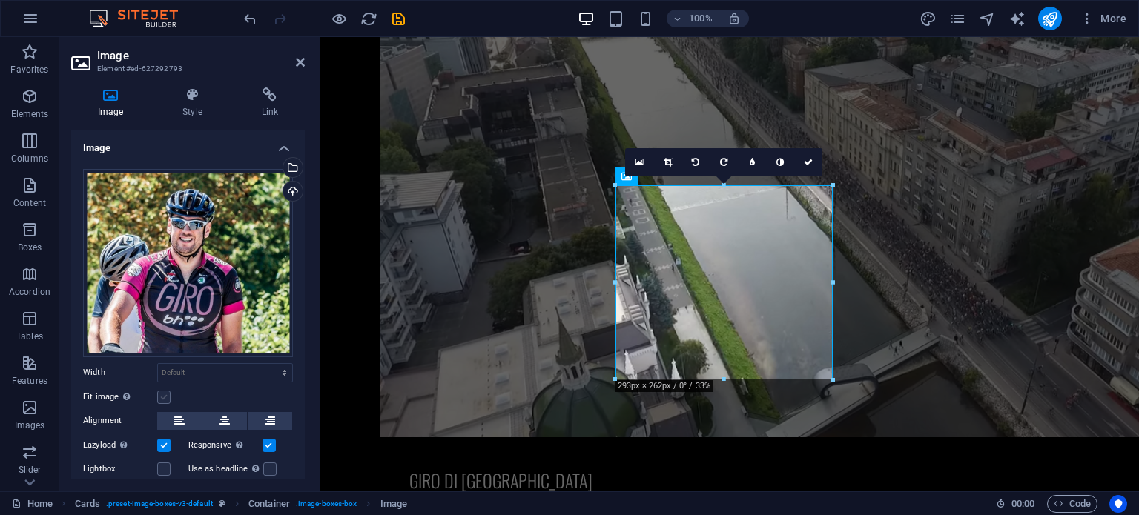
click at [0, 0] on input "Fit image Automatically fit image to a fixed width and height" at bounding box center [0, 0] width 0 height 0
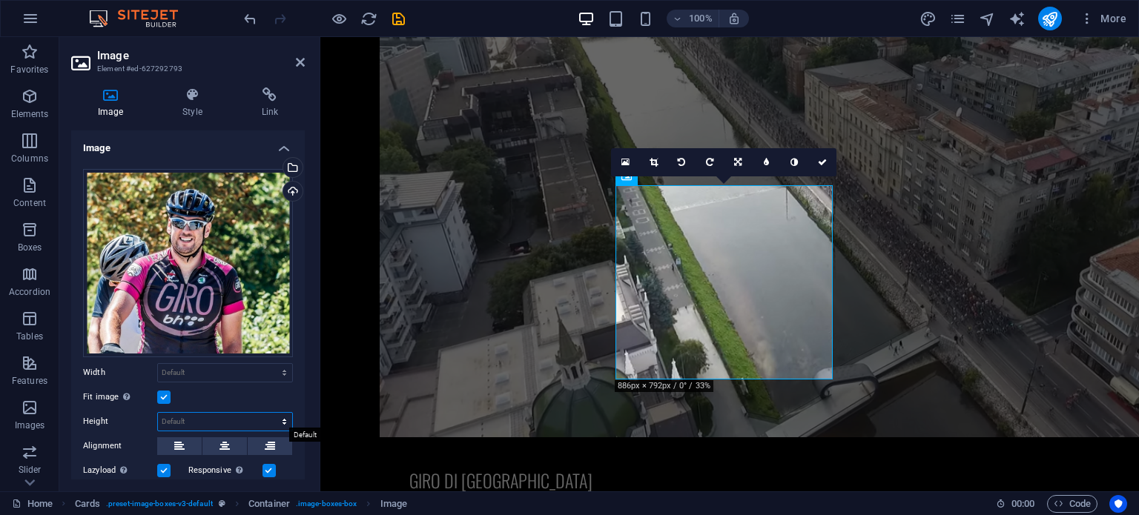
click at [179, 419] on select "Default auto px" at bounding box center [225, 422] width 134 height 18
click at [158, 413] on select "Default auto px" at bounding box center [225, 422] width 134 height 18
select select "DISABLED_OPTION_VALUE"
click at [821, 159] on icon at bounding box center [822, 162] width 9 height 9
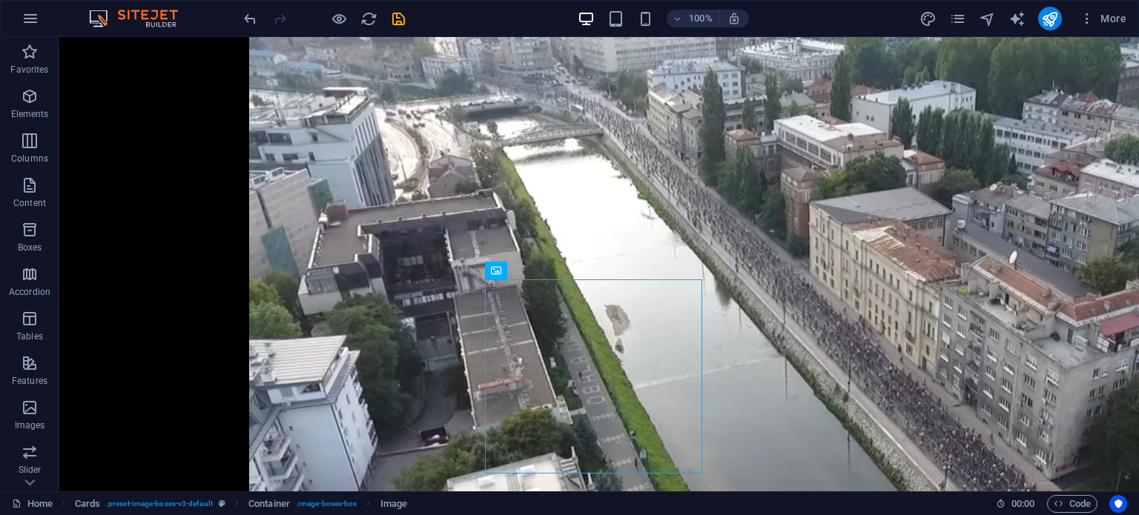
scroll to position [2527, 0]
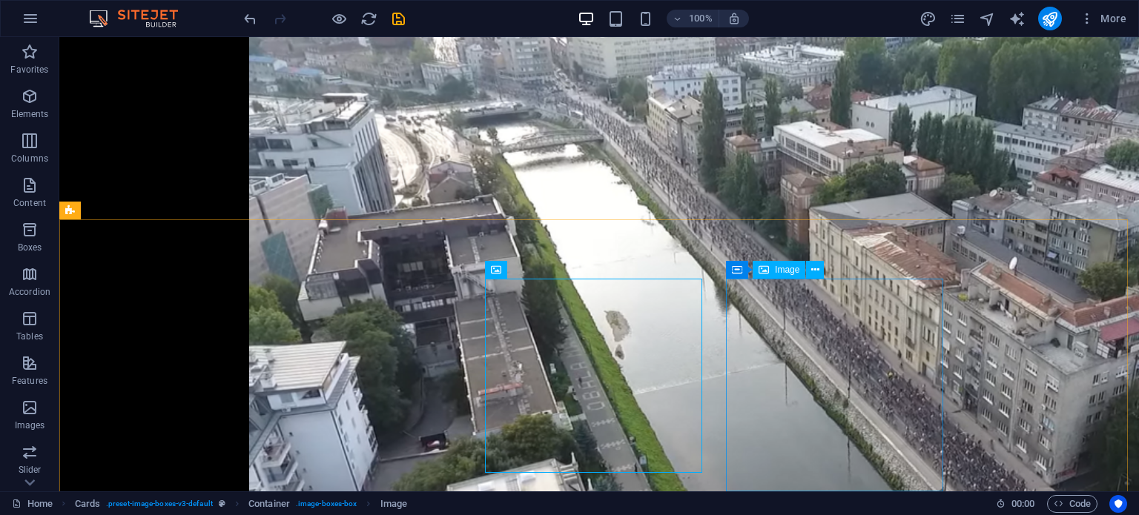
click at [790, 272] on span "Image" at bounding box center [787, 269] width 24 height 9
click at [784, 268] on span "Image" at bounding box center [787, 269] width 24 height 9
click at [818, 272] on icon at bounding box center [815, 270] width 8 height 16
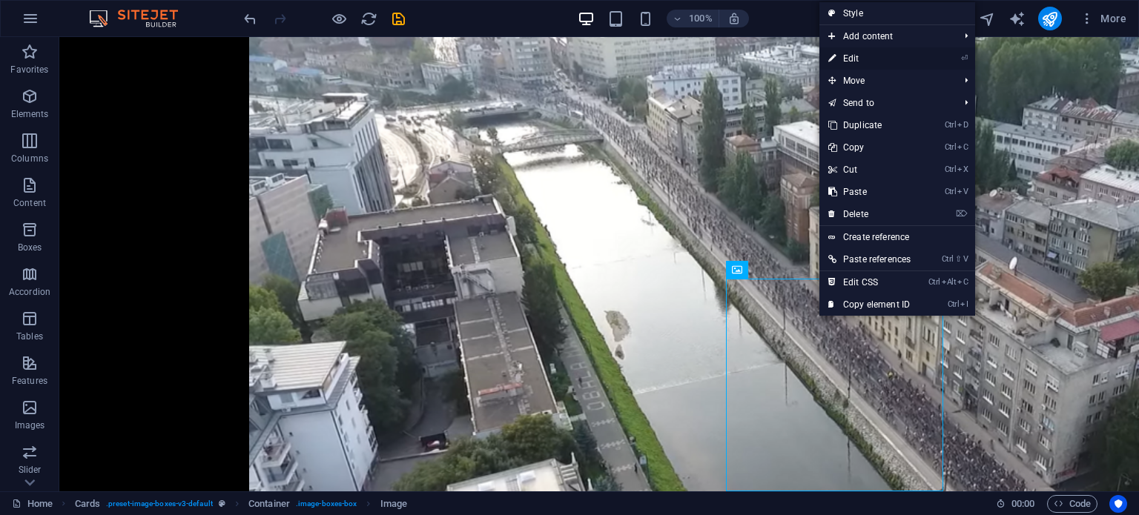
click at [870, 59] on link "⏎ Edit" at bounding box center [869, 58] width 100 height 22
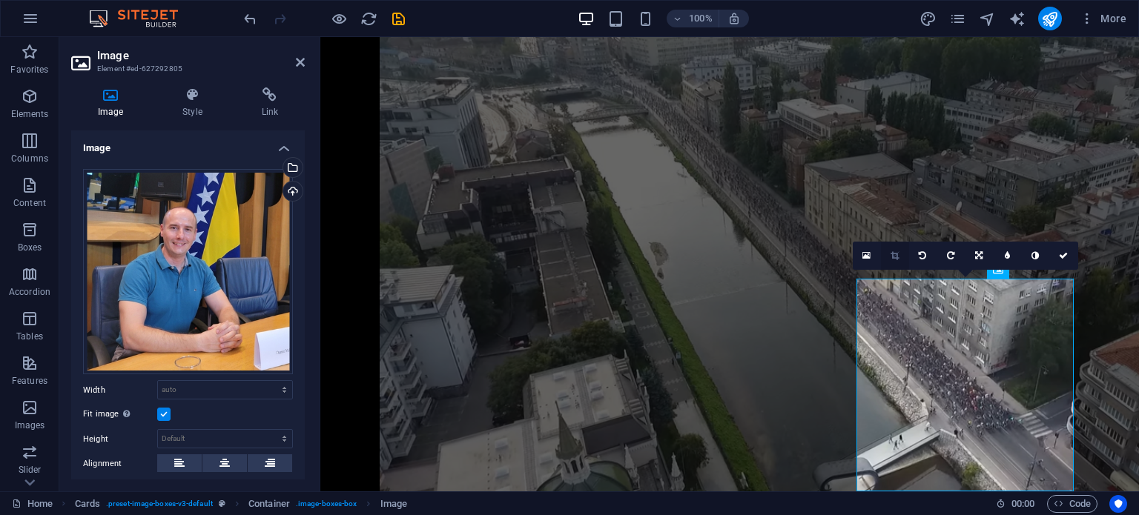
click at [898, 254] on icon at bounding box center [894, 255] width 8 height 9
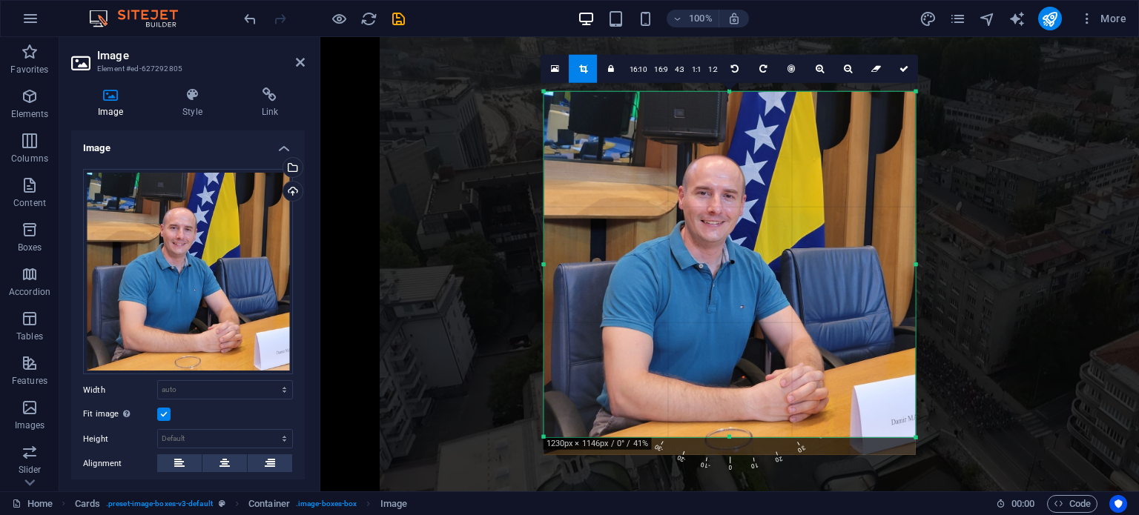
drag, startPoint x: 728, startPoint y: 446, endPoint x: 730, endPoint y: 429, distance: 17.9
click at [730, 429] on div "180 170 160 150 140 130 120 110 100 90 80 70 60 50 40 30 20 10 0 -10 -20 -30 -4…" at bounding box center [729, 264] width 371 height 346
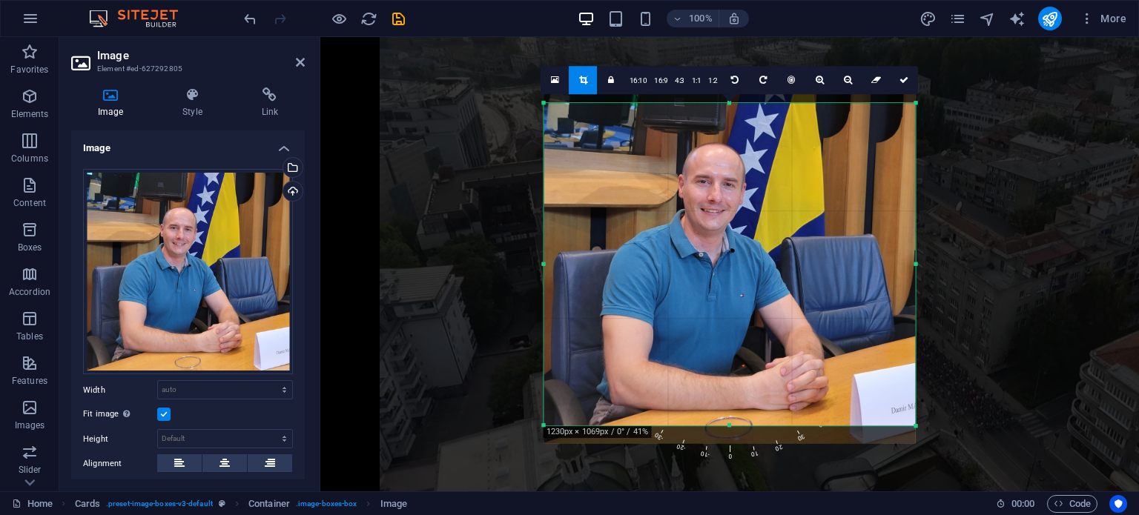
drag, startPoint x: 729, startPoint y: 89, endPoint x: 731, endPoint y: 111, distance: 22.4
click at [731, 111] on div "180 170 160 150 140 130 120 110 100 90 80 70 60 50 40 30 20 10 0 -10 -20 -30 -4…" at bounding box center [729, 264] width 371 height 323
click at [903, 82] on icon at bounding box center [903, 79] width 9 height 9
type input "500"
select select "px"
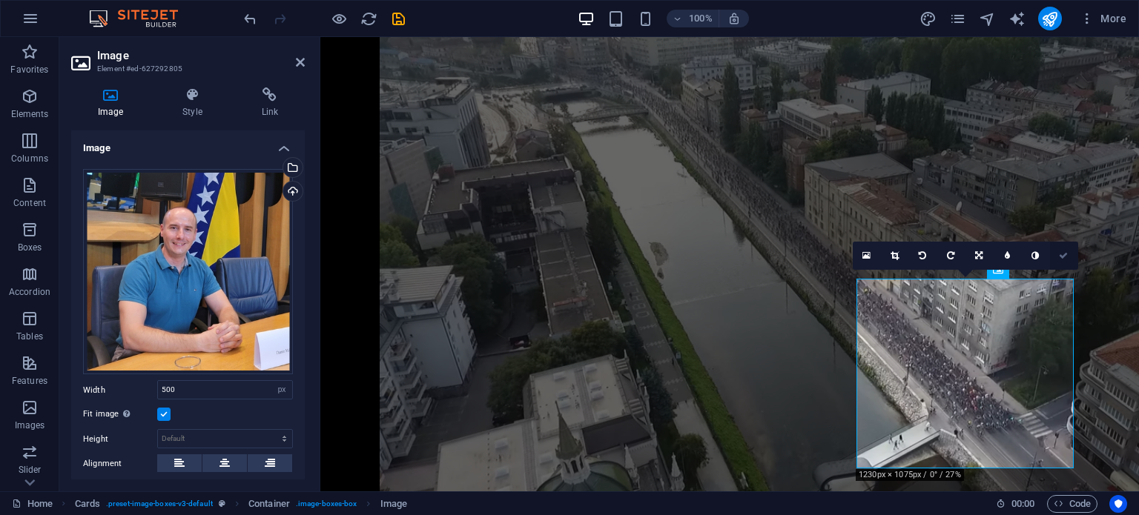
click at [1064, 252] on icon at bounding box center [1063, 255] width 9 height 9
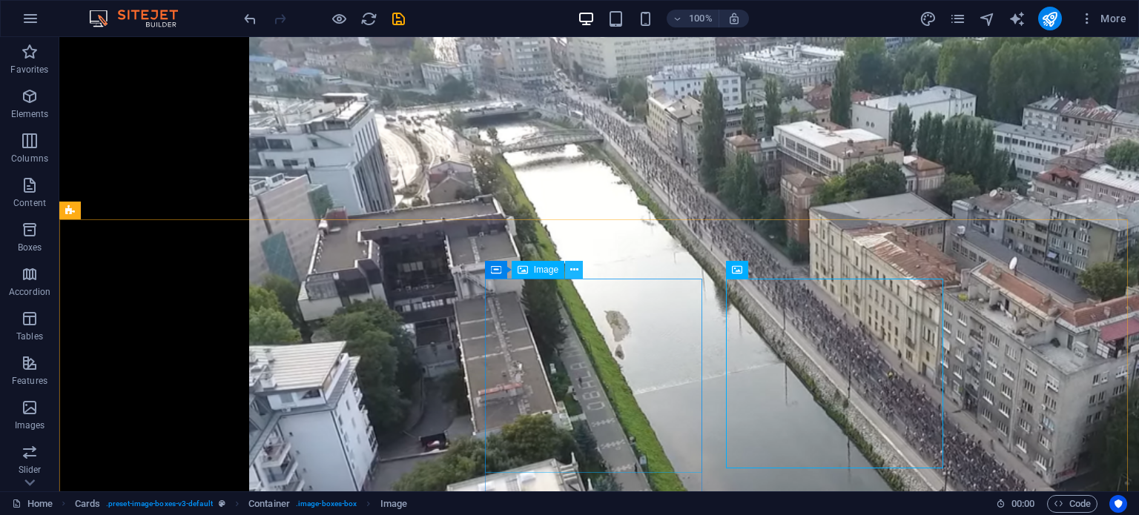
click at [573, 272] on icon at bounding box center [574, 270] width 8 height 16
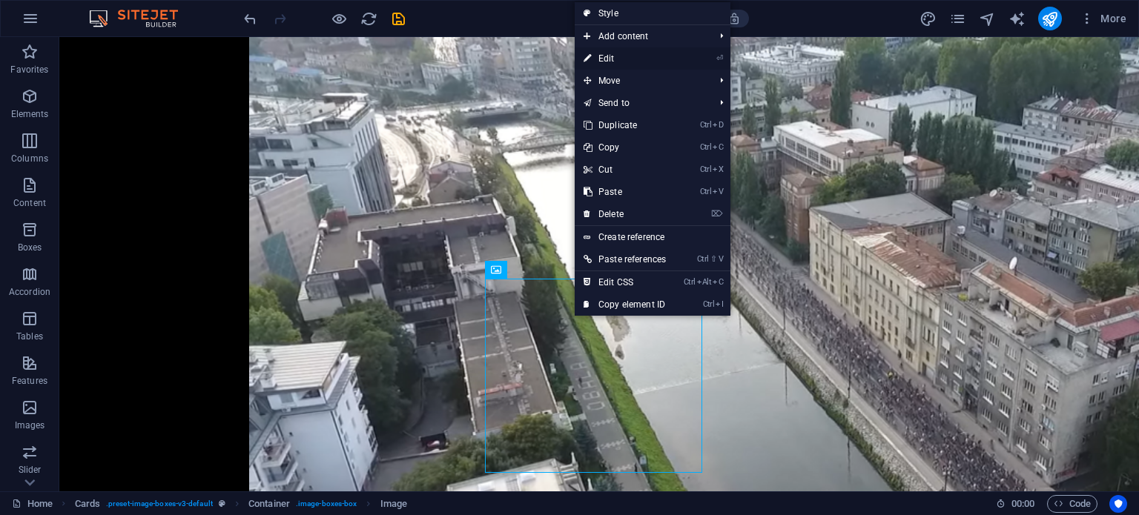
click at [627, 56] on link "⏎ Edit" at bounding box center [625, 58] width 100 height 22
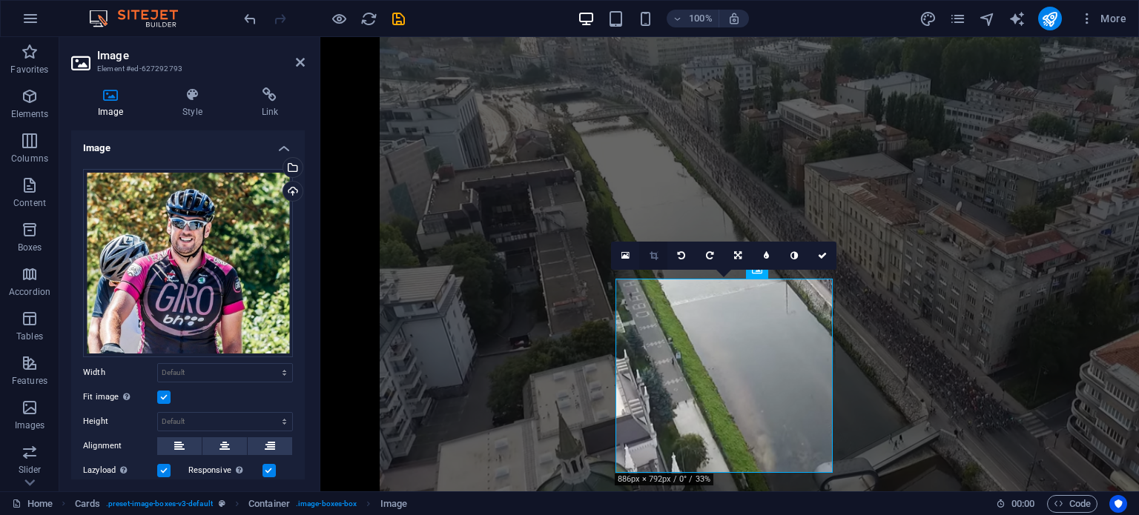
click at [655, 254] on icon at bounding box center [653, 255] width 8 height 9
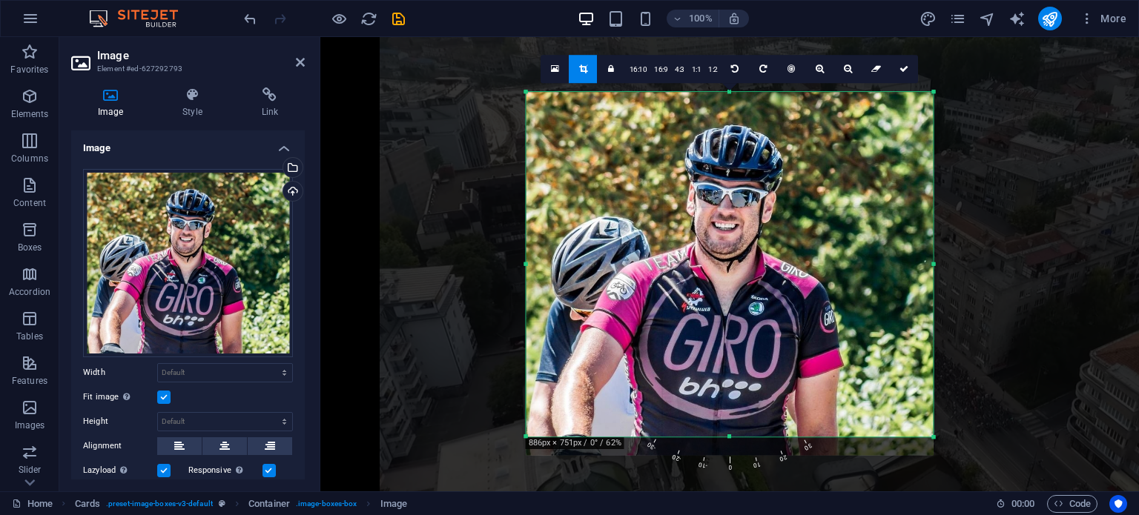
drag, startPoint x: 730, startPoint y: 446, endPoint x: 730, endPoint y: 427, distance: 18.6
click at [730, 427] on div "180 170 160 150 140 130 120 110 100 90 80 70 60 50 40 30 20 10 0 -10 -20 -30 -4…" at bounding box center [729, 265] width 407 height 346
click at [899, 62] on link at bounding box center [904, 69] width 28 height 28
type input "548"
select select "px"
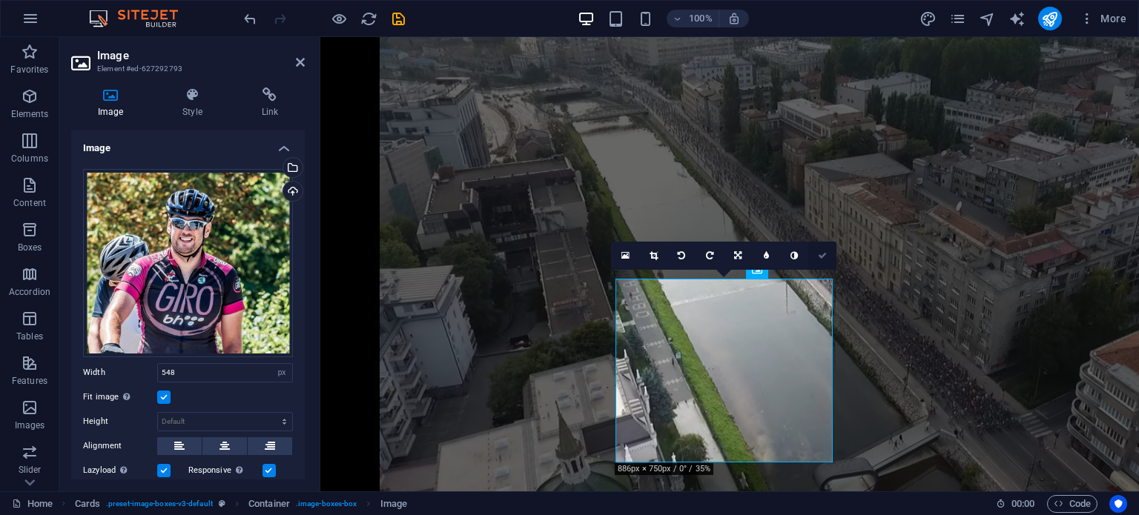
click at [823, 257] on icon at bounding box center [822, 255] width 9 height 9
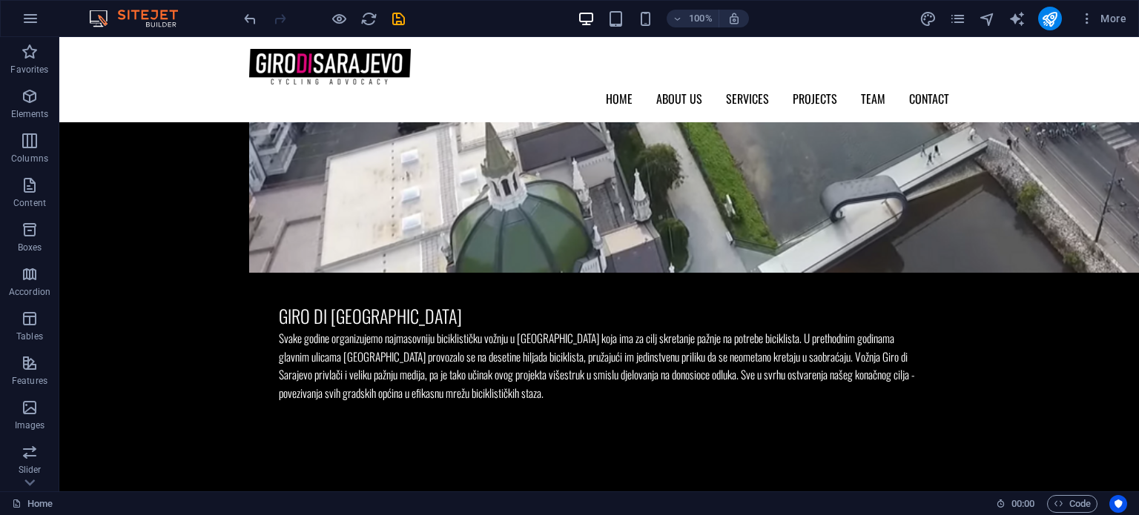
scroll to position [2935, 0]
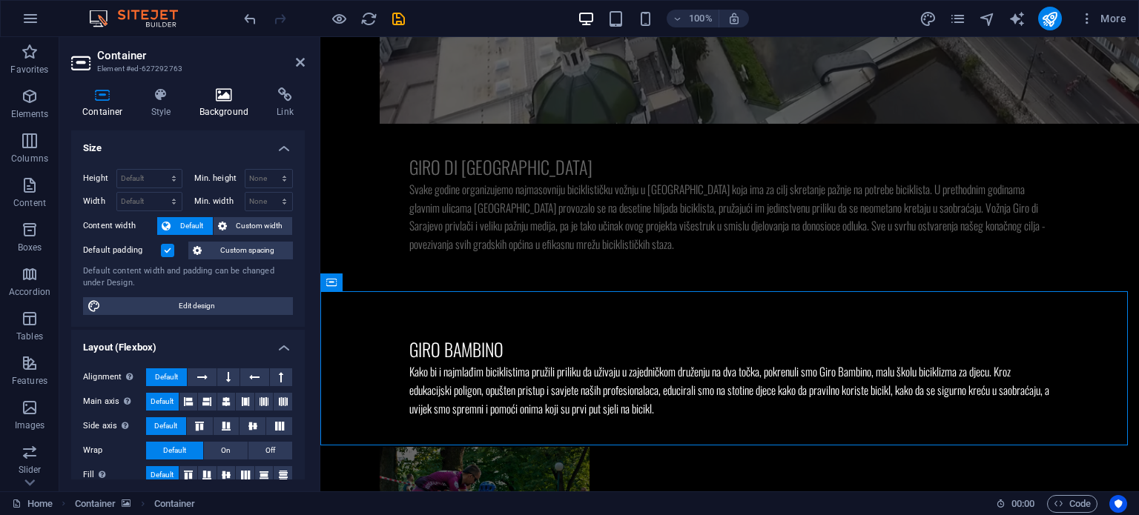
click at [216, 115] on h4 "Background" at bounding box center [227, 102] width 78 height 31
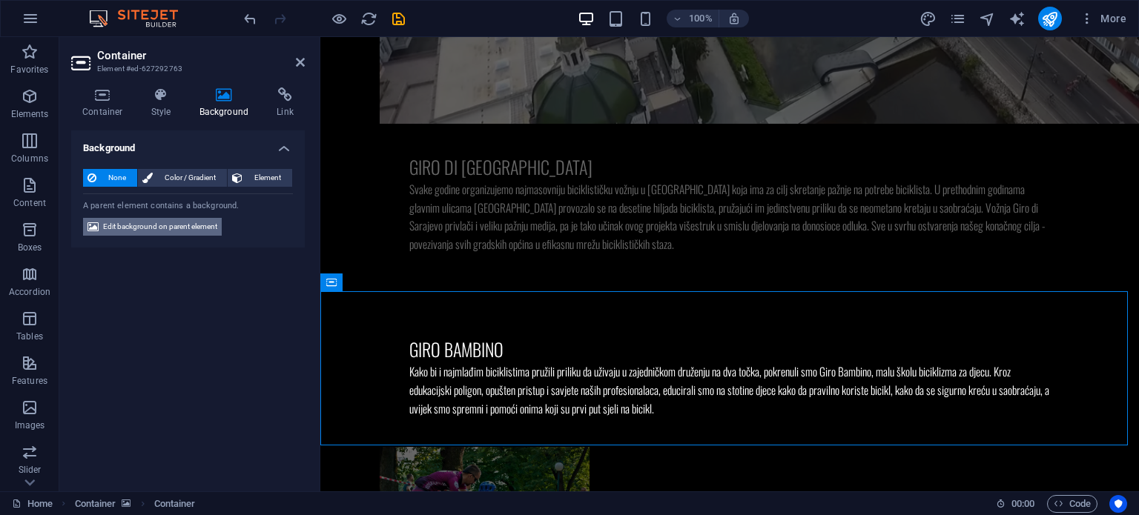
click at [173, 222] on span "Edit background on parent element" at bounding box center [160, 227] width 114 height 18
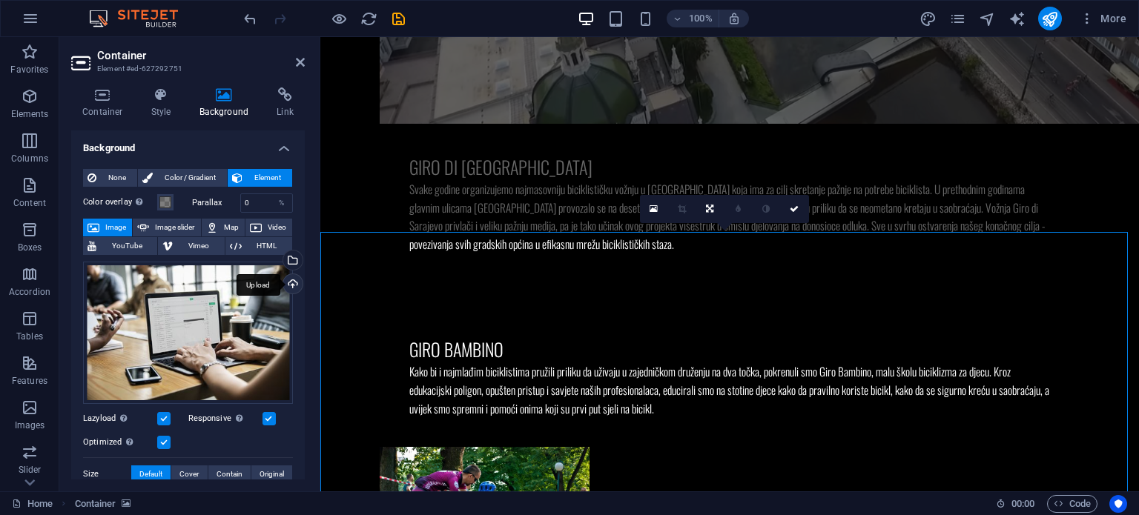
click at [288, 281] on div "Upload" at bounding box center [291, 285] width 22 height 22
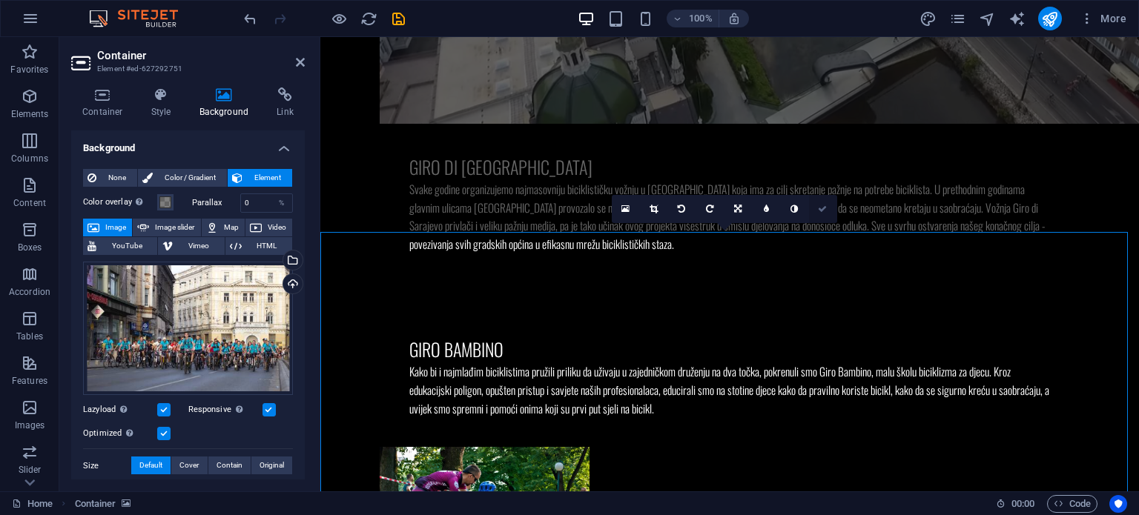
click at [817, 208] on link at bounding box center [823, 209] width 28 height 28
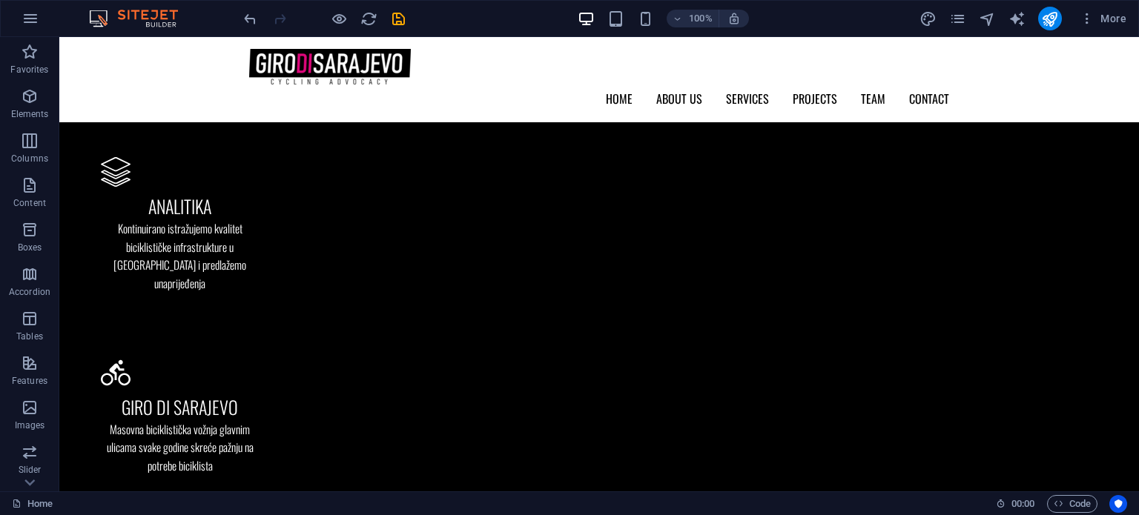
scroll to position [0, 0]
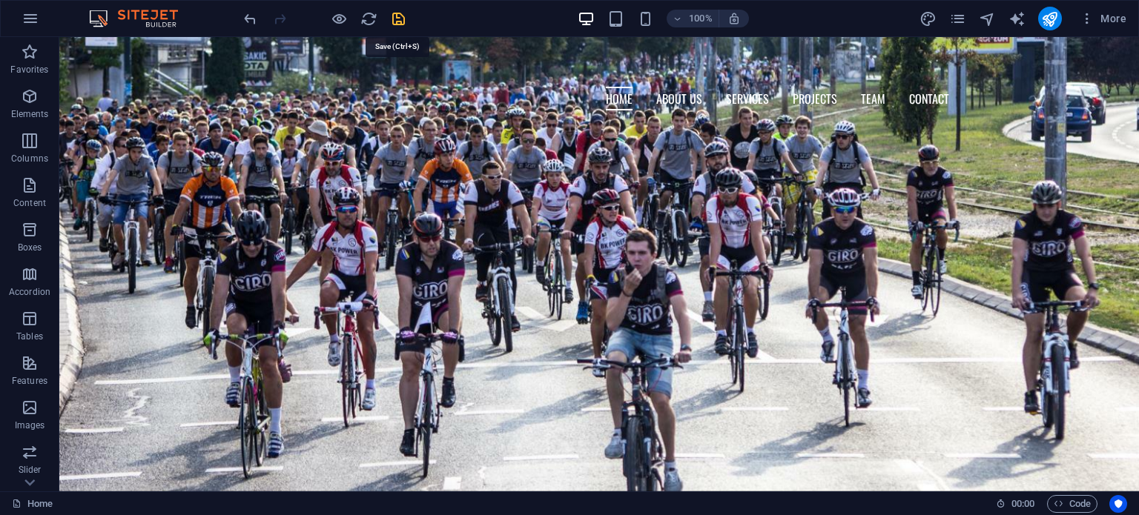
click at [399, 17] on icon "save" at bounding box center [398, 18] width 17 height 17
checkbox input "false"
